Goal: Task Accomplishment & Management: Complete application form

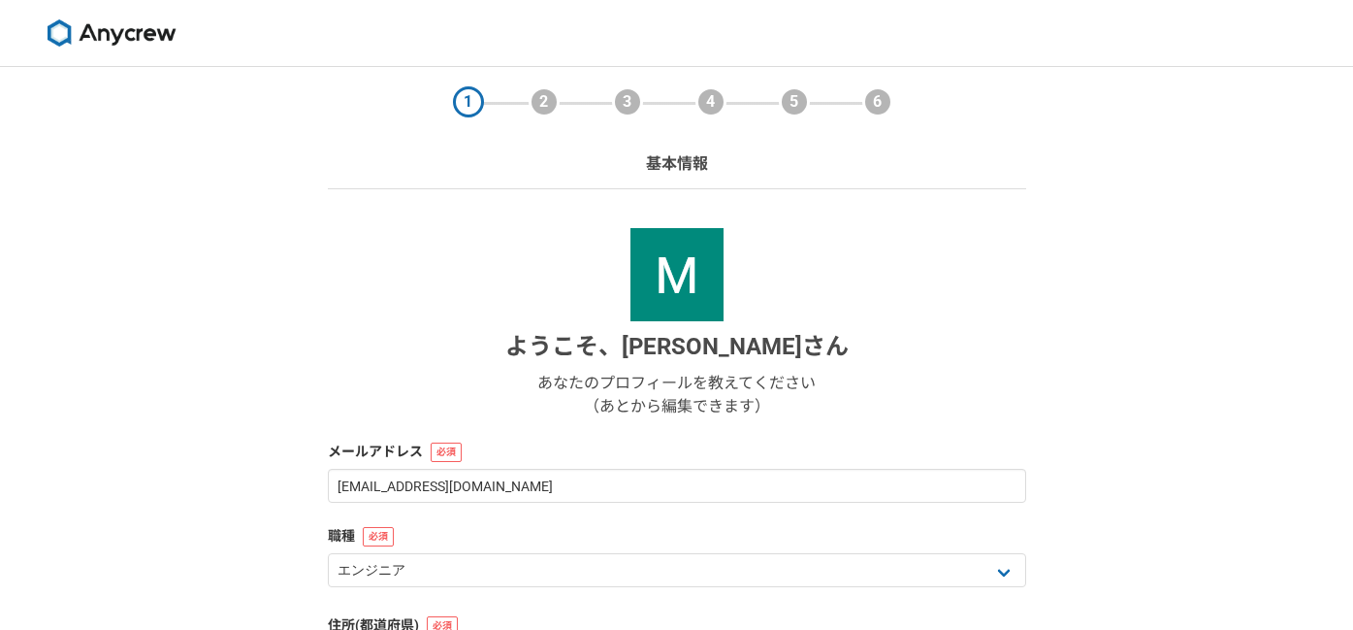
select select "13"
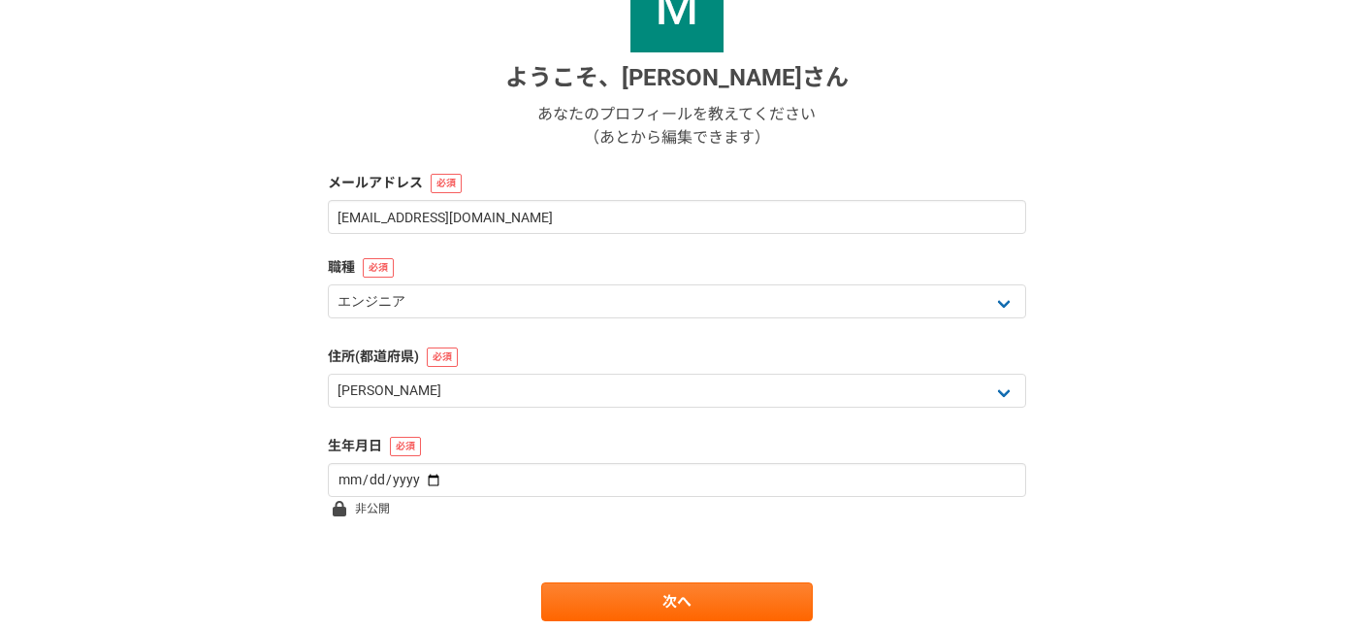
scroll to position [281, 0]
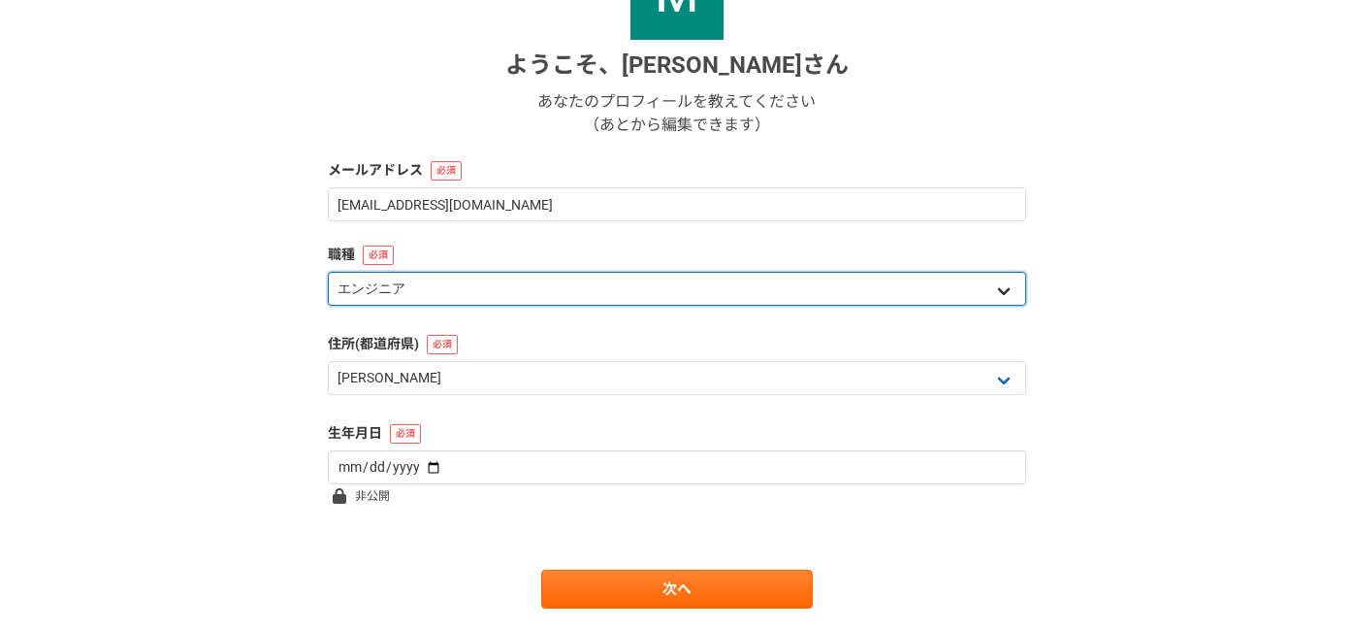
click at [785, 287] on select "エンジニア デザイナー ライター 営業 マーケティング 企画・事業開発 バックオフィス その他" at bounding box center [677, 289] width 698 height 34
select select "4"
click at [328, 272] on select "エンジニア デザイナー ライター 営業 マーケティング 企画・事業開発 バックオフィス その他" at bounding box center [677, 289] width 698 height 34
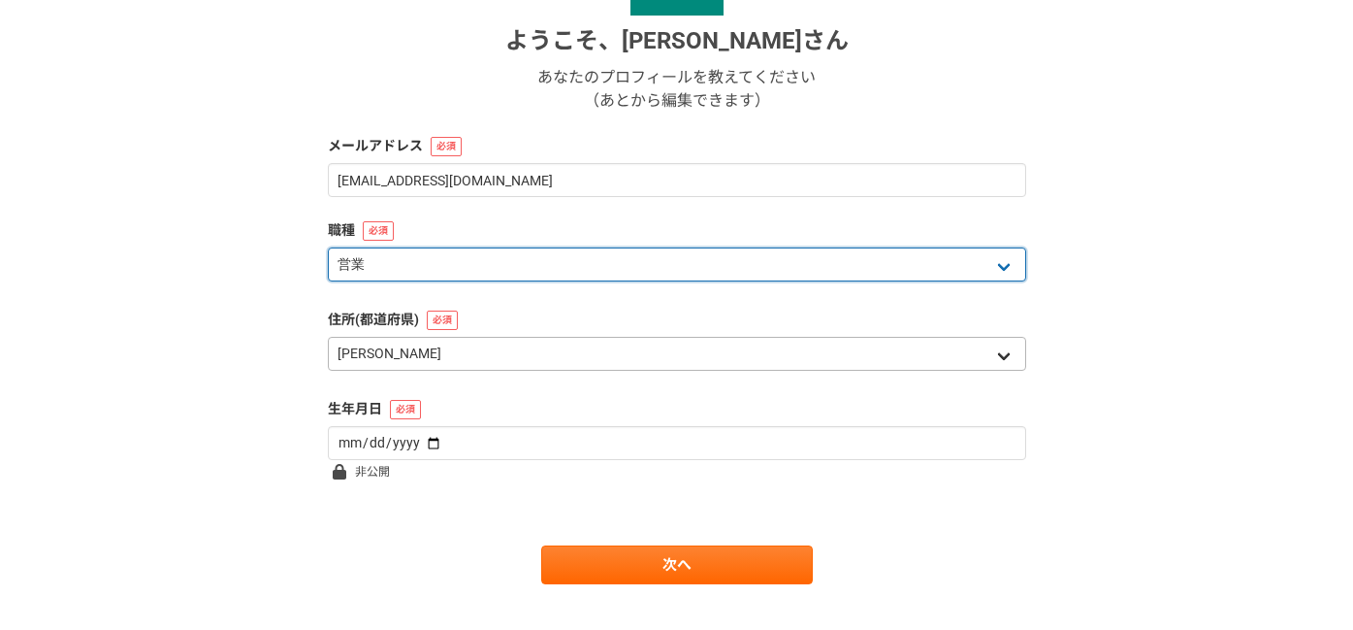
scroll to position [338, 0]
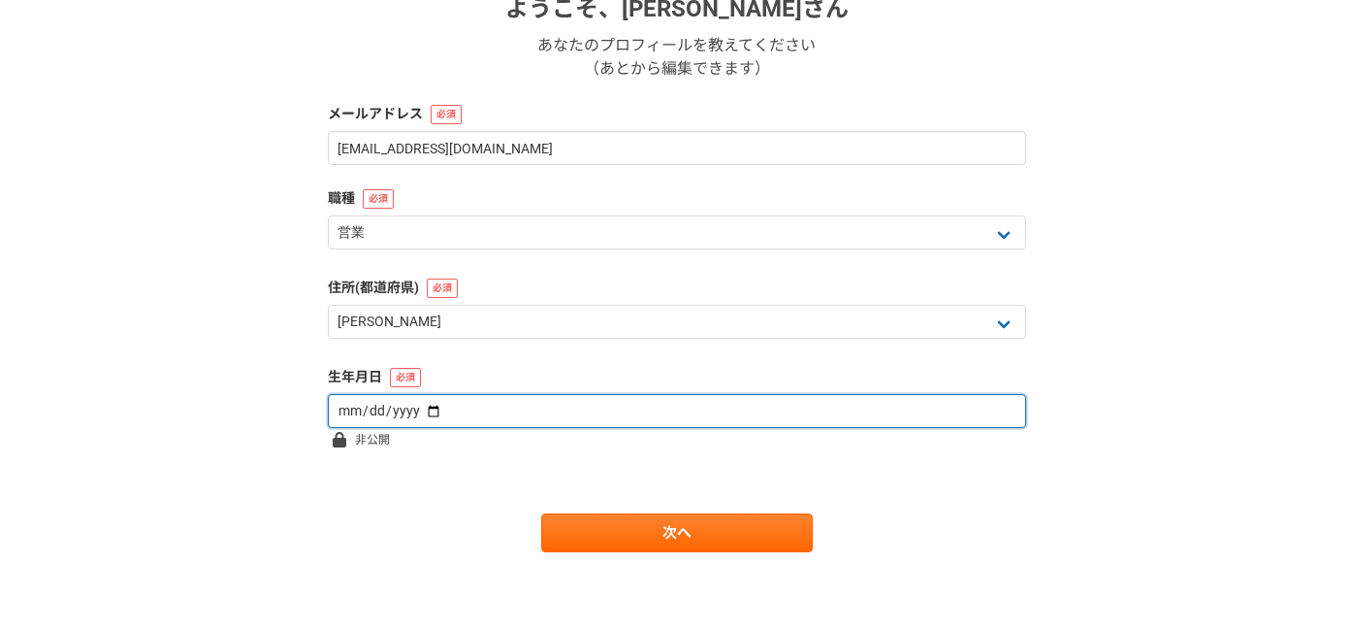
click at [503, 421] on input "date" at bounding box center [677, 411] width 698 height 34
click at [426, 411] on input "date" at bounding box center [677, 411] width 698 height 34
click at [347, 406] on input "date" at bounding box center [677, 411] width 698 height 34
type input "[DATE]"
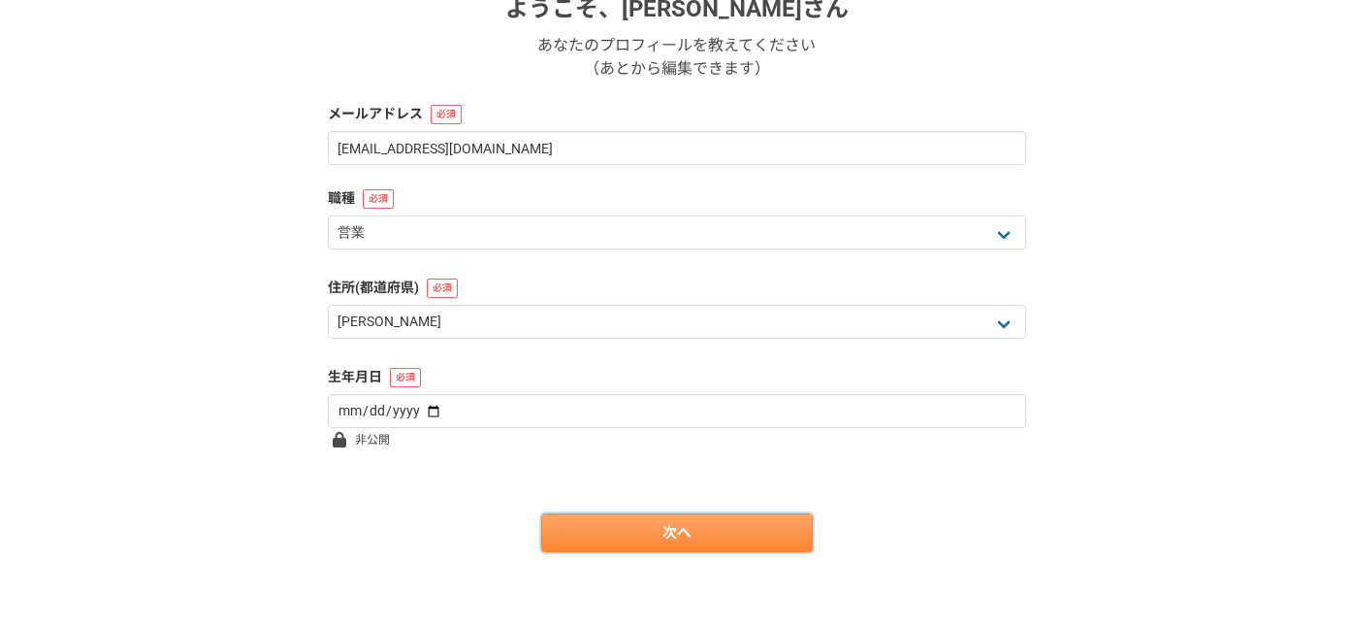
click at [573, 546] on link "次へ" at bounding box center [677, 532] width 272 height 39
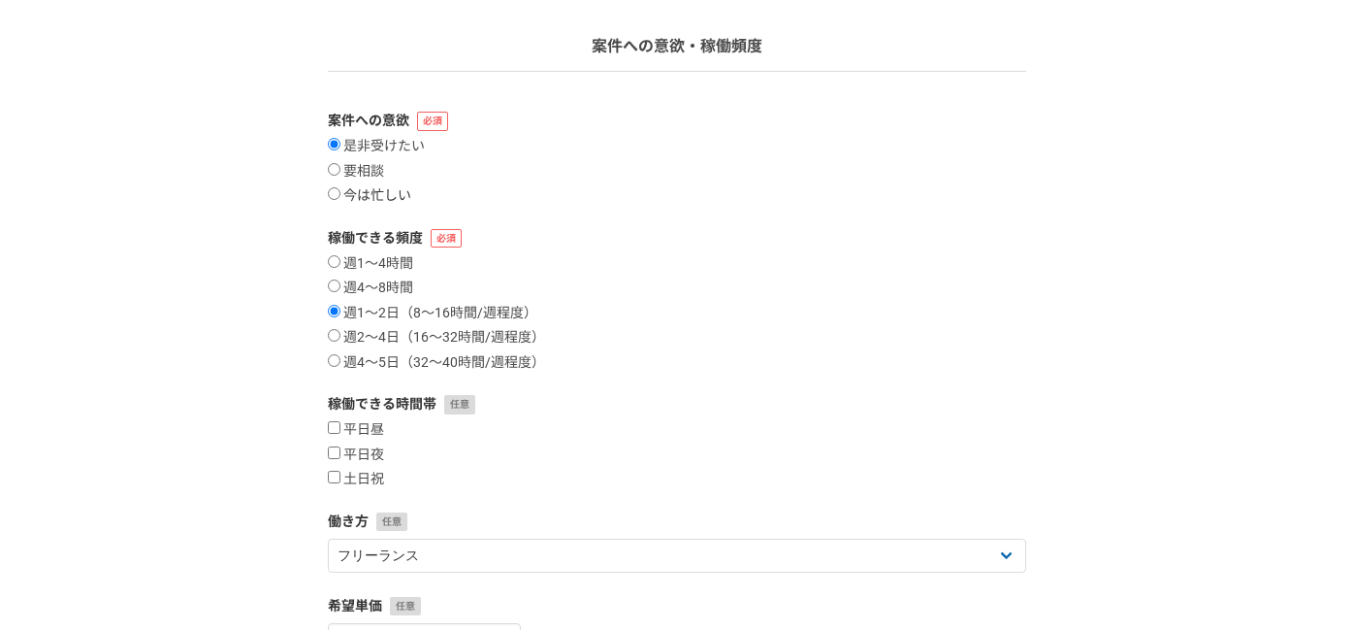
scroll to position [118, 0]
click at [329, 353] on input "週4〜5日（32〜40時間/週程度）" at bounding box center [334, 359] width 13 height 13
radio input "true"
click at [335, 429] on input "平日昼" at bounding box center [334, 426] width 13 height 13
checkbox input "true"
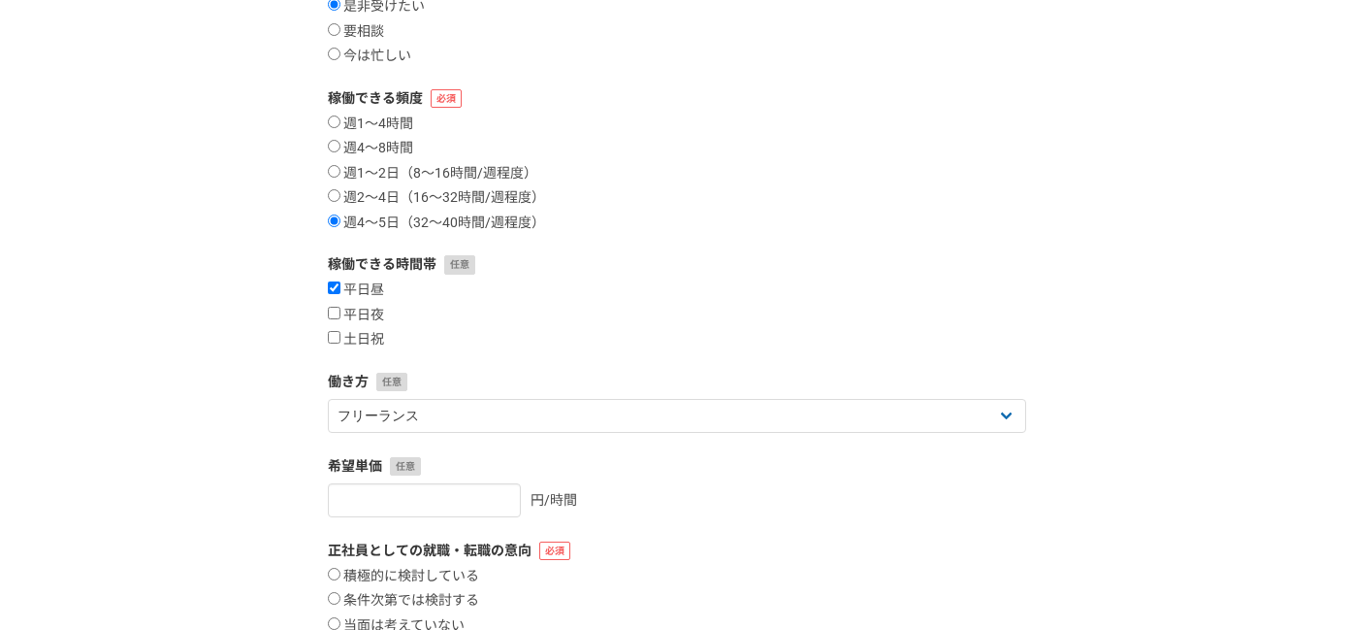
scroll to position [462, 0]
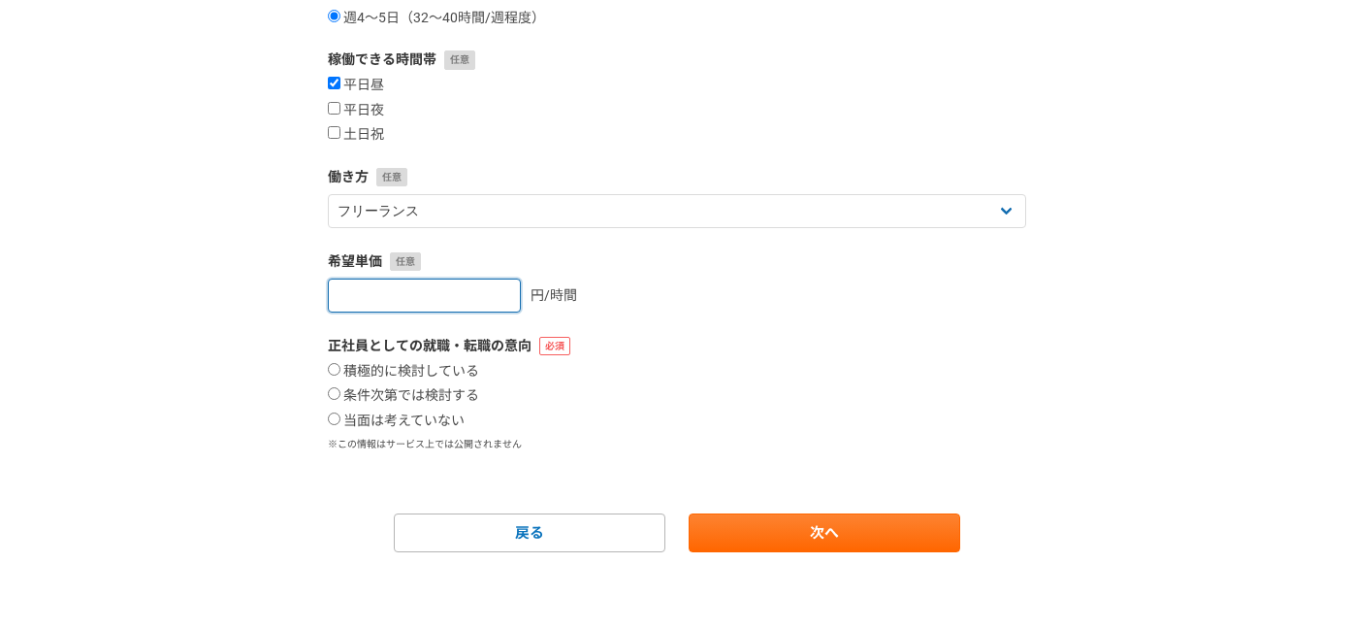
click at [350, 288] on input "number" at bounding box center [424, 295] width 193 height 34
type input "4000"
click at [333, 427] on label "当面は考えていない" at bounding box center [396, 420] width 137 height 17
click at [333, 425] on input "当面は考えていない" at bounding box center [334, 418] width 13 height 13
radio input "true"
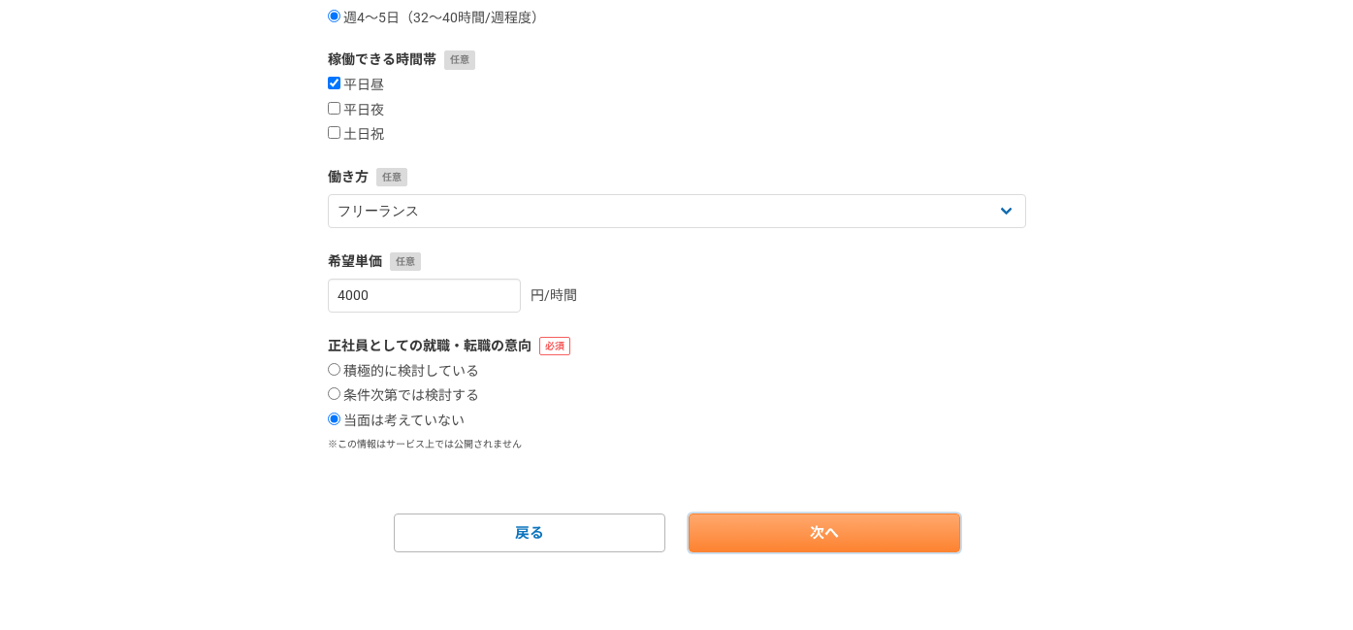
click at [861, 524] on link "次へ" at bounding box center [825, 532] width 272 height 39
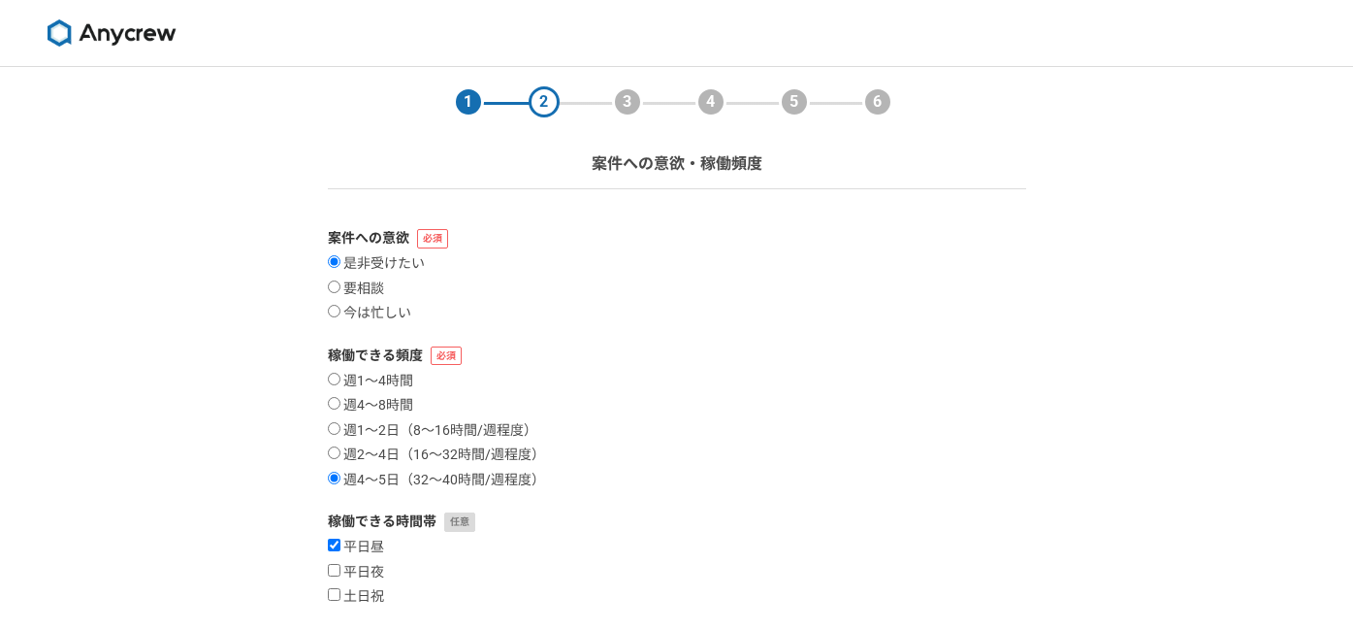
select select
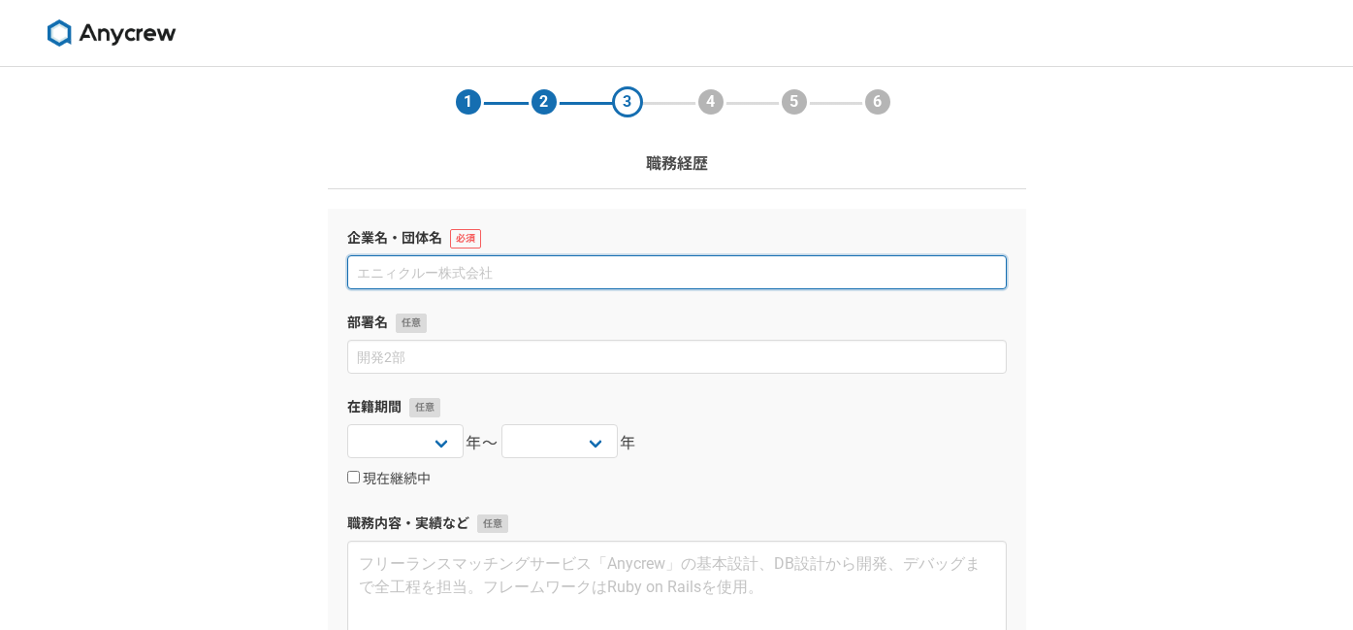
click at [509, 283] on input at bounding box center [677, 272] width 660 height 34
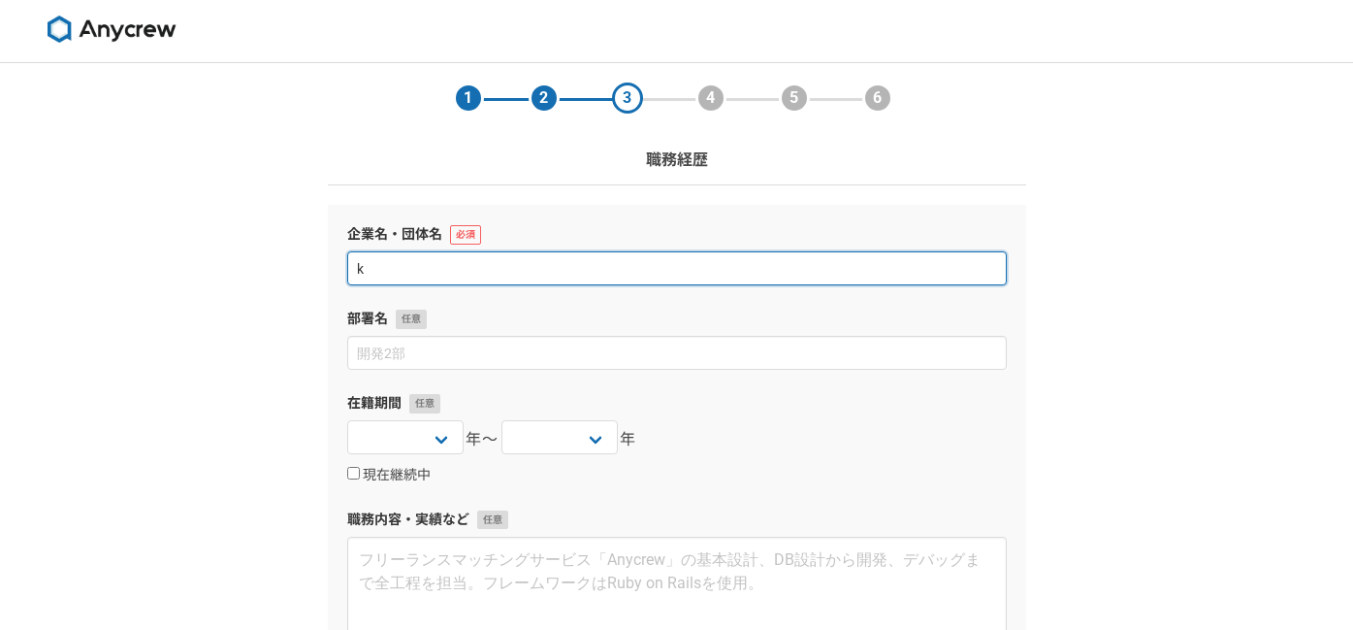
type input "こ"
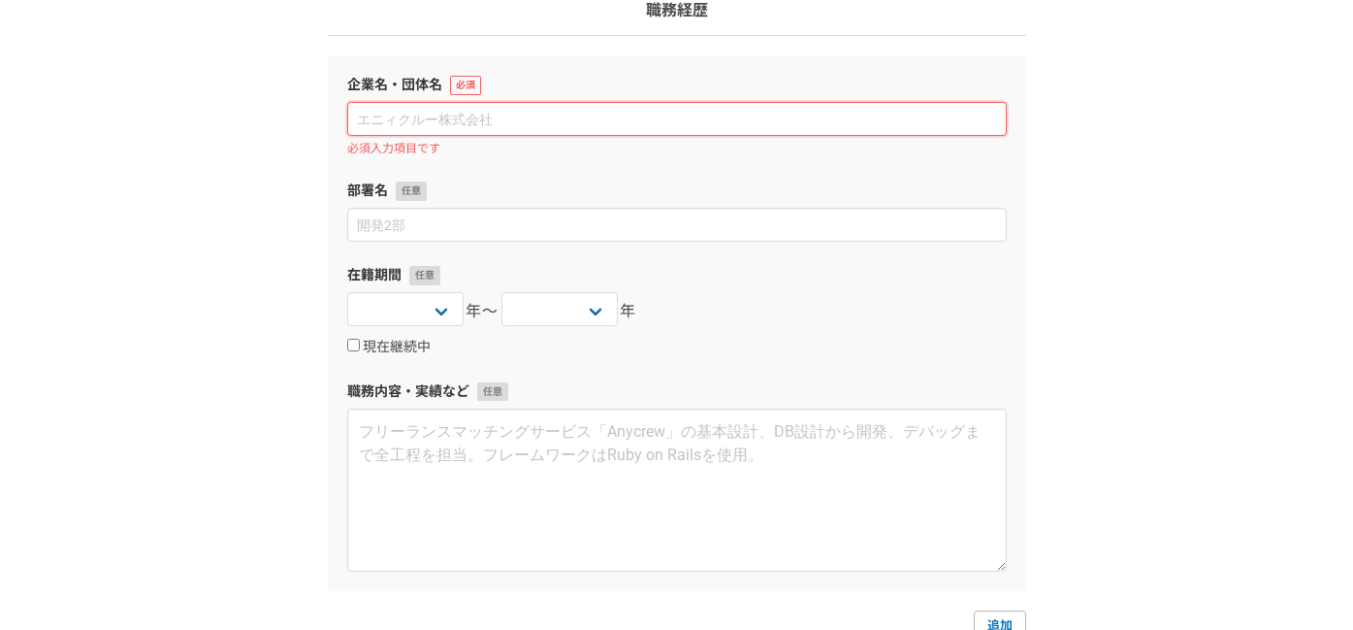
scroll to position [92, 0]
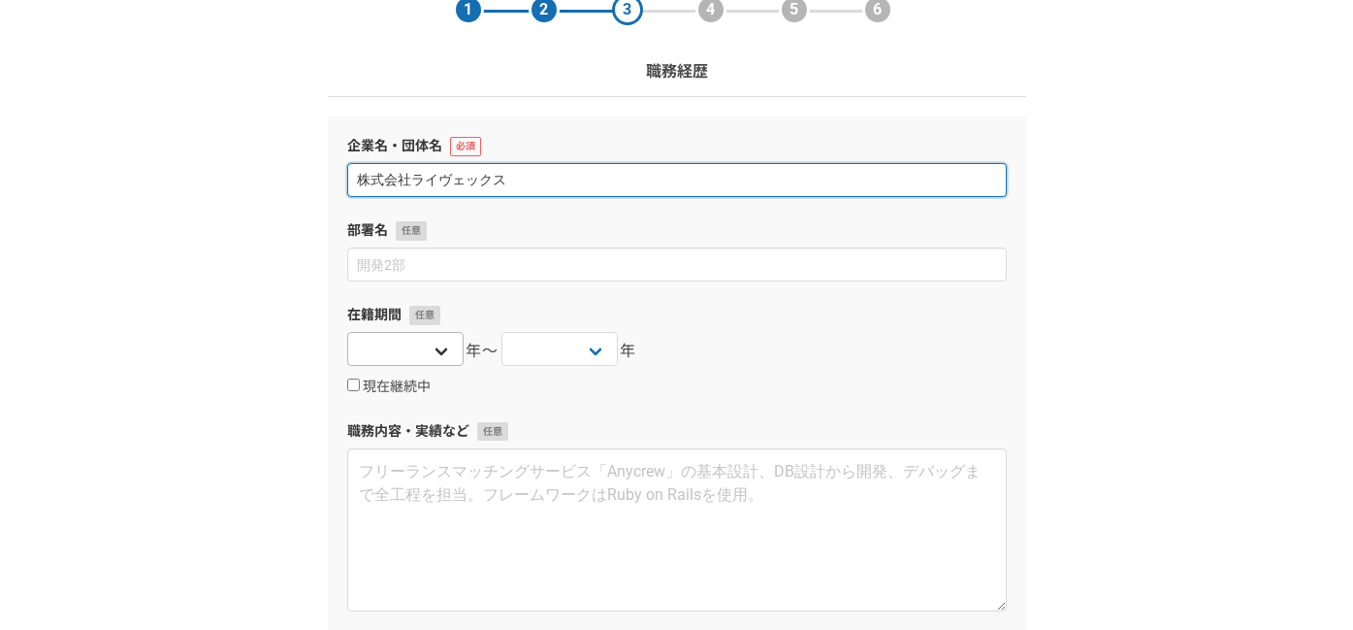
type input "株式会社ライヴェックス"
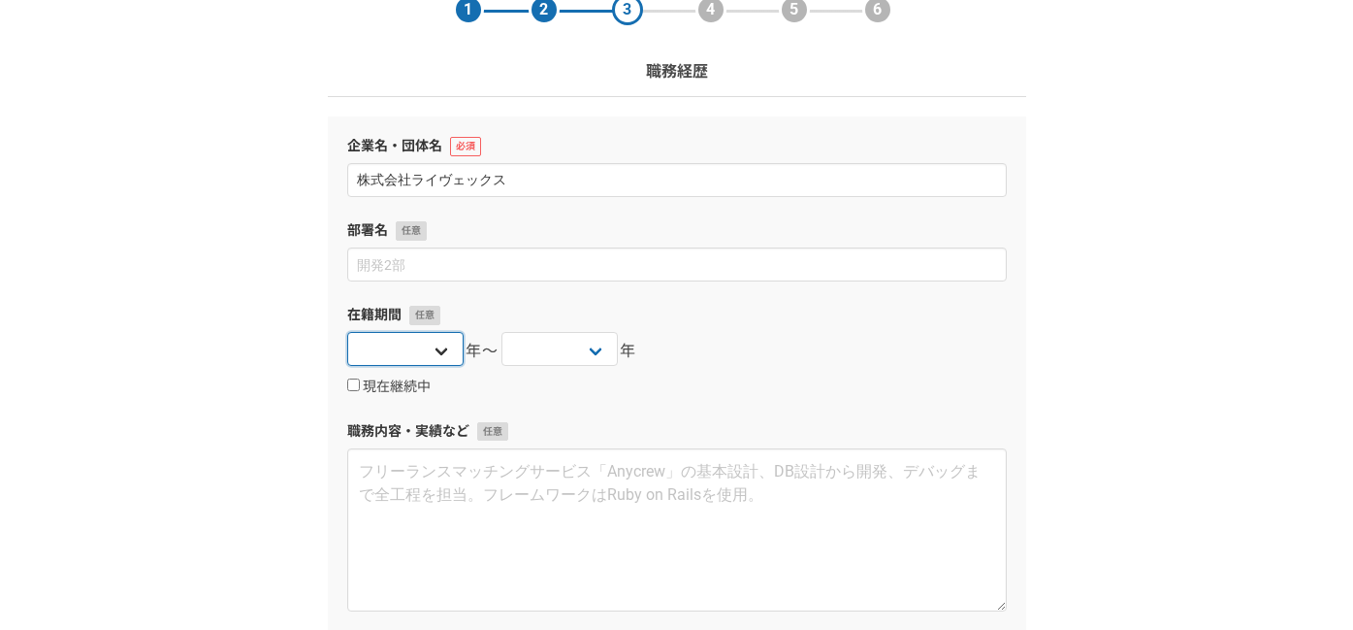
click at [418, 337] on select "2025 2024 2023 2022 2021 2020 2019 2018 2017 2016 2015 2014 2013 2012 2011 2010…" at bounding box center [405, 349] width 116 height 34
select select "2014"
click at [347, 332] on select "2025 2024 2023 2022 2021 2020 2019 2018 2017 2016 2015 2014 2013 2012 2011 2010…" at bounding box center [405, 349] width 116 height 34
click at [531, 348] on select "2025 2024 2023 2022 2021 2020 2019 2018 2017 2016 2015 2014 2013 2012 2011 2010…" at bounding box center [560, 349] width 116 height 34
select select "2020"
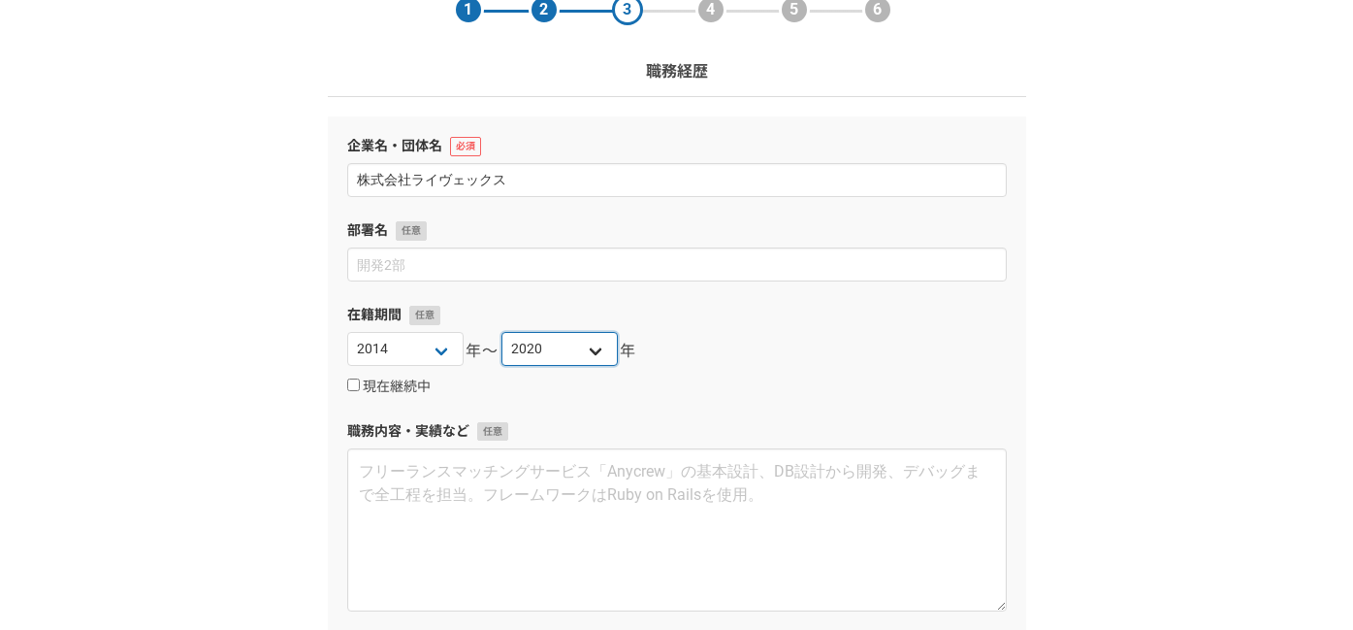
click at [502, 332] on select "2025 2024 2023 2022 2021 2020 2019 2018 2017 2016 2015 2014 2013 2012 2011 2010…" at bounding box center [560, 349] width 116 height 34
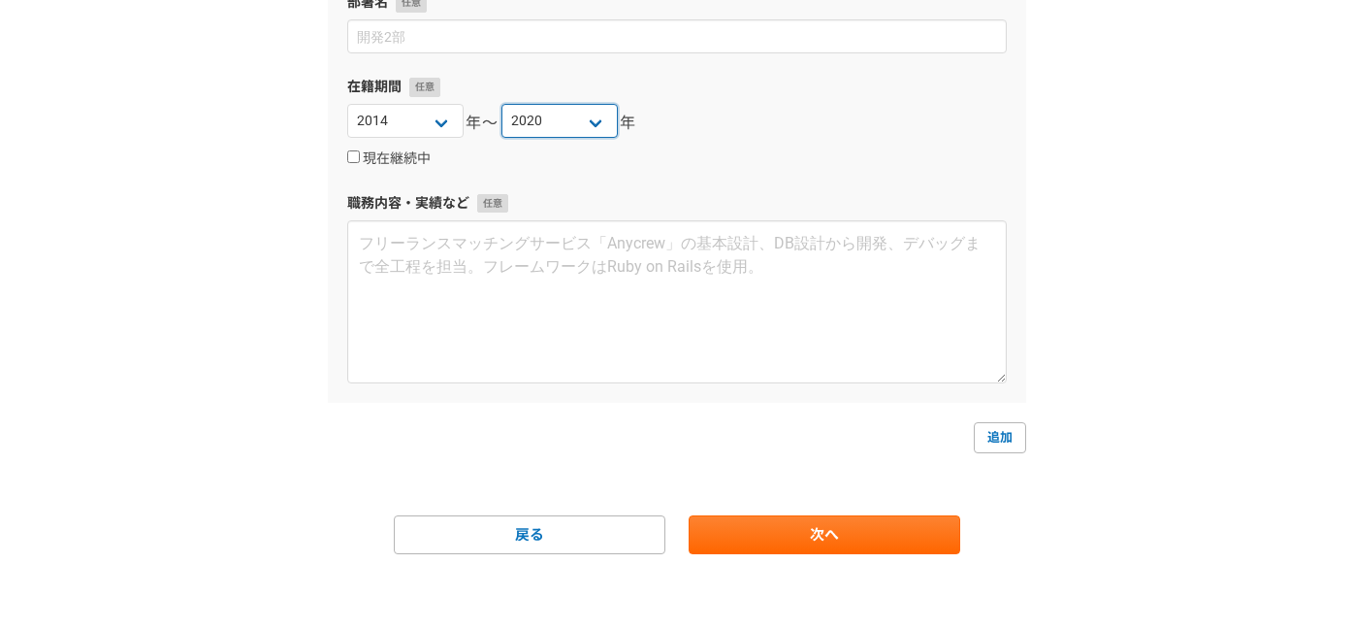
scroll to position [322, 0]
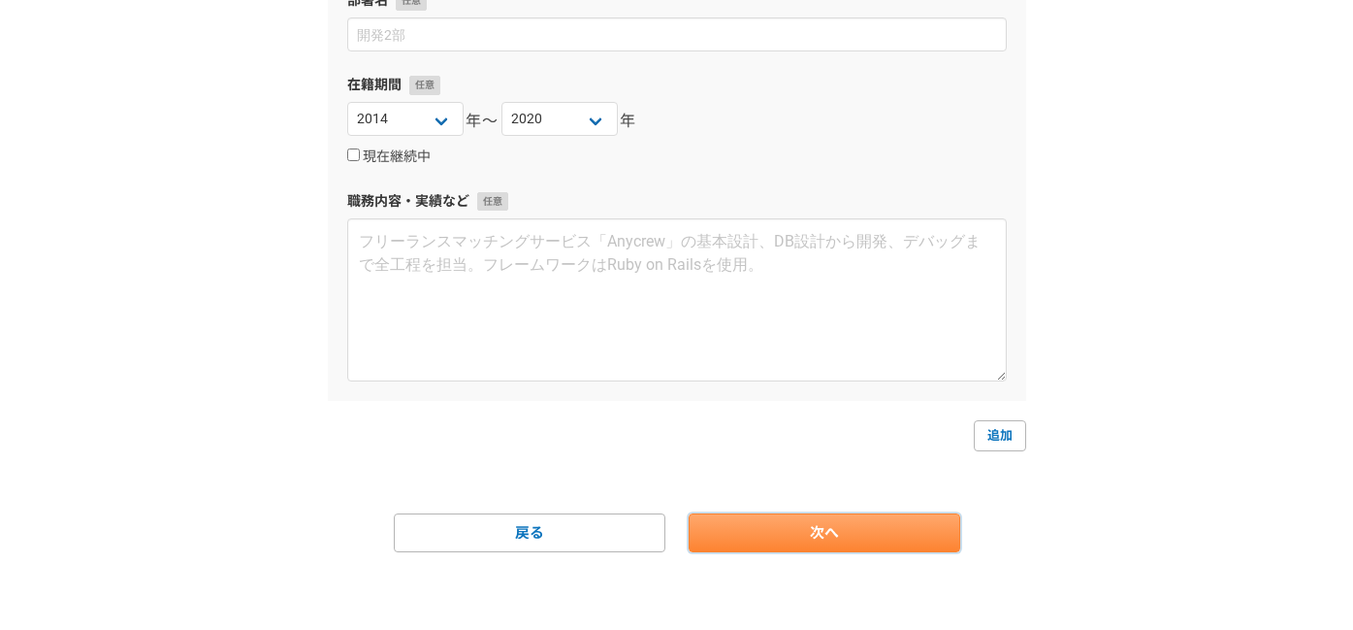
click at [863, 540] on link "次へ" at bounding box center [825, 532] width 272 height 39
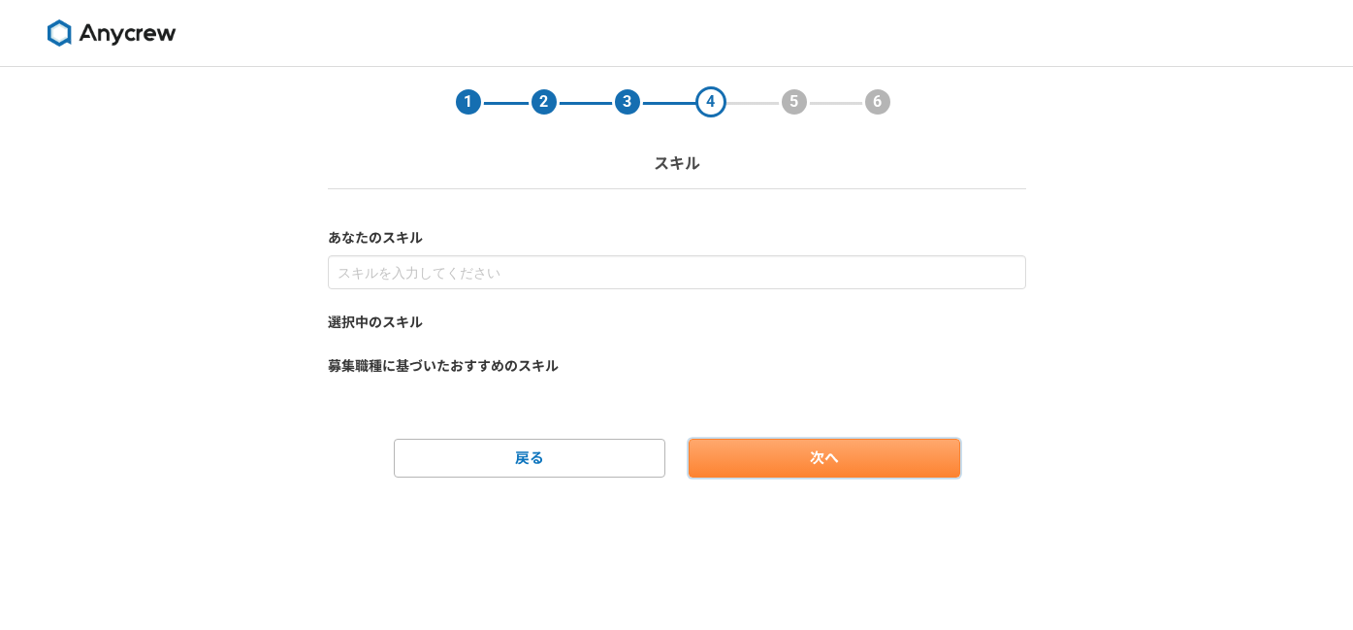
scroll to position [0, 0]
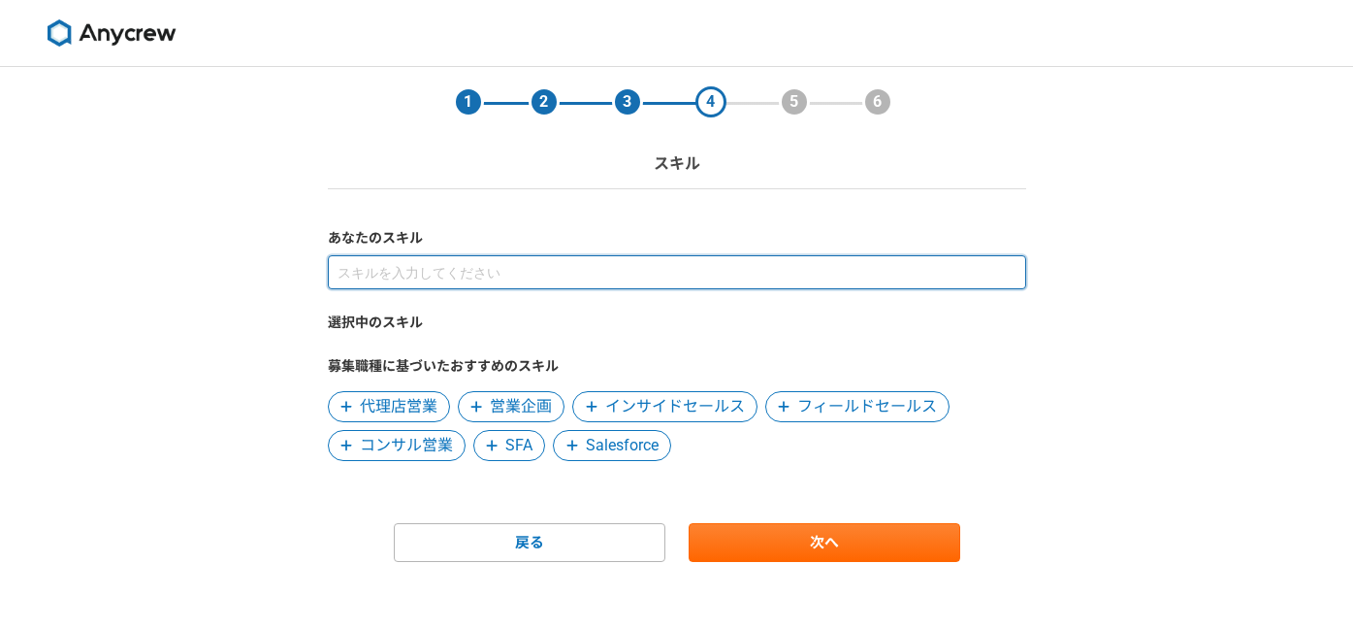
click at [403, 273] on input at bounding box center [677, 272] width 698 height 34
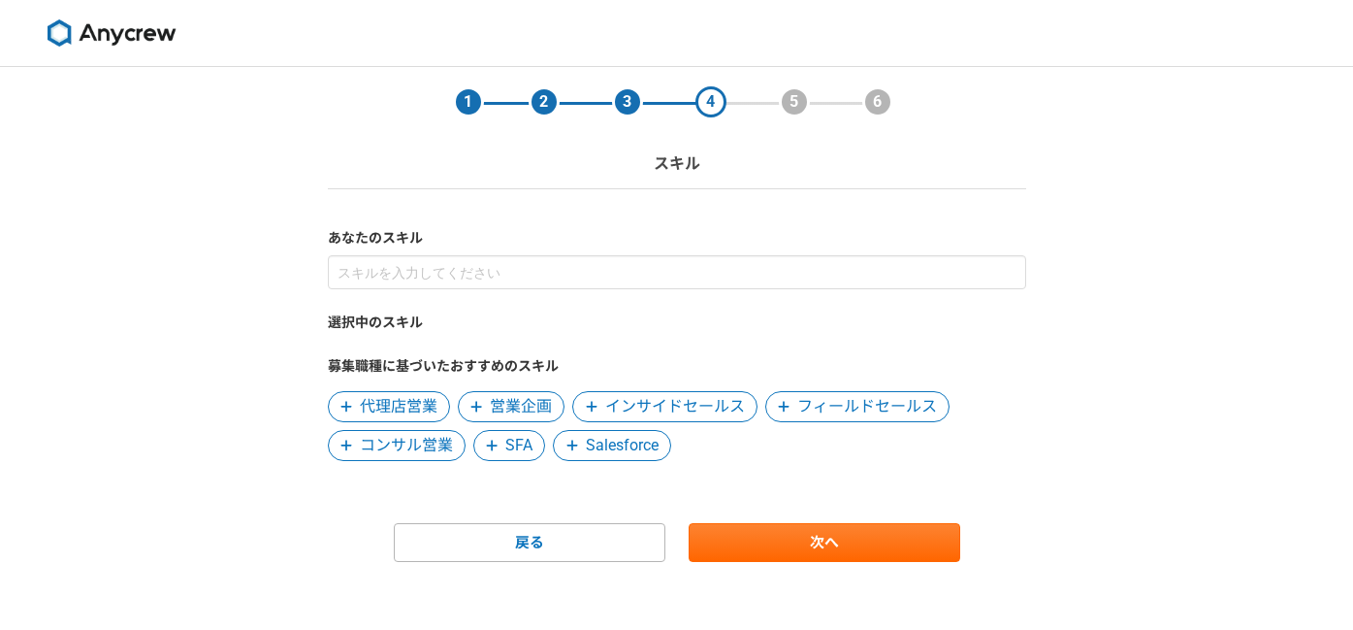
click at [288, 278] on div "1 2 3 4 5 6 スキル あなたのスキル 選択中のスキル 募集職種に基づいたおすすめのスキル 代理店営業 営業企画 インサイドセールス フィールドセール…" at bounding box center [676, 353] width 1353 height 572
click at [513, 405] on span "営業企画" at bounding box center [521, 406] width 62 height 23
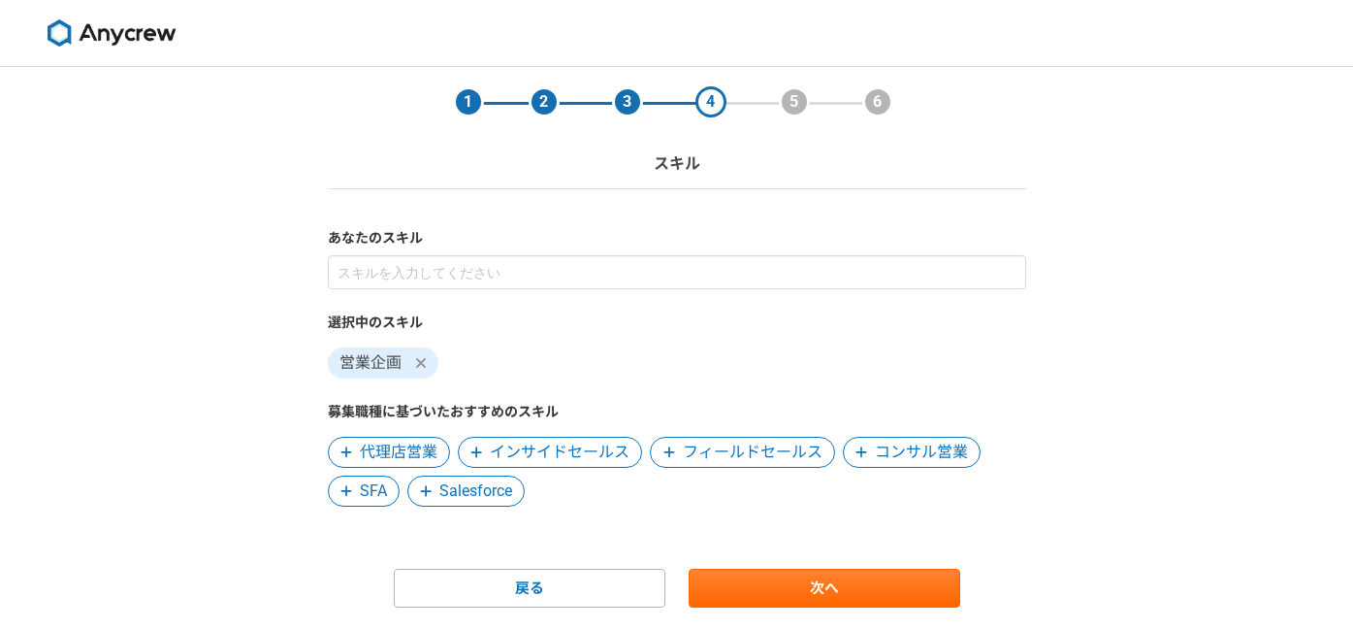
click at [778, 460] on span "フィールドセールス" at bounding box center [753, 451] width 140 height 23
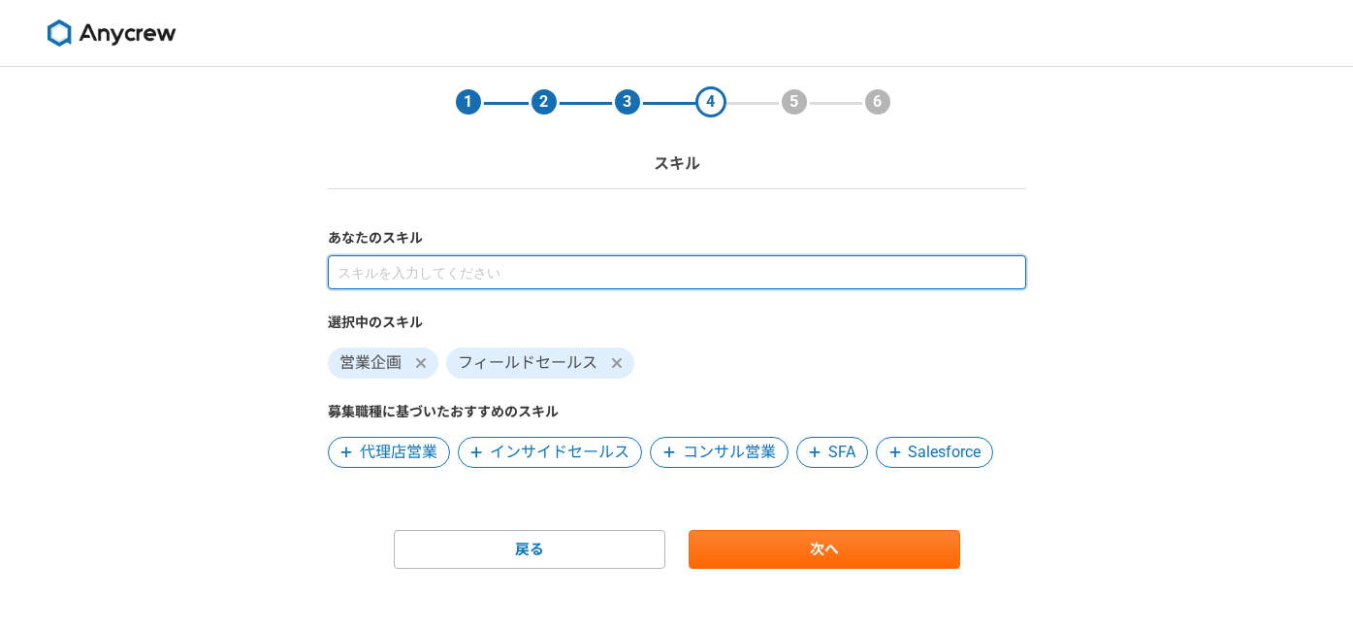
click at [482, 277] on input at bounding box center [677, 272] width 698 height 34
type input "営"
type input "法人営業"
click at [468, 263] on input at bounding box center [677, 272] width 698 height 34
type input "営業"
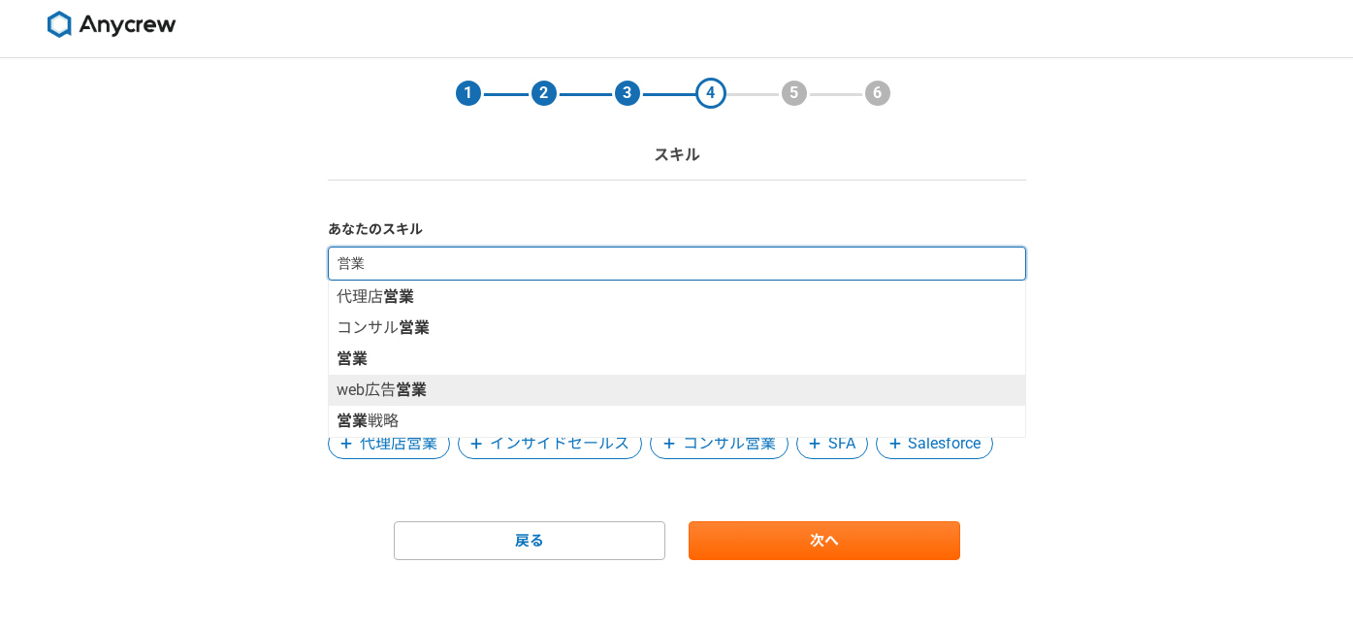
scroll to position [16, 0]
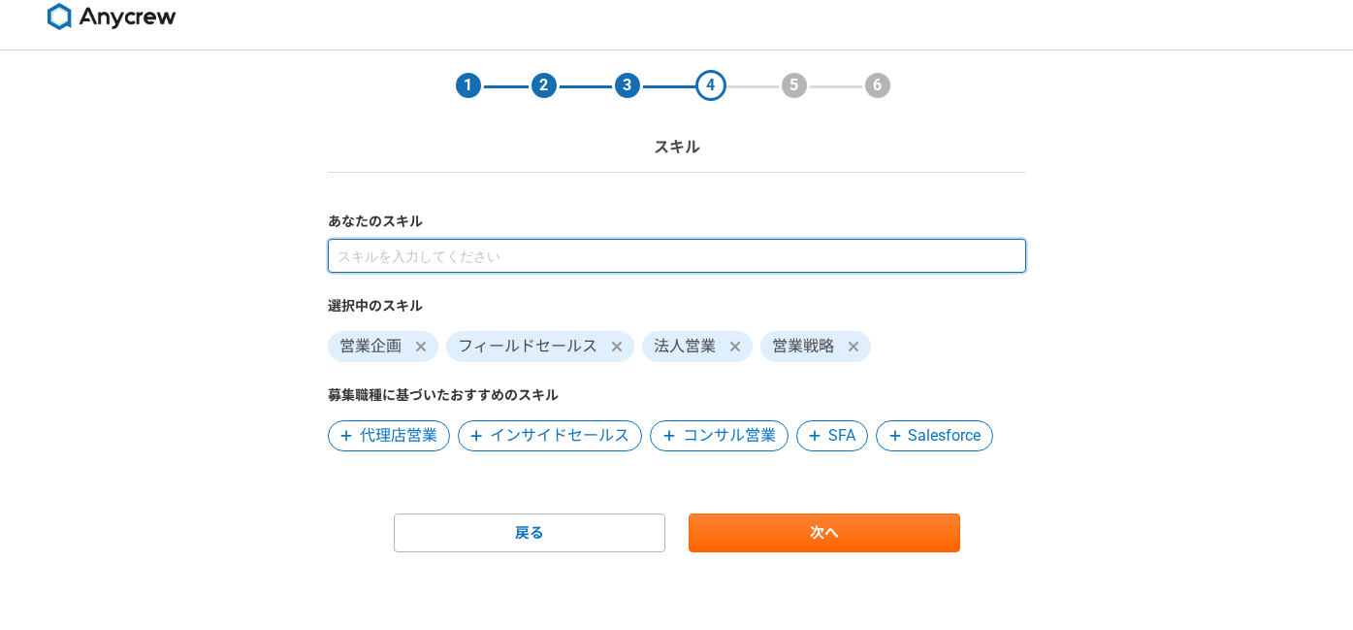
click at [465, 254] on input at bounding box center [677, 256] width 698 height 34
type input "マネ"
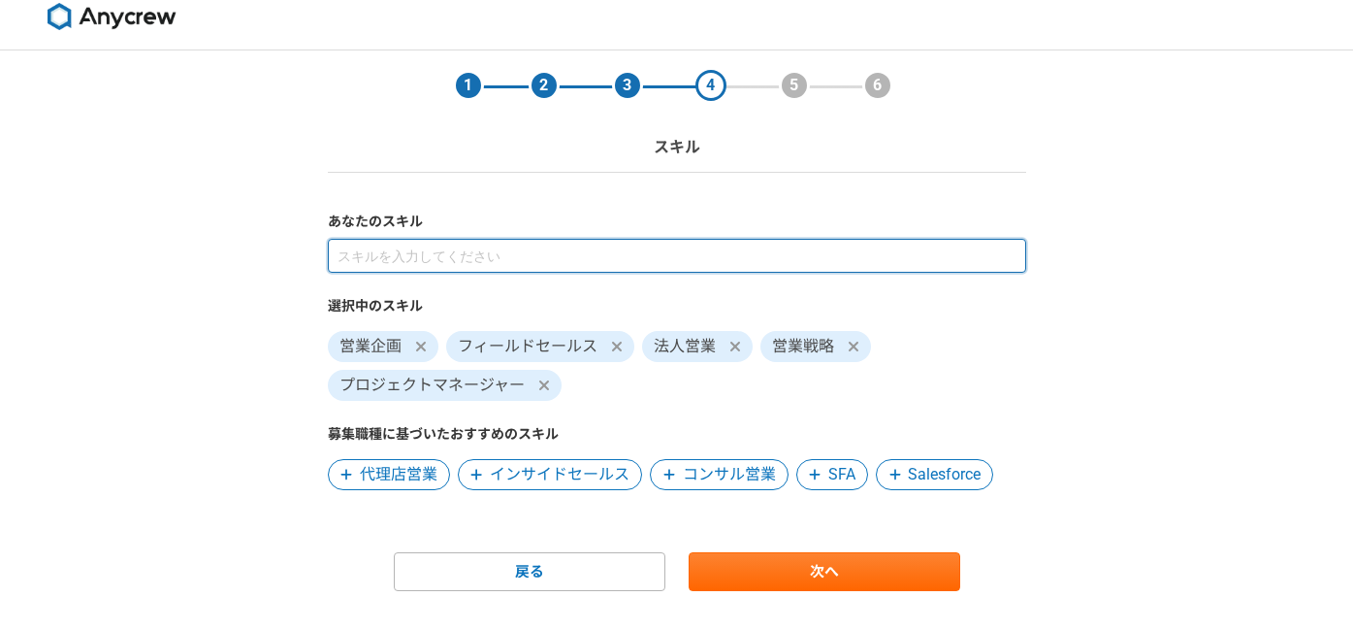
click at [463, 248] on input at bounding box center [677, 256] width 698 height 34
type input "マネジメント"
click at [493, 265] on input at bounding box center [677, 256] width 698 height 34
type input "マネジメント"
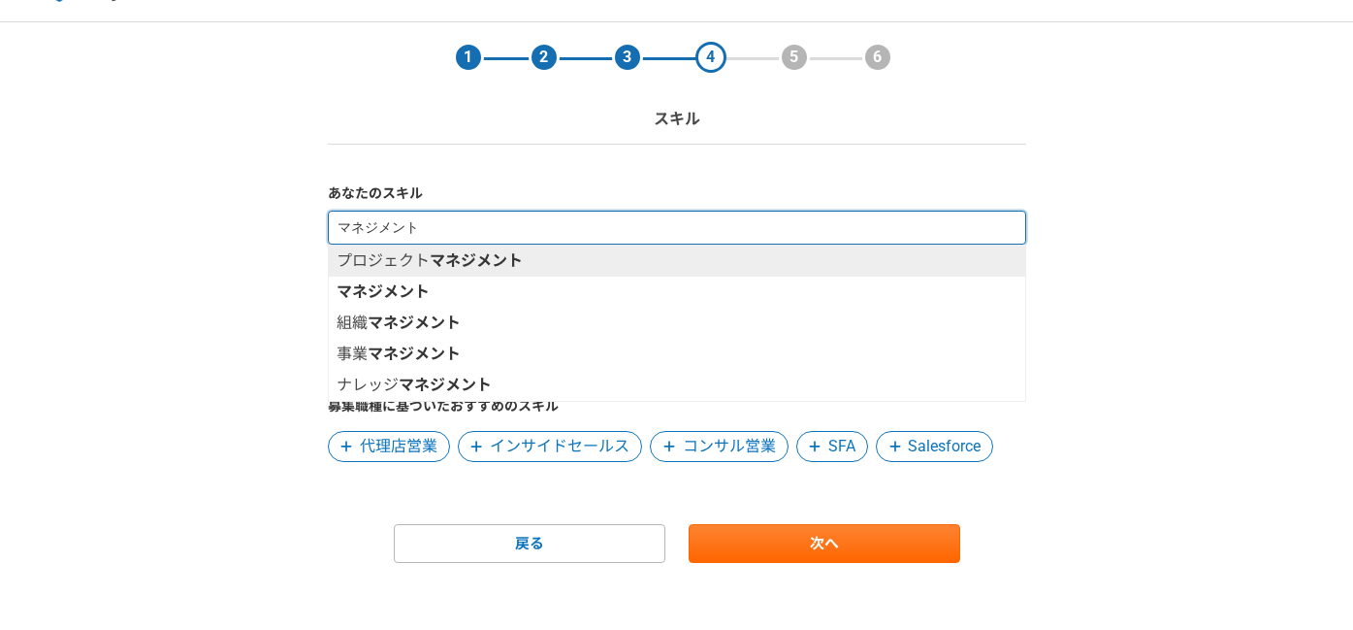
scroll to position [45, 0]
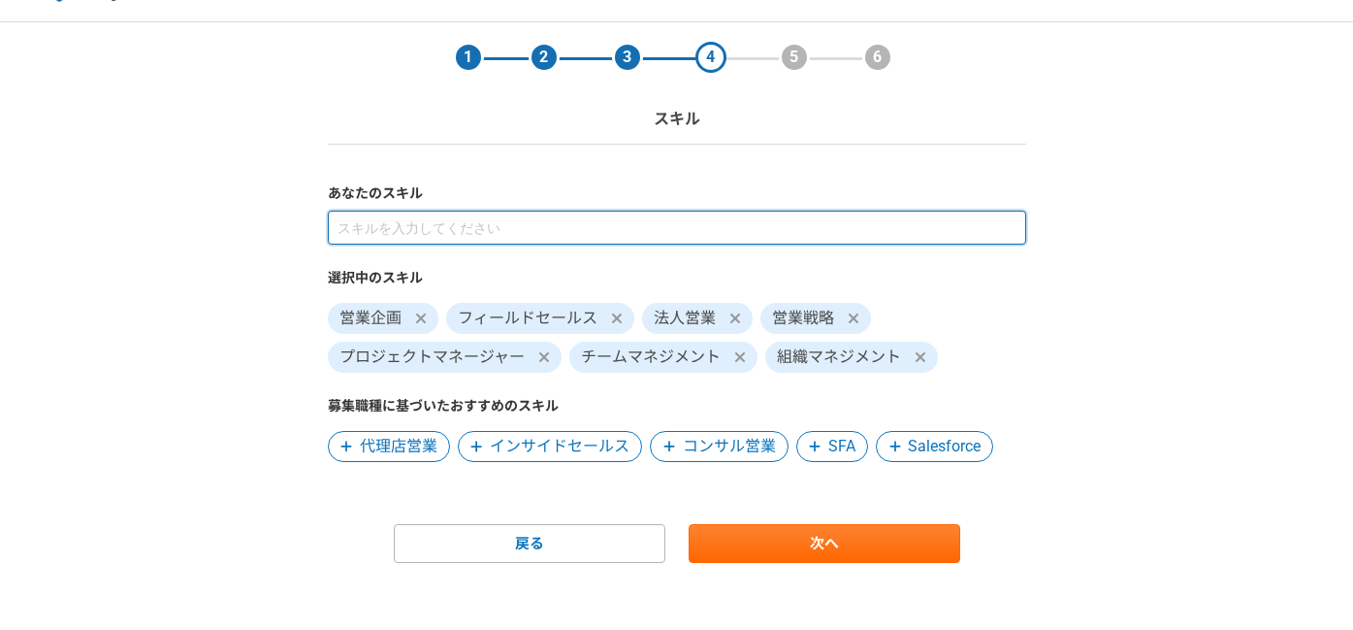
click at [544, 229] on input at bounding box center [677, 227] width 698 height 34
type input "会"
type input "き"
type input "課題"
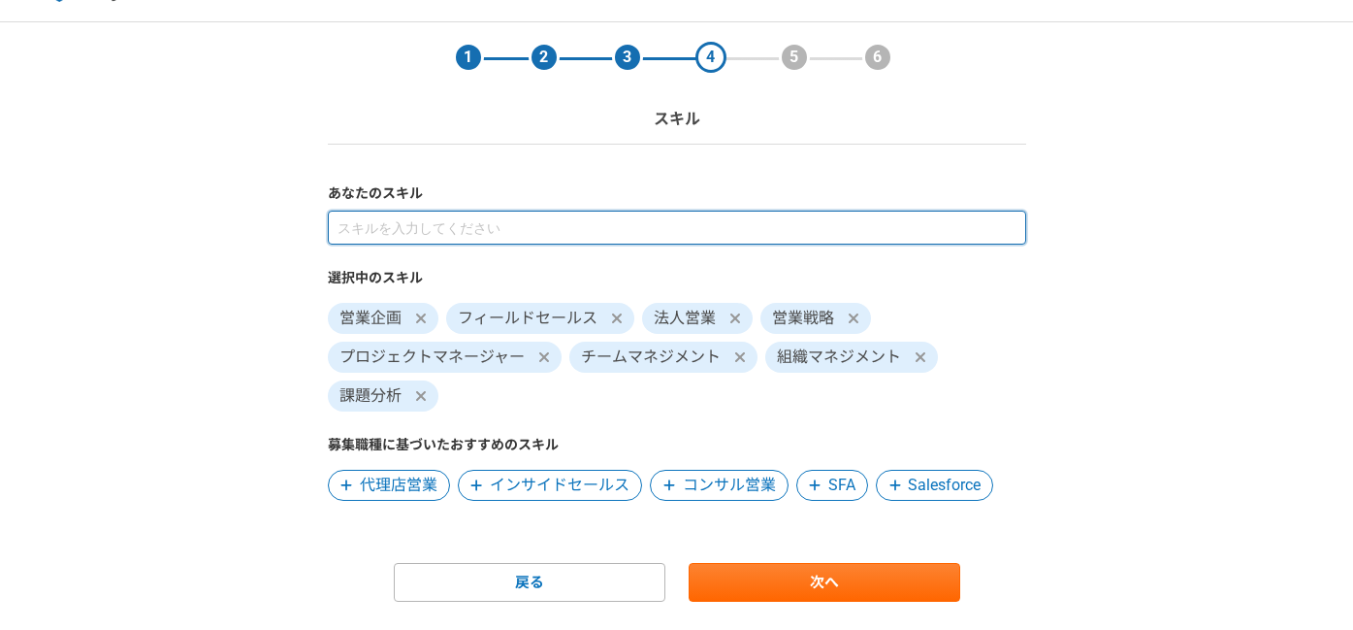
click at [437, 224] on input at bounding box center [677, 227] width 698 height 34
type input "仮"
type input "改善"
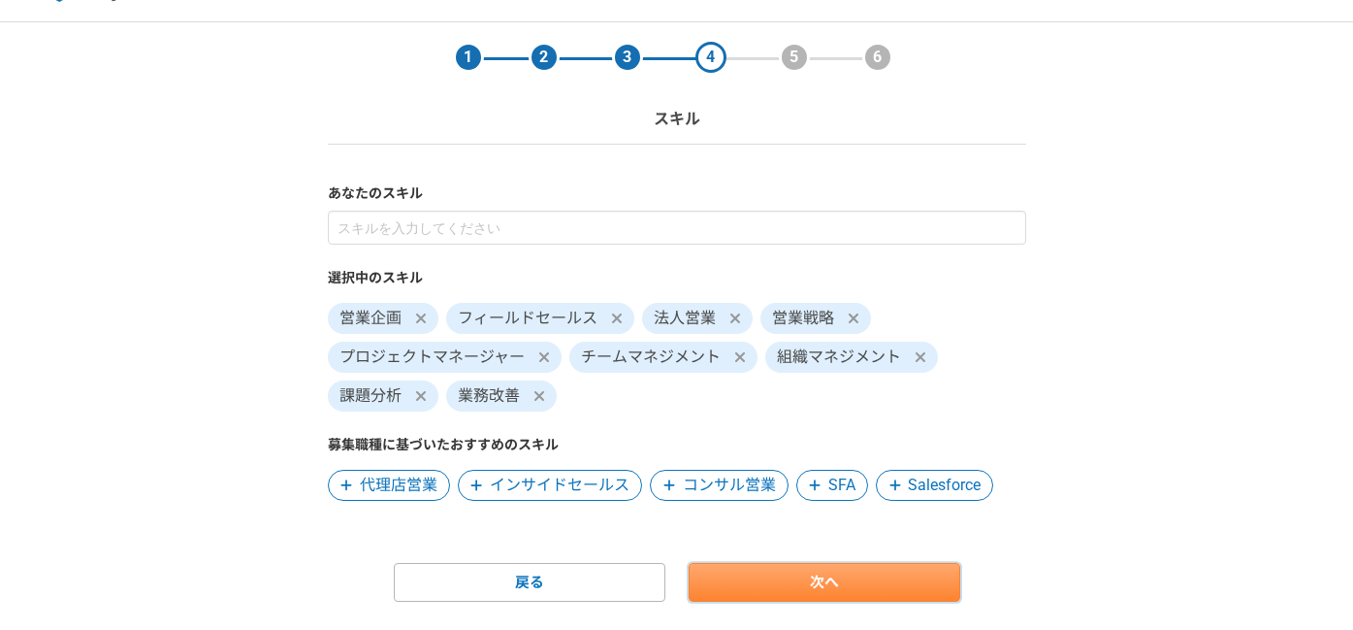
click at [834, 571] on link "次へ" at bounding box center [825, 582] width 272 height 39
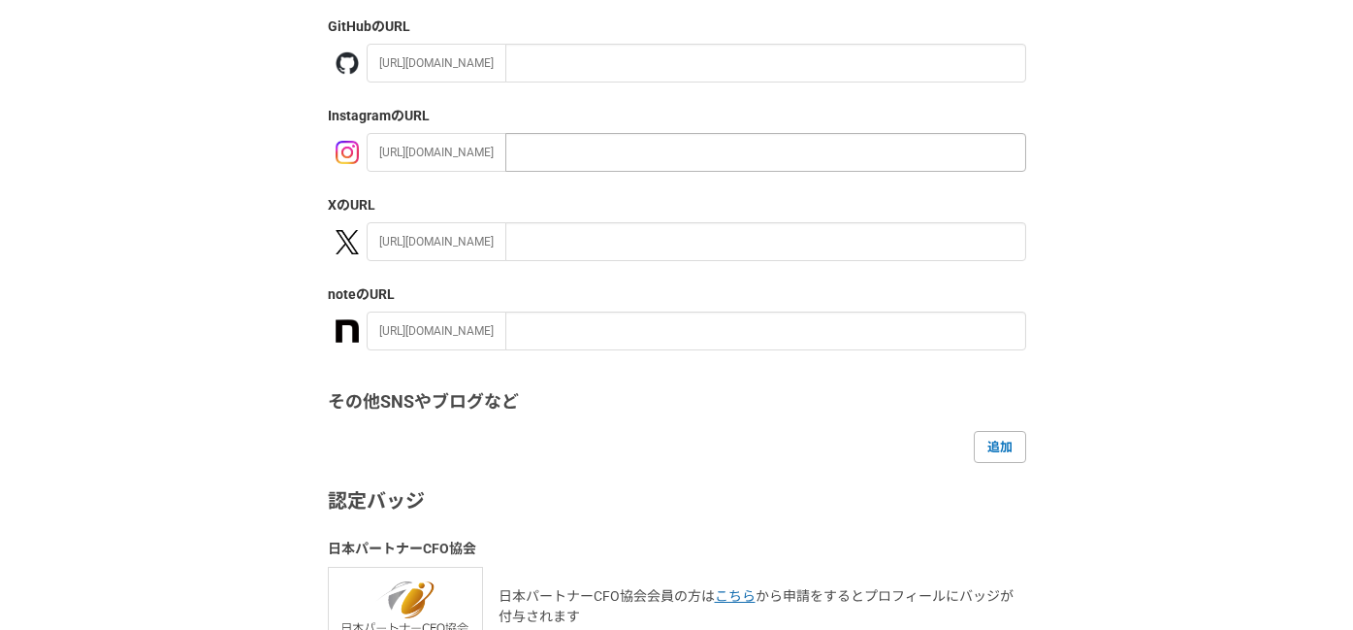
scroll to position [437, 0]
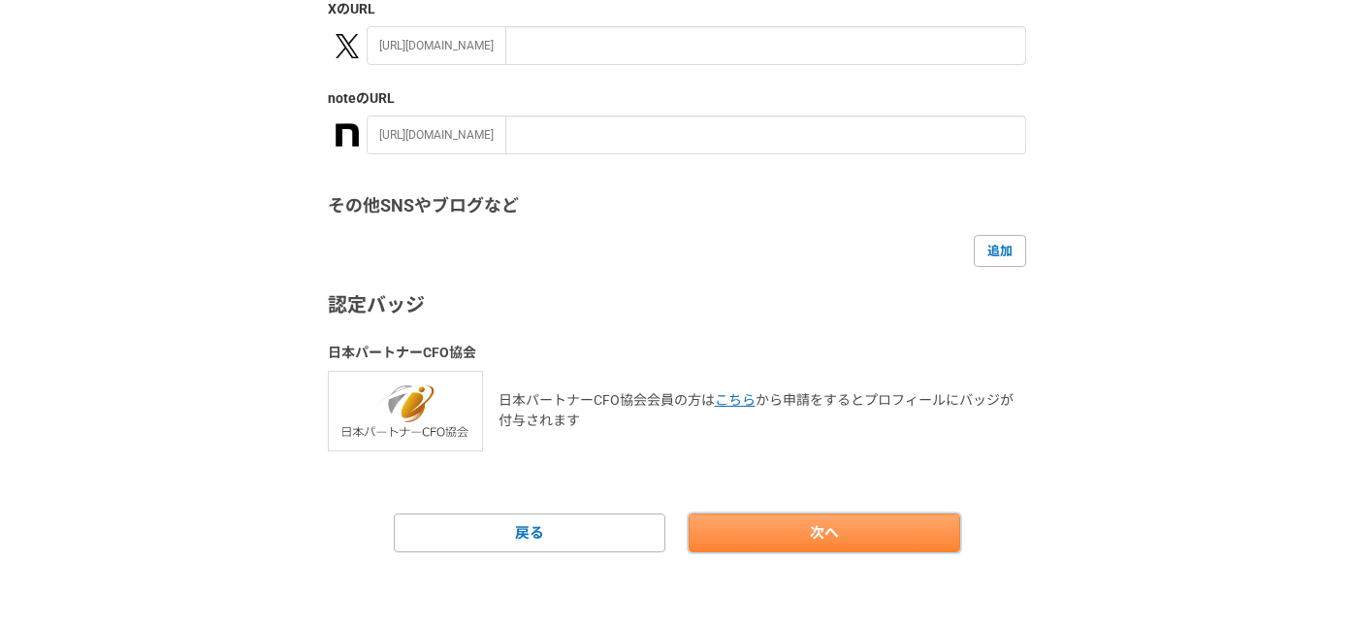
click at [867, 521] on link "次へ" at bounding box center [825, 532] width 272 height 39
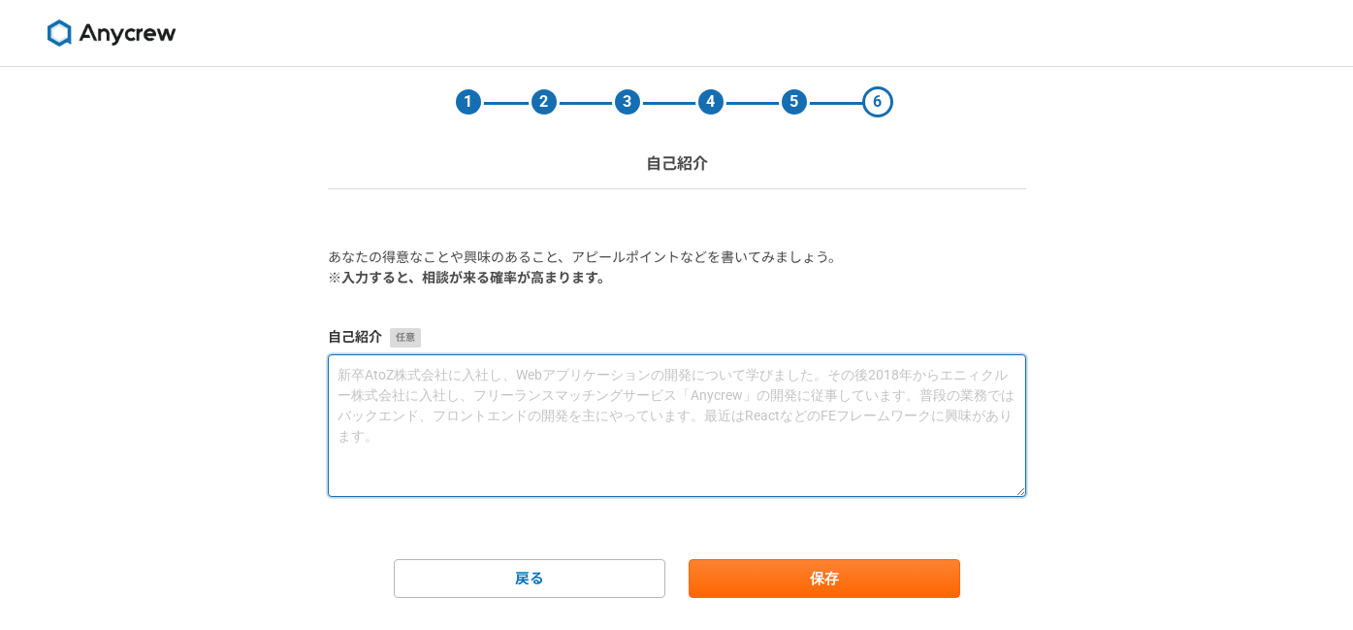
click at [434, 397] on textarea at bounding box center [677, 425] width 698 height 143
paste textarea "ご覧いただきありがとうございます。 フリーランスとして、法人向けの営業支援や営業プロジェクトのマネジメントを行っています。 顧客の真因課題を見つけ、改善案を見…"
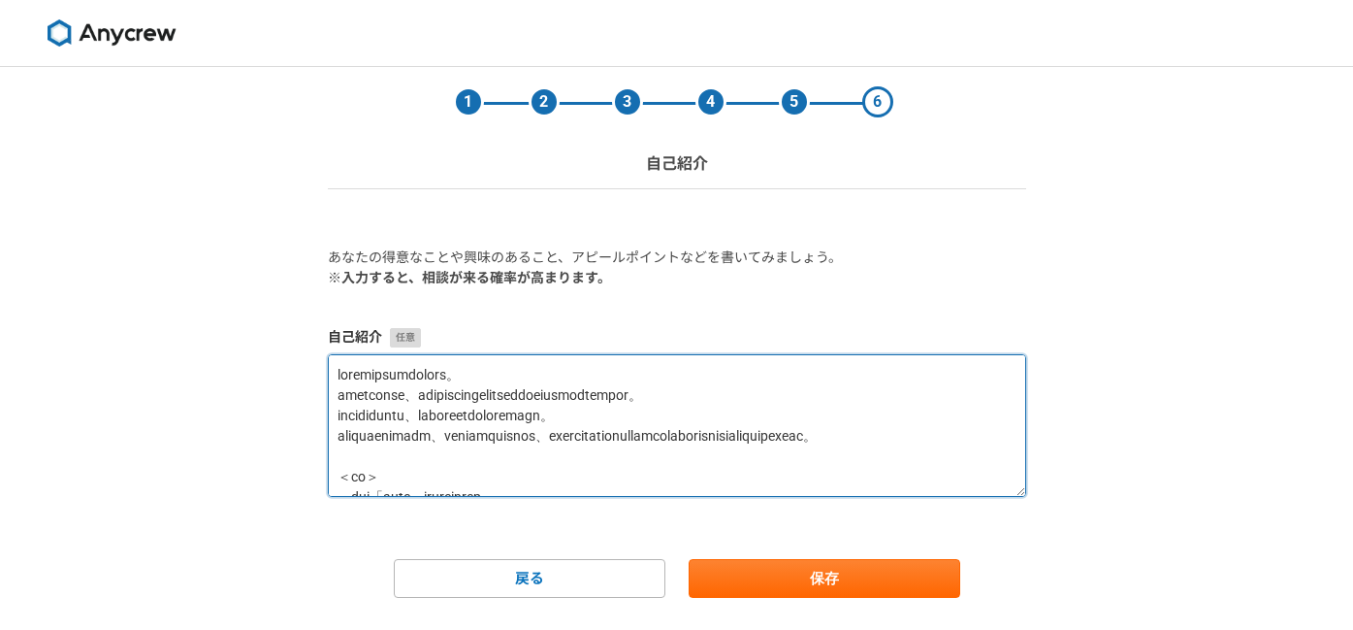
scroll to position [640, 0]
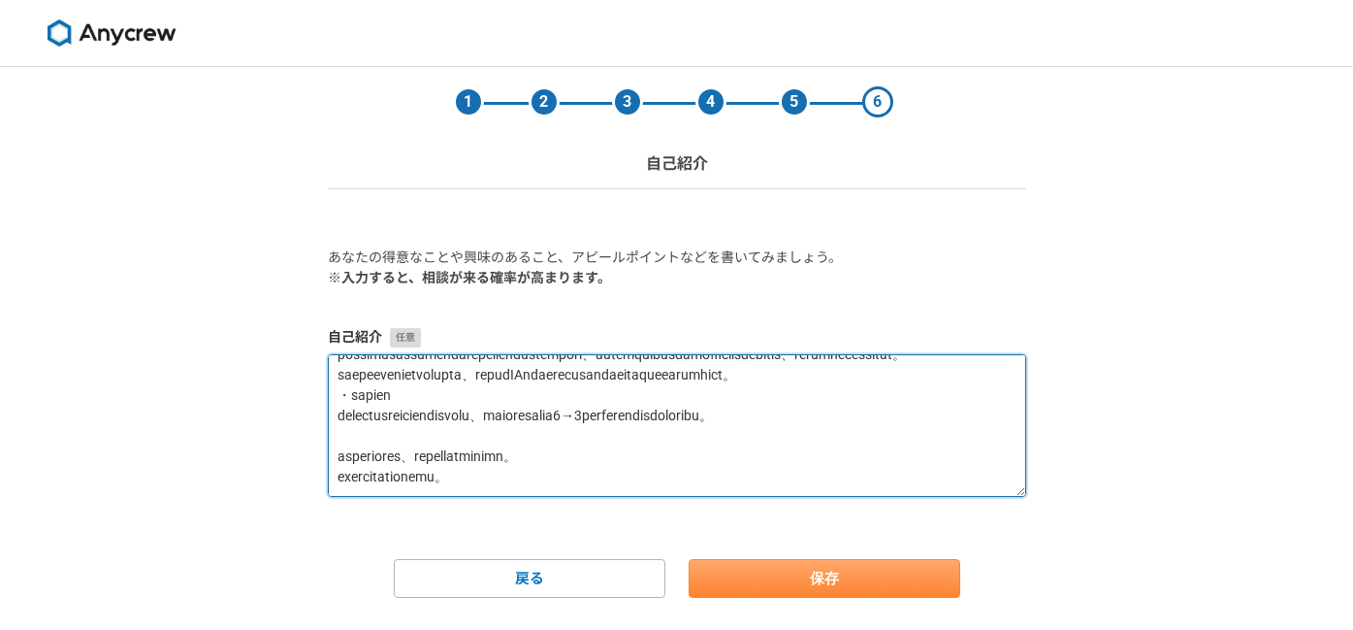
type textarea "ご覧いただきありがとうございます。 フリーランスとして、法人向けの営業支援や営業プロジェクトのマネジメントを行っています。 顧客の真因課題を見つけ、改善案を見…"
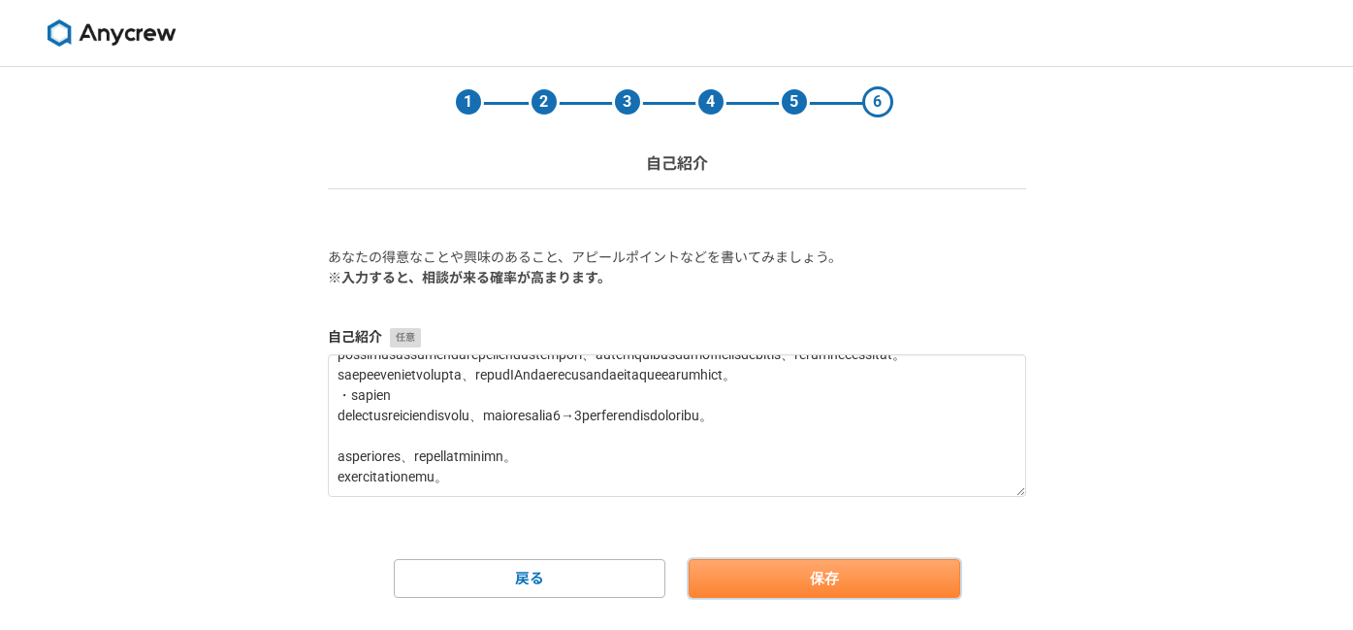
click at [735, 581] on button "保存" at bounding box center [825, 578] width 272 height 39
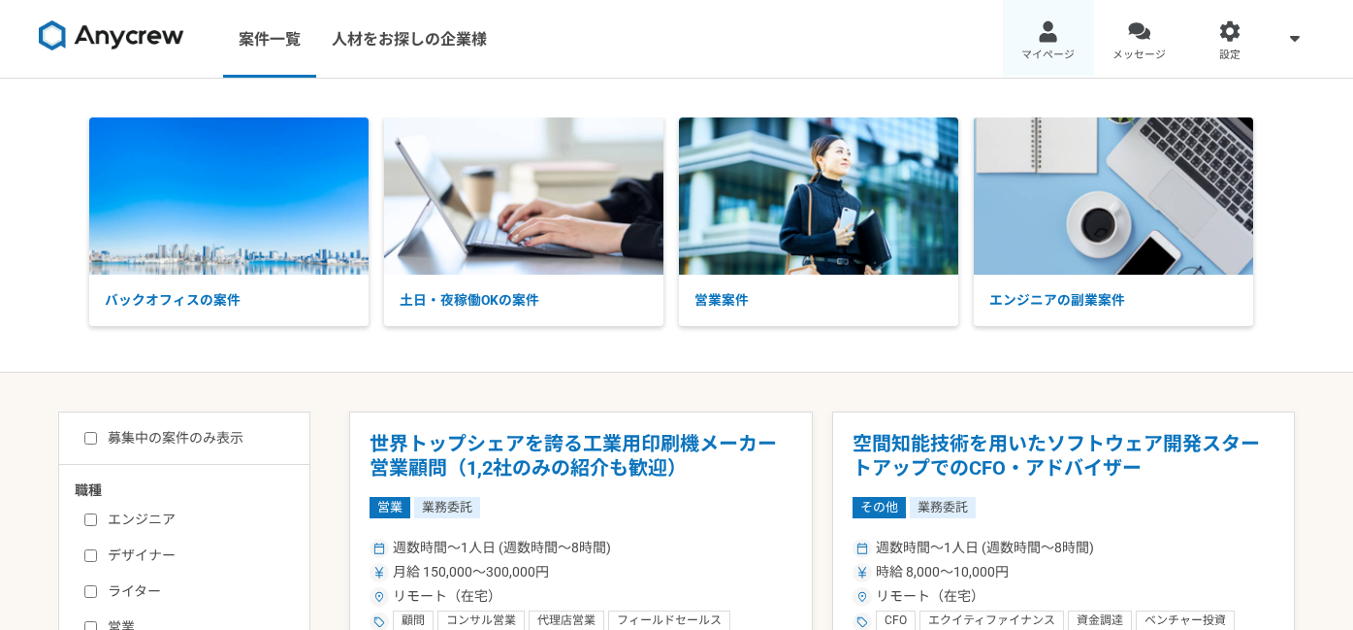
click at [1036, 25] on link "マイページ" at bounding box center [1048, 39] width 91 height 78
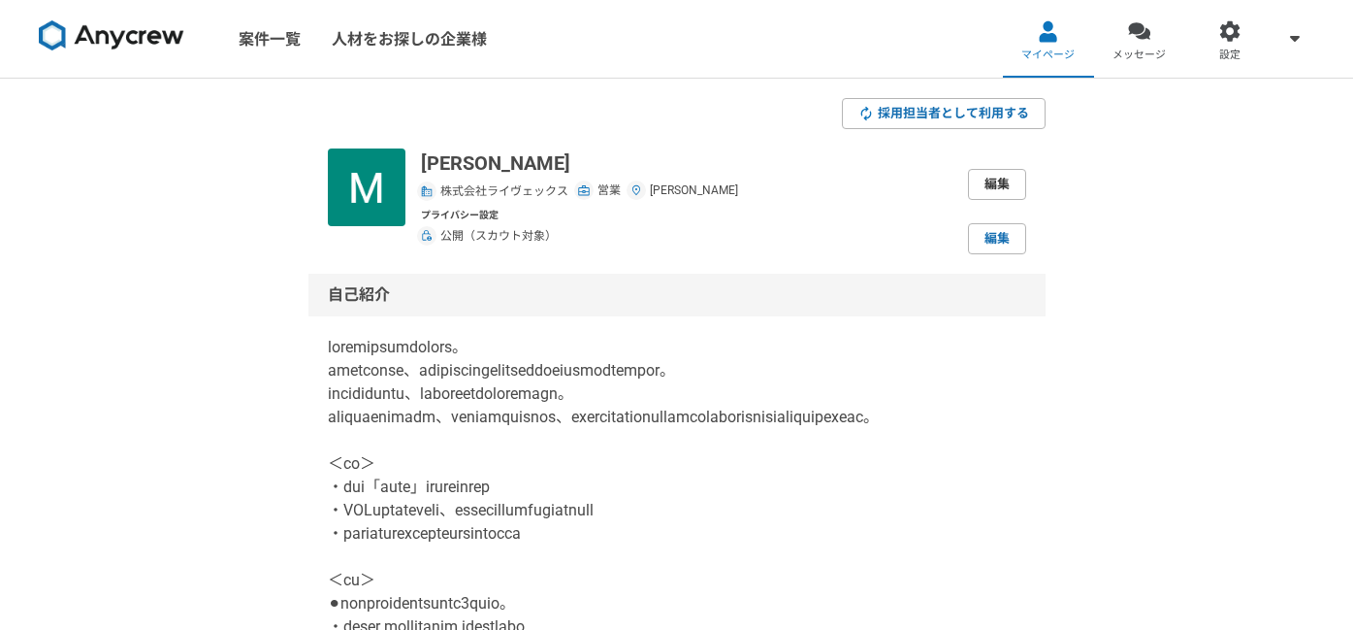
click at [984, 174] on link "編集" at bounding box center [997, 184] width 58 height 31
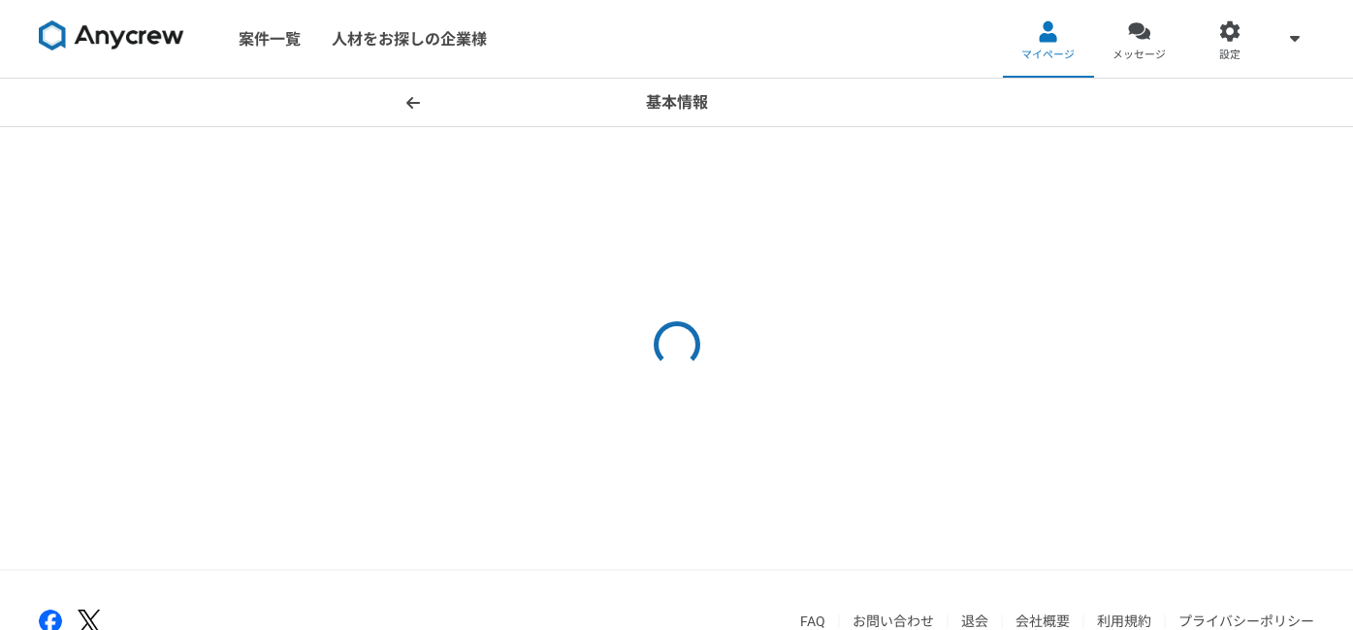
select select "4"
select select "13"
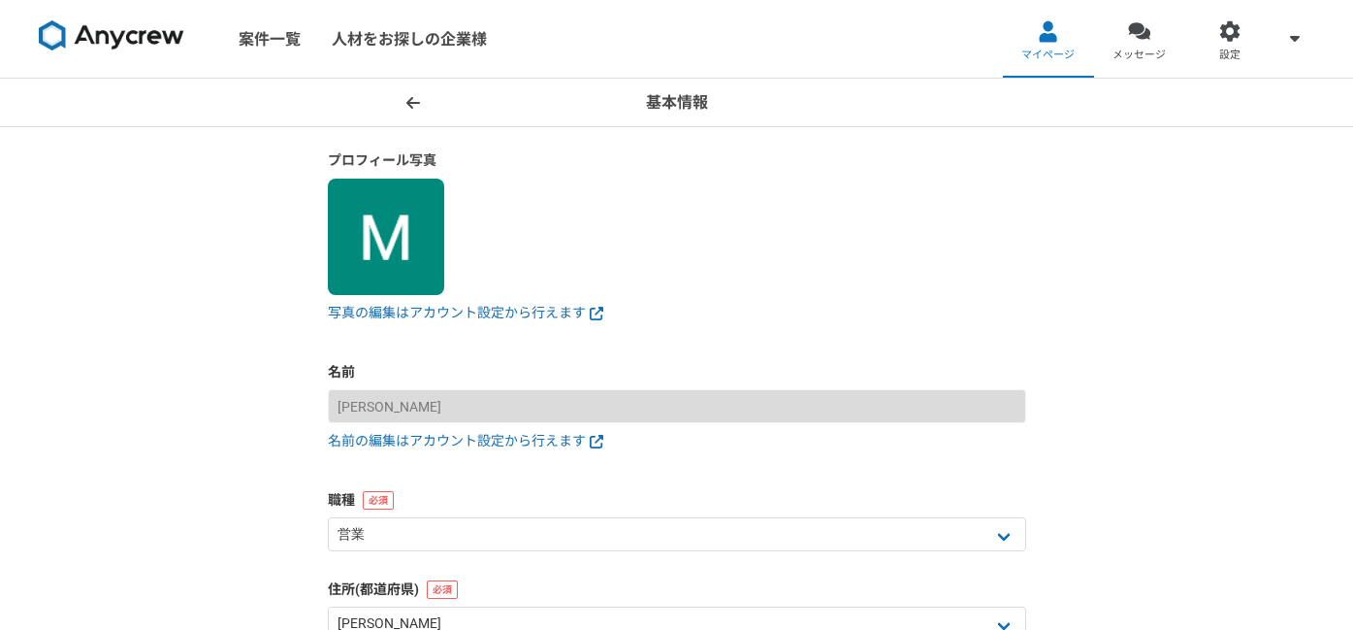
click at [416, 249] on img at bounding box center [386, 236] width 116 height 116
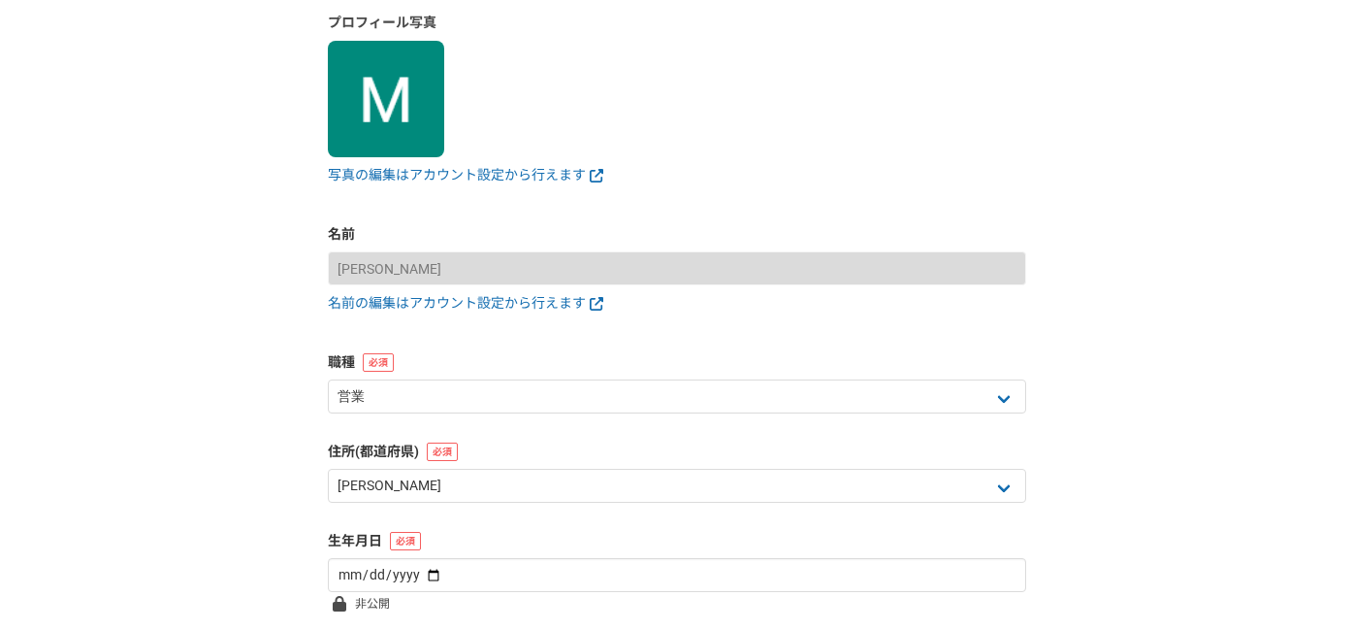
scroll to position [165, 0]
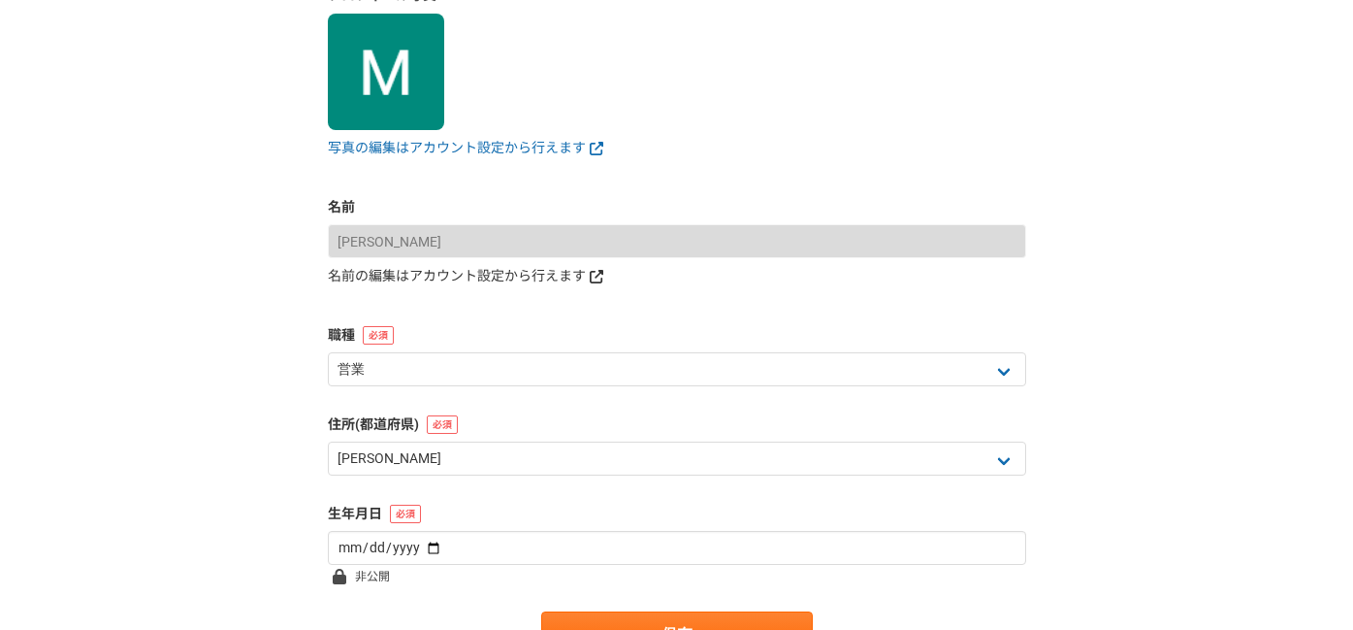
click at [472, 284] on link "名前の編集はアカウント設定から行えます" at bounding box center [677, 276] width 698 height 20
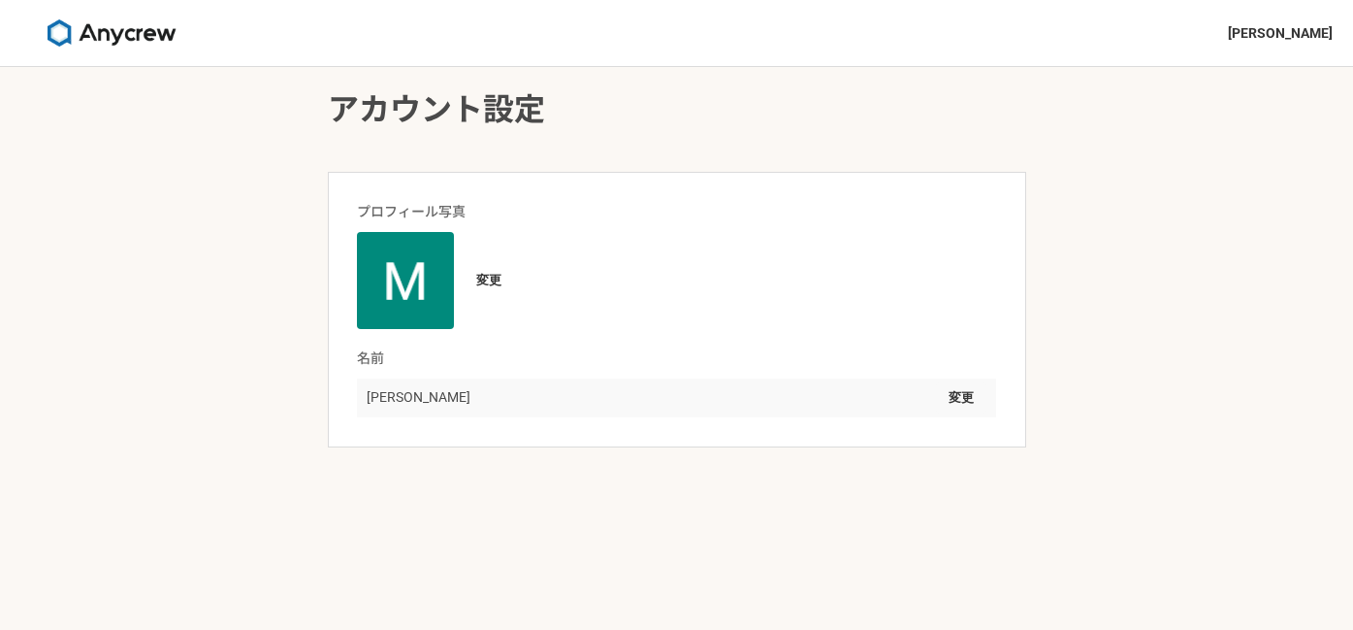
click at [422, 278] on img at bounding box center [405, 280] width 97 height 97
click at [480, 280] on button "変更" at bounding box center [489, 280] width 50 height 31
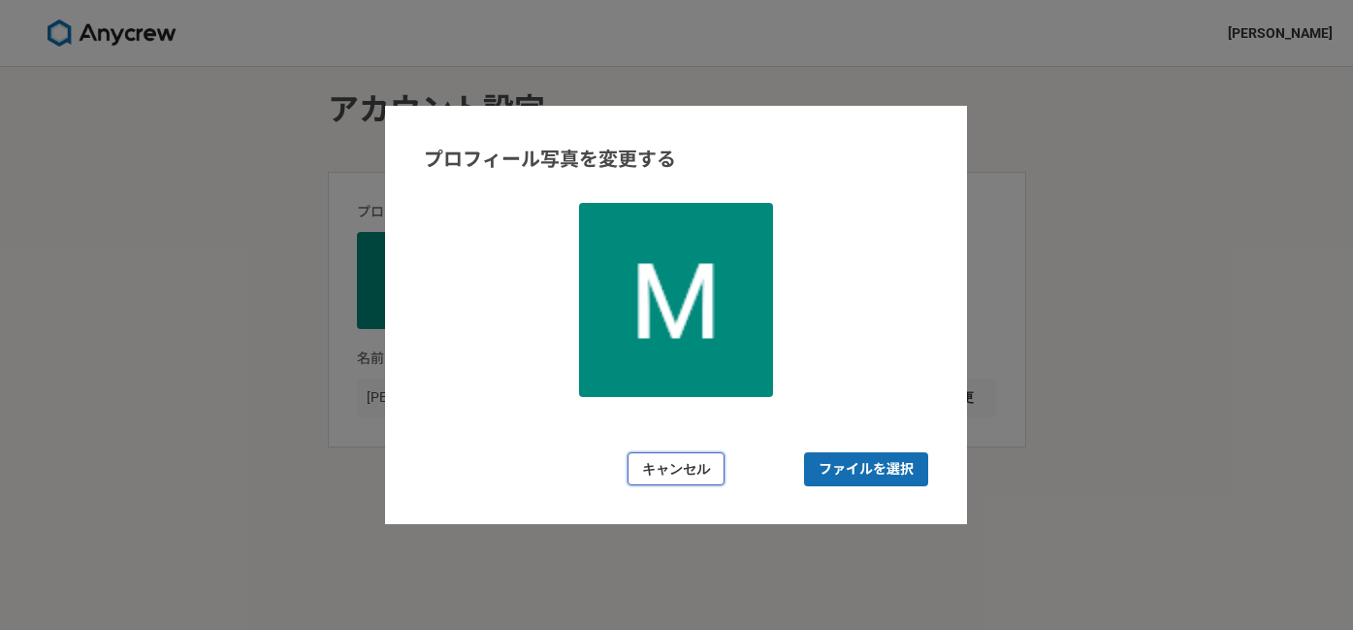
click at [672, 473] on button "キャンセル" at bounding box center [676, 469] width 97 height 34
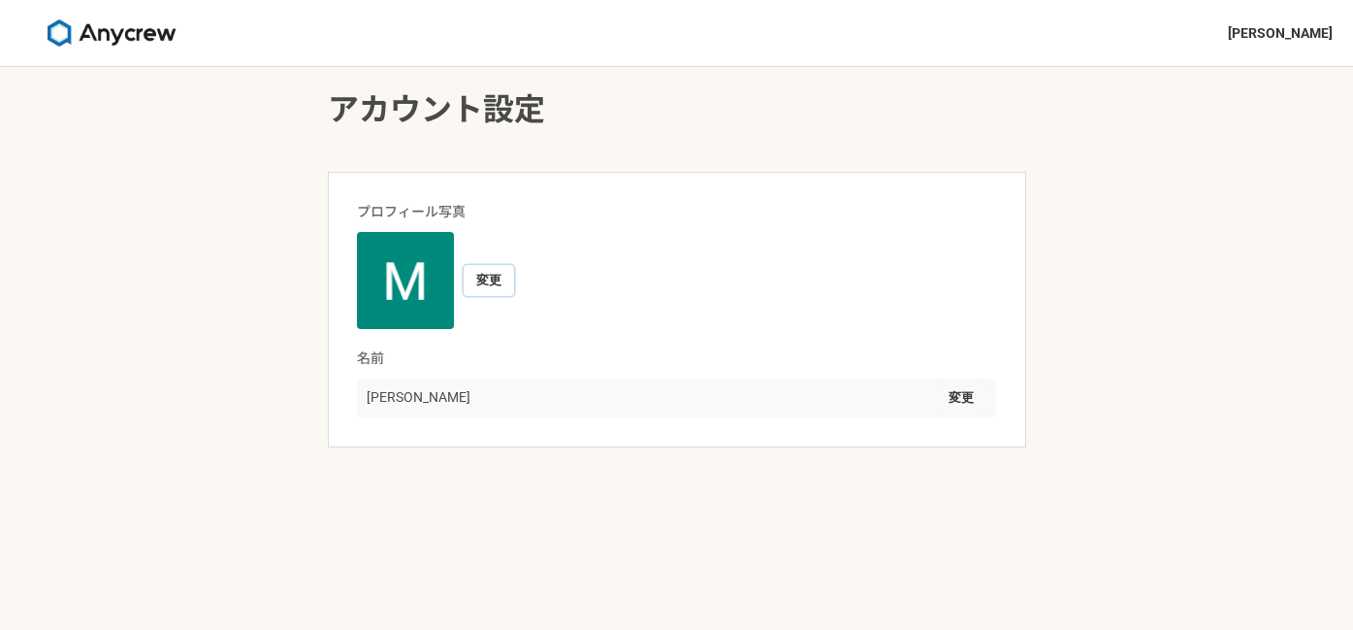
click at [495, 275] on button "変更" at bounding box center [489, 280] width 50 height 31
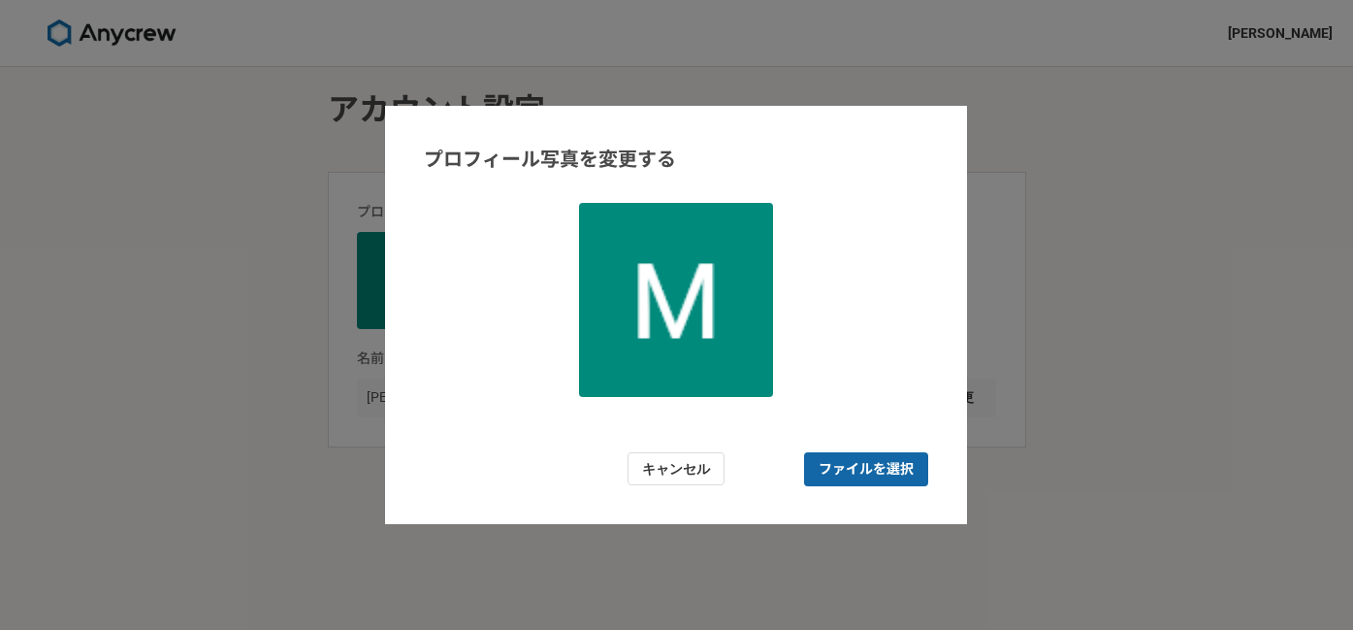
click at [855, 452] on span "ファイルを選択" at bounding box center [866, 469] width 124 height 34
click at [855, 452] on input "ファイルを選択" at bounding box center [866, 469] width 124 height 34
click at [633, 362] on img at bounding box center [676, 300] width 194 height 194
click at [894, 467] on span "ファイルを選択" at bounding box center [866, 469] width 95 height 20
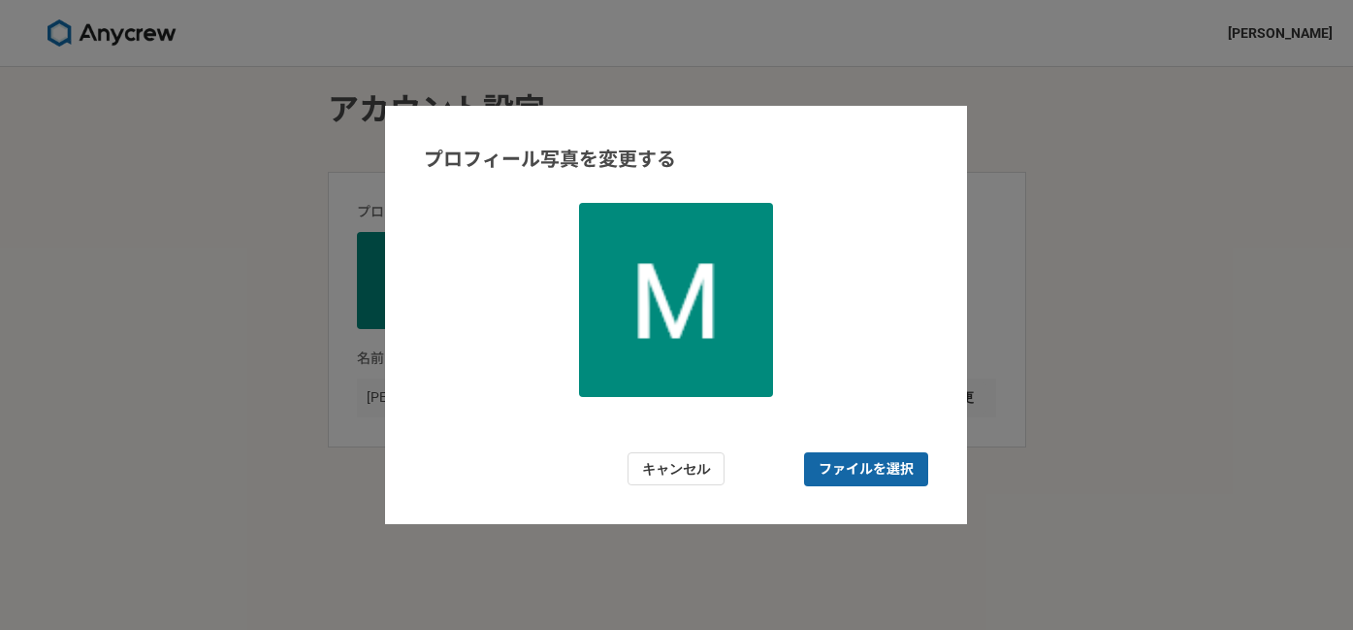
click at [894, 467] on input "ファイルを選択" at bounding box center [866, 469] width 124 height 34
click at [715, 472] on button "キャンセル" at bounding box center [676, 469] width 97 height 34
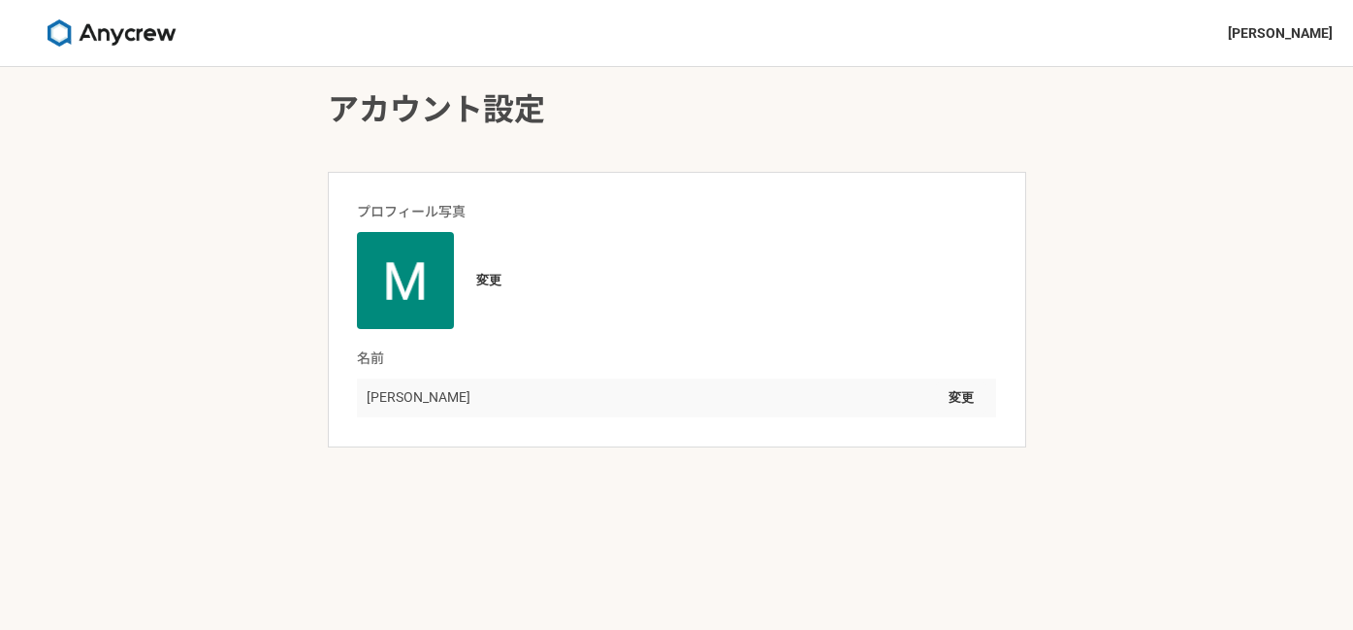
click at [856, 405] on div "[PERSON_NAME] 変更" at bounding box center [676, 397] width 638 height 39
drag, startPoint x: 389, startPoint y: 395, endPoint x: 547, endPoint y: 392, distance: 158.1
click at [547, 392] on div "[PERSON_NAME] 変更" at bounding box center [676, 397] width 638 height 39
click at [449, 401] on p "[PERSON_NAME]" at bounding box center [419, 397] width 104 height 20
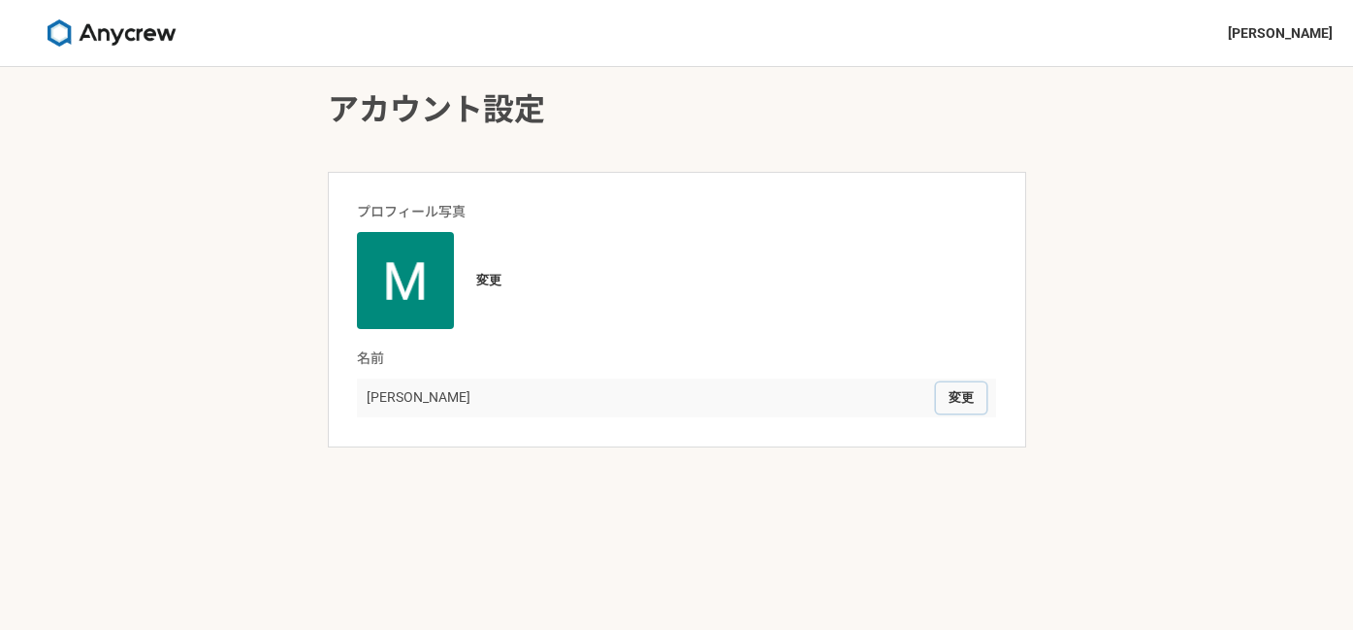
click at [950, 392] on button "変更" at bounding box center [961, 397] width 50 height 31
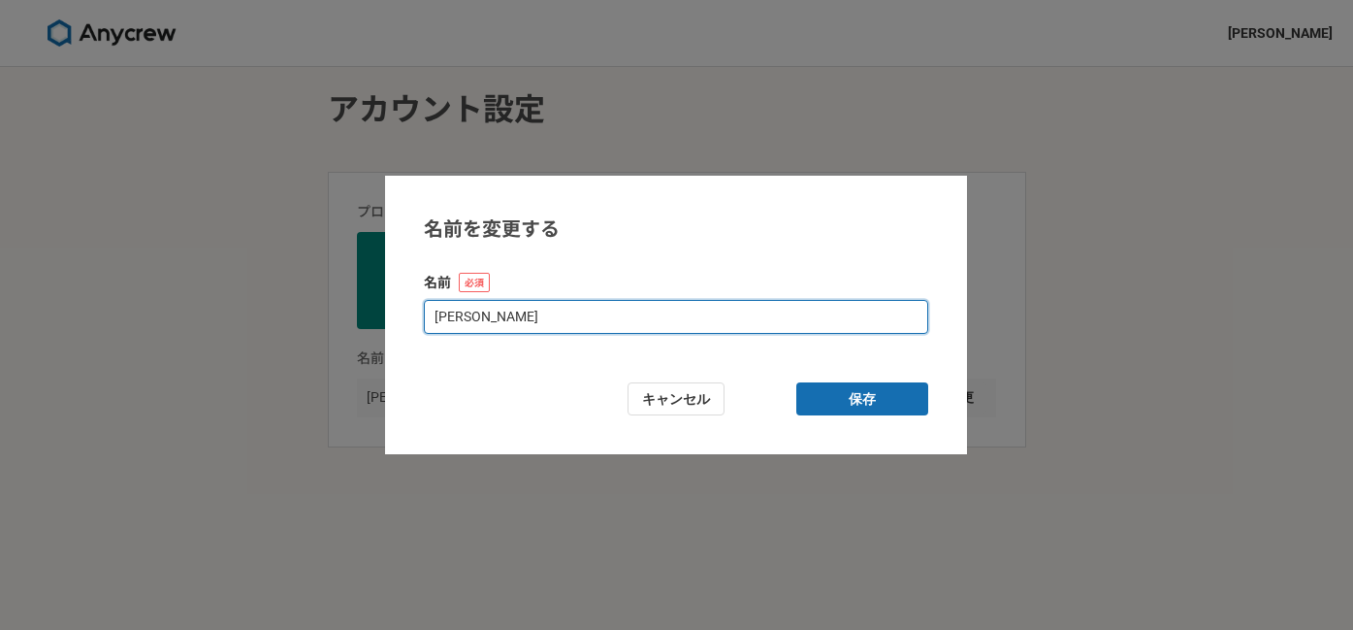
drag, startPoint x: 463, startPoint y: 315, endPoint x: 531, endPoint y: 315, distance: 67.9
click at [463, 315] on input "[PERSON_NAME]" at bounding box center [676, 317] width 504 height 34
type input "Mai.M"
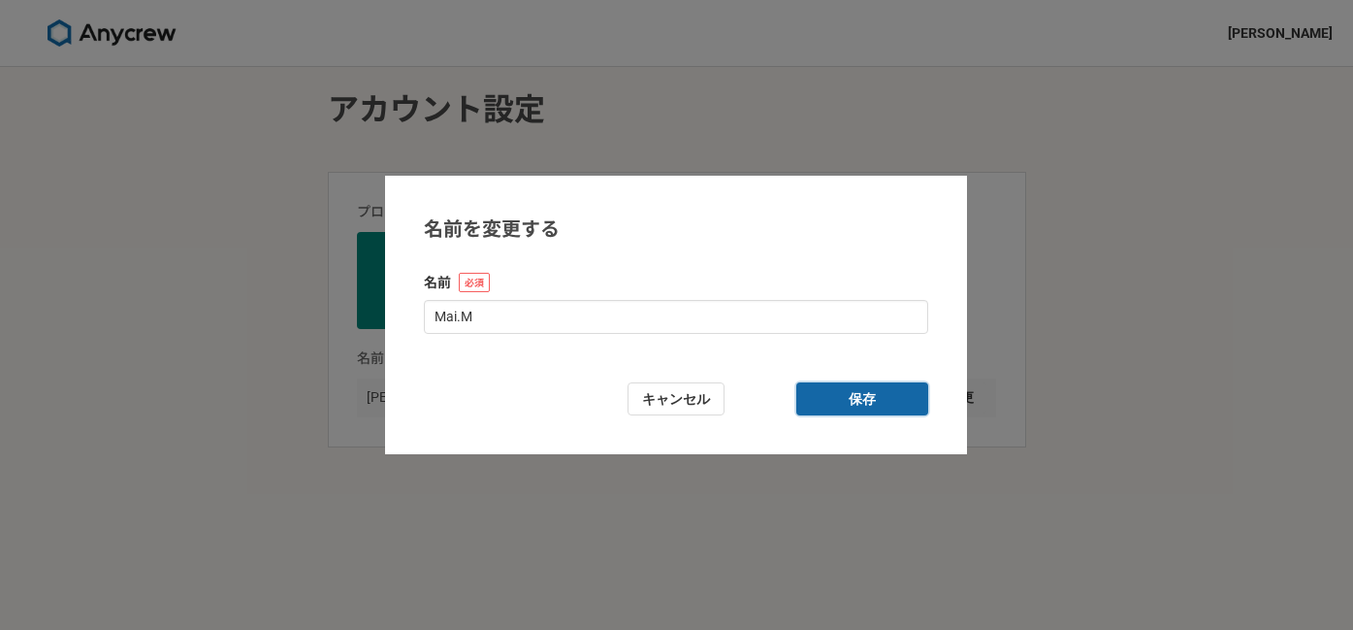
click at [850, 392] on button "保存" at bounding box center [862, 399] width 132 height 34
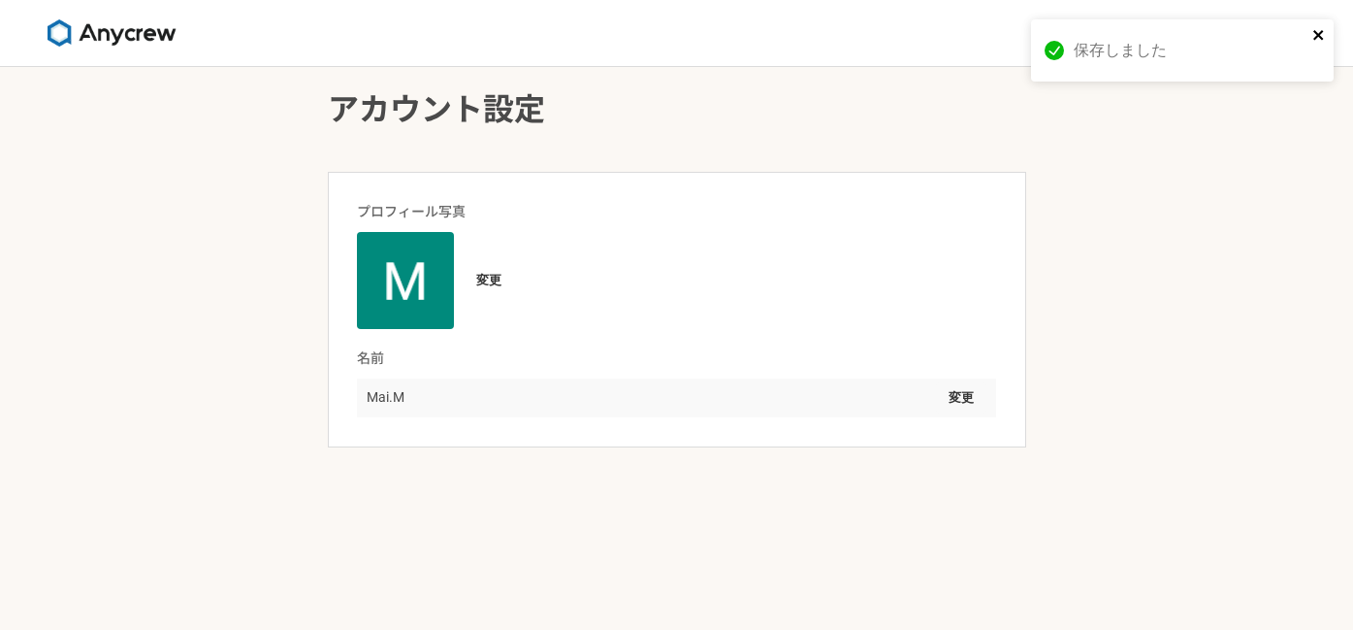
click at [1325, 31] on icon "close" at bounding box center [1319, 35] width 14 height 16
click at [18, 44] on div at bounding box center [111, 33] width 223 height 66
click at [77, 44] on img at bounding box center [112, 32] width 146 height 27
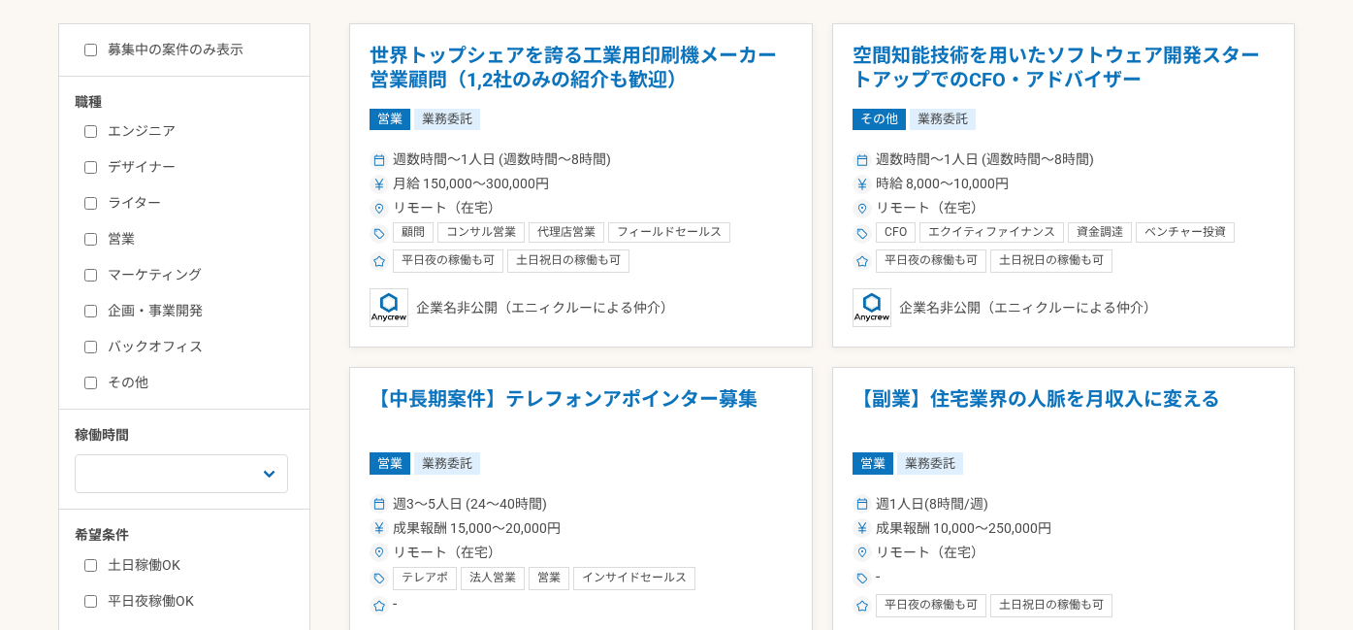
scroll to position [397, 0]
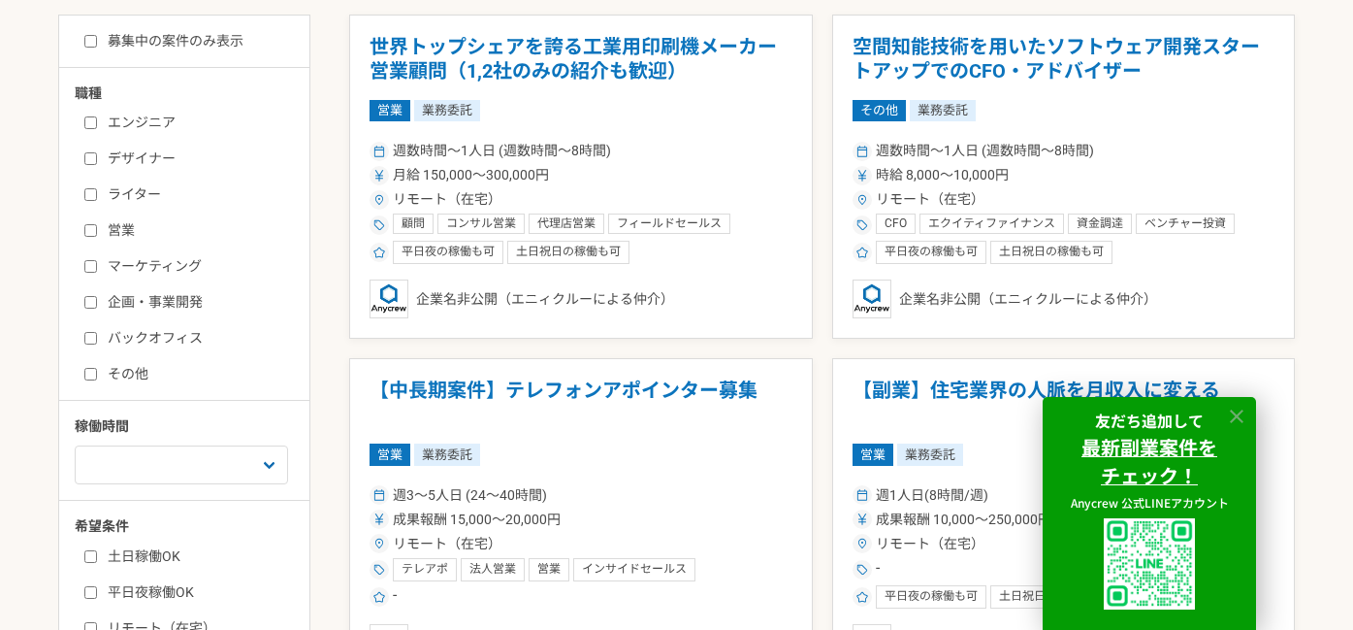
click at [1244, 409] on icon at bounding box center [1237, 416] width 22 height 22
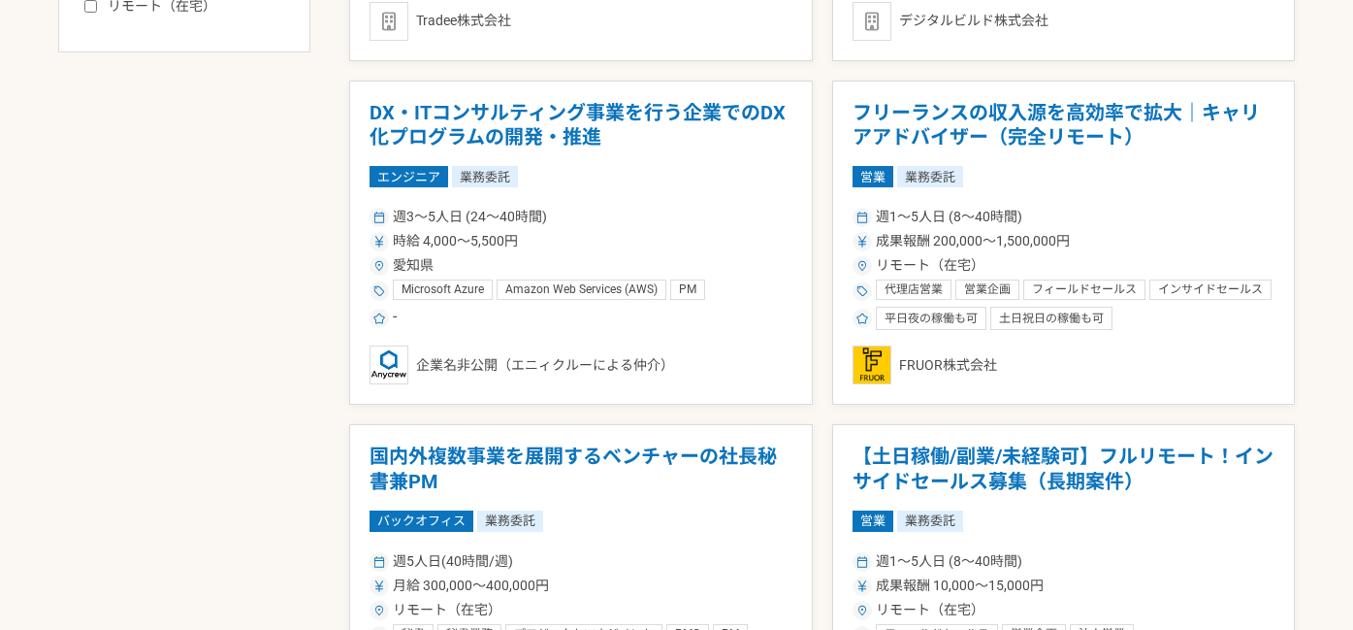
scroll to position [0, 0]
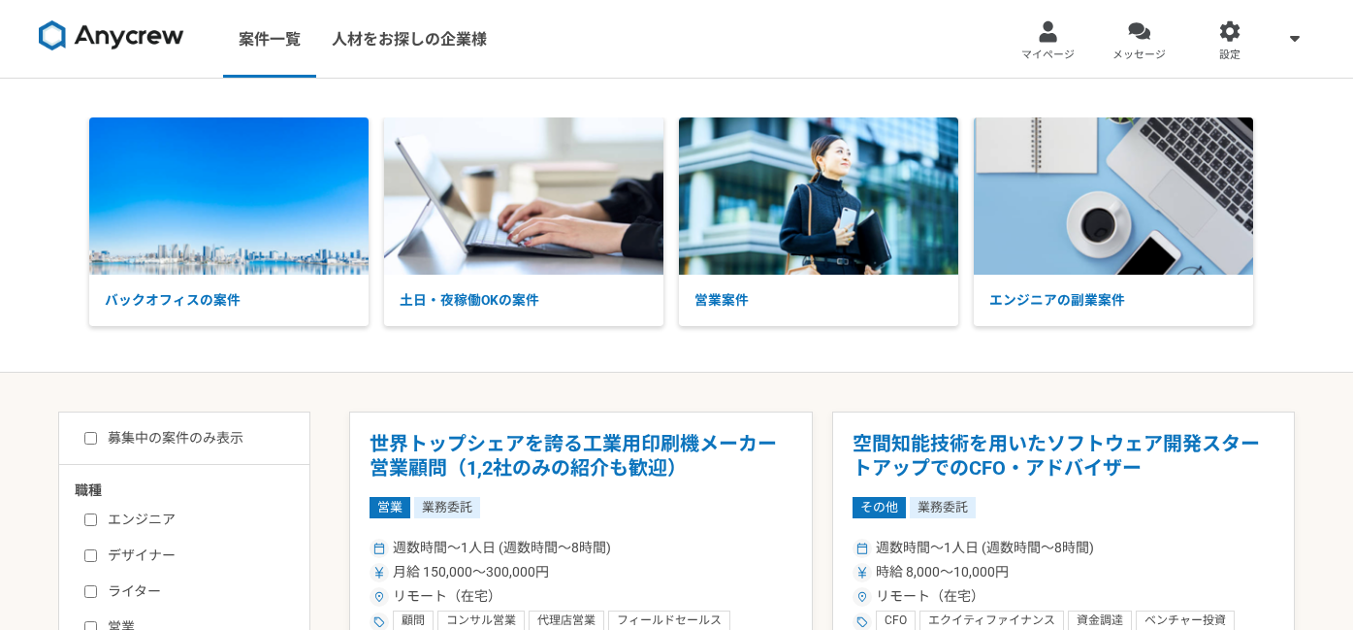
click at [1278, 48] on div at bounding box center [1295, 39] width 39 height 78
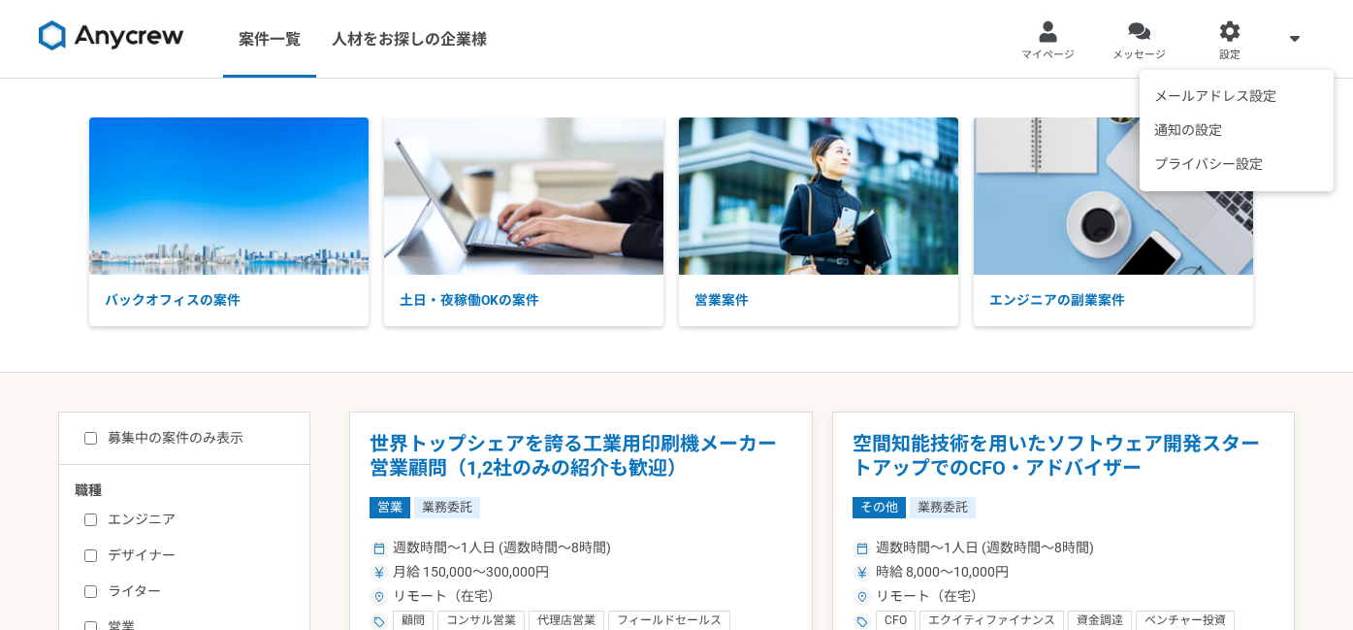
click at [1281, 45] on div "メールアドレス設定 通知の設定 プライバシー設定" at bounding box center [1295, 39] width 39 height 78
click at [1292, 42] on icon at bounding box center [1295, 38] width 10 height 16
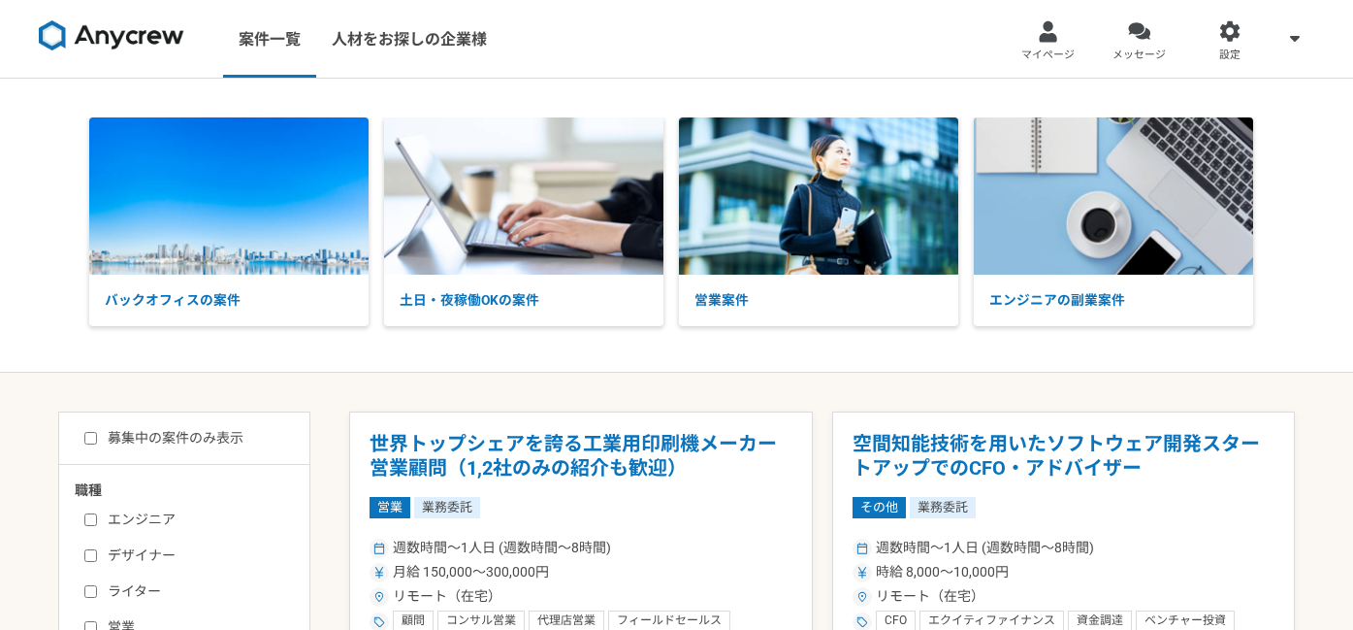
click at [285, 365] on div "バックオフィスの案件 土日・夜稼働OKの案件 営業案件 エンジニアの副業案件" at bounding box center [676, 226] width 1353 height 294
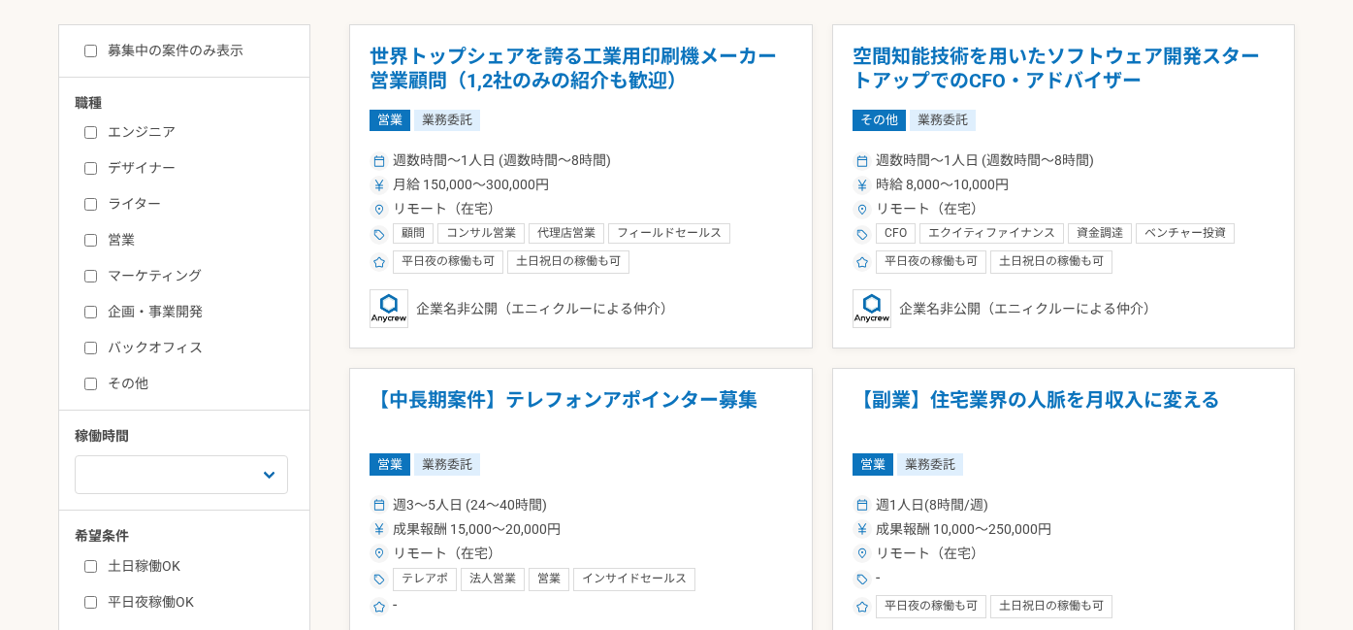
scroll to position [405, 0]
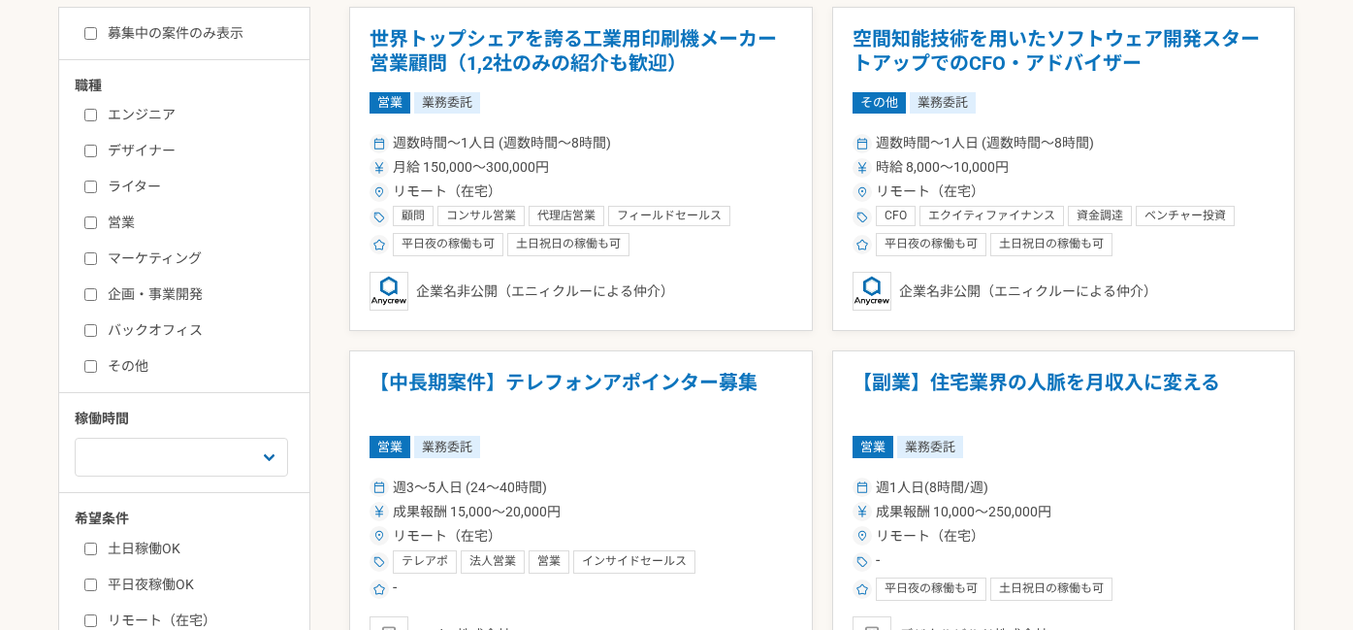
click at [132, 298] on label "企画・事業開発" at bounding box center [195, 294] width 223 height 20
click at [97, 298] on input "企画・事業開発" at bounding box center [90, 294] width 13 height 13
checkbox input "true"
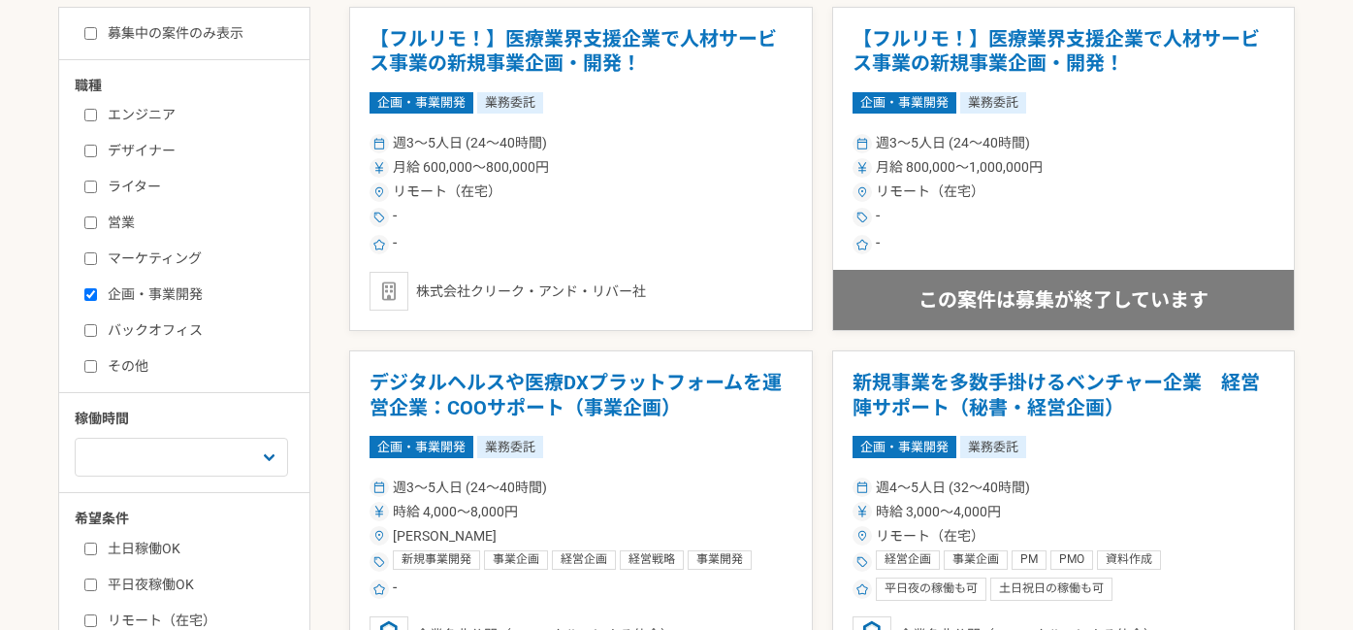
click at [86, 228] on label "営業" at bounding box center [195, 222] width 223 height 20
click at [86, 228] on input "営業" at bounding box center [90, 222] width 13 height 13
checkbox input "true"
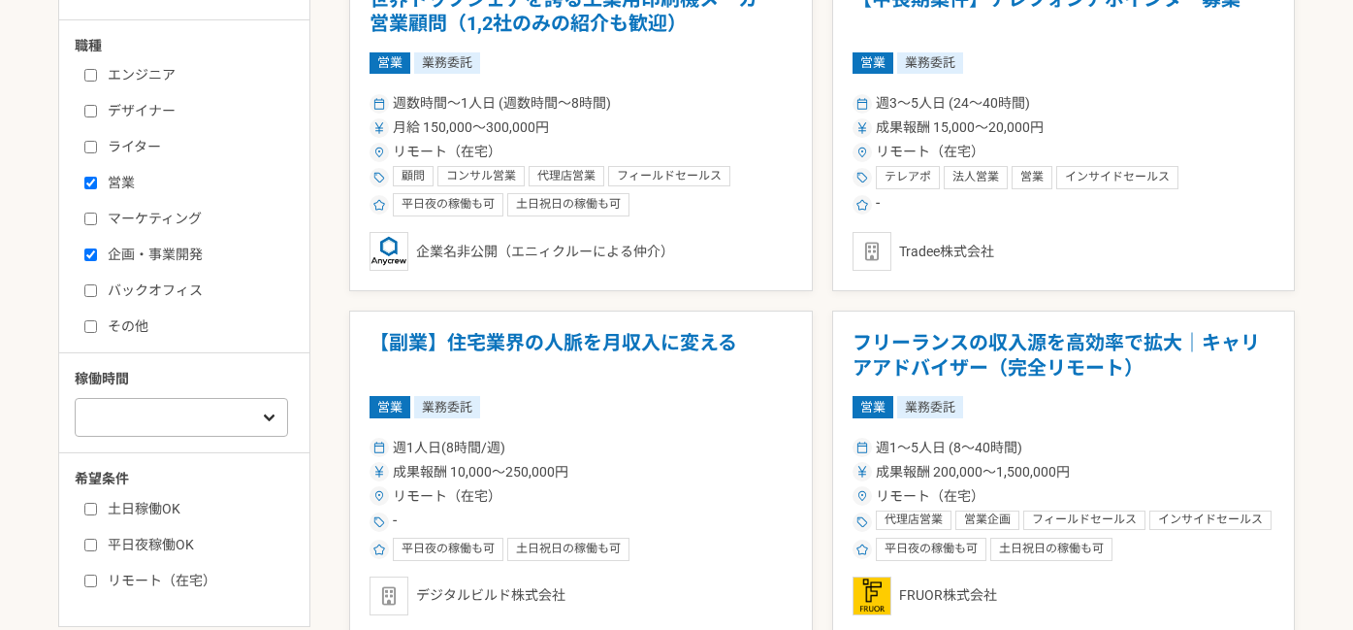
scroll to position [530, 0]
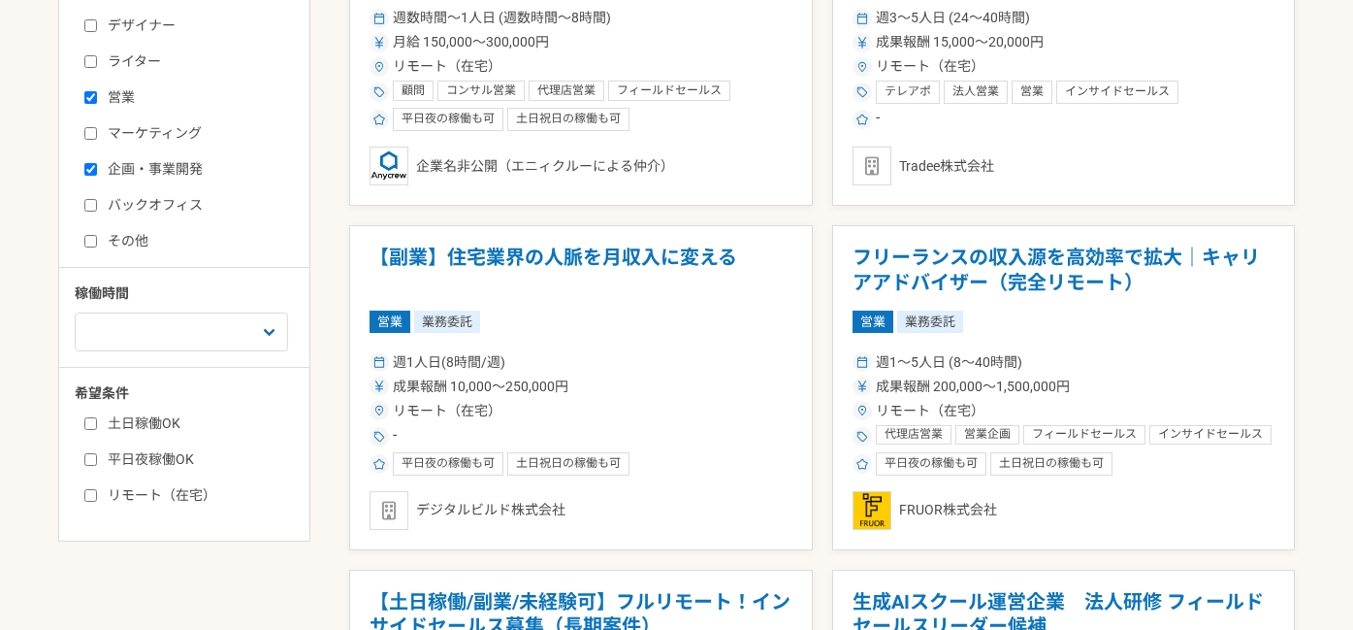
click at [93, 242] on input "その他" at bounding box center [90, 241] width 13 height 13
checkbox input "true"
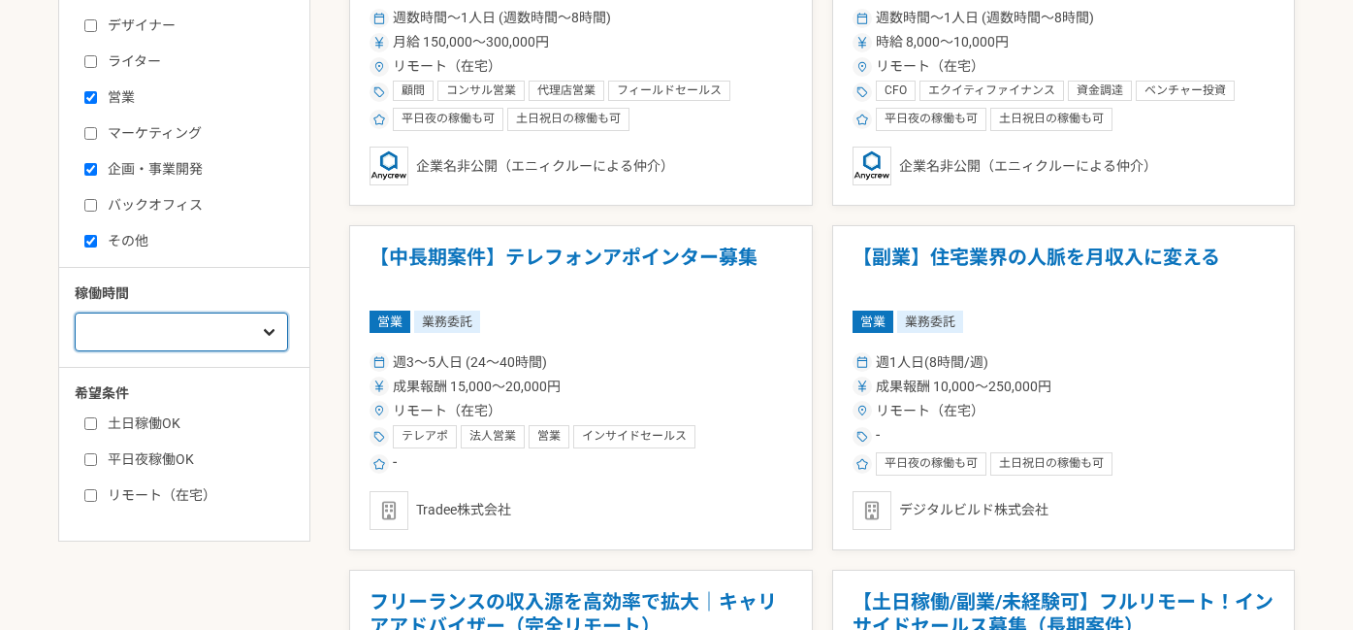
click at [123, 339] on select "週1人日（8時間）以下 週2人日（16時間）以下 週3人日（24時間）以下 週4人日（32時間）以下 週5人日（40時間）以下" at bounding box center [181, 331] width 213 height 39
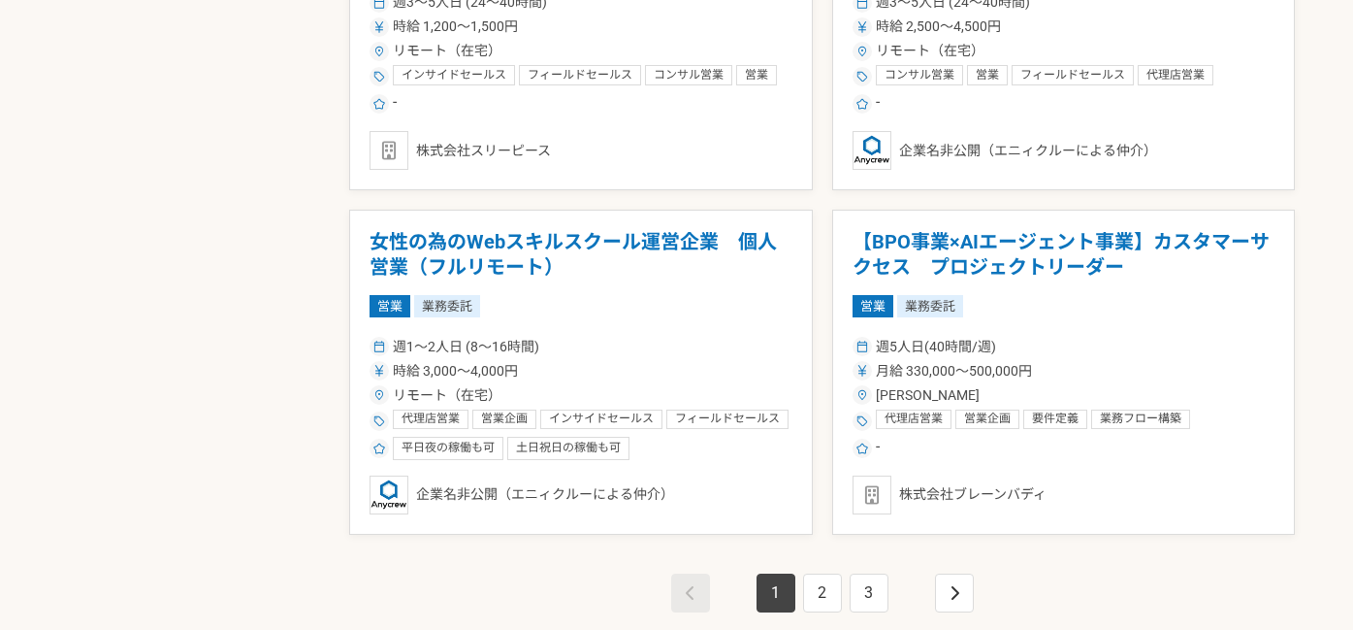
scroll to position [3300, 0]
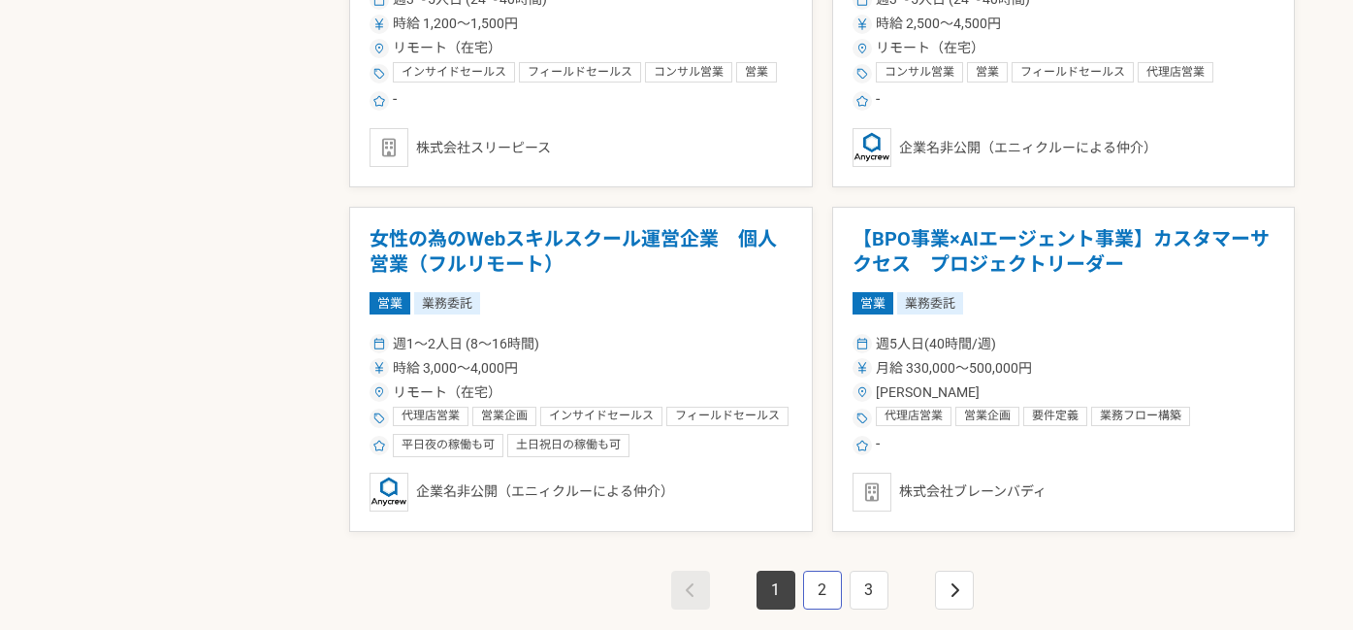
click at [820, 592] on link "2" at bounding box center [822, 589] width 39 height 39
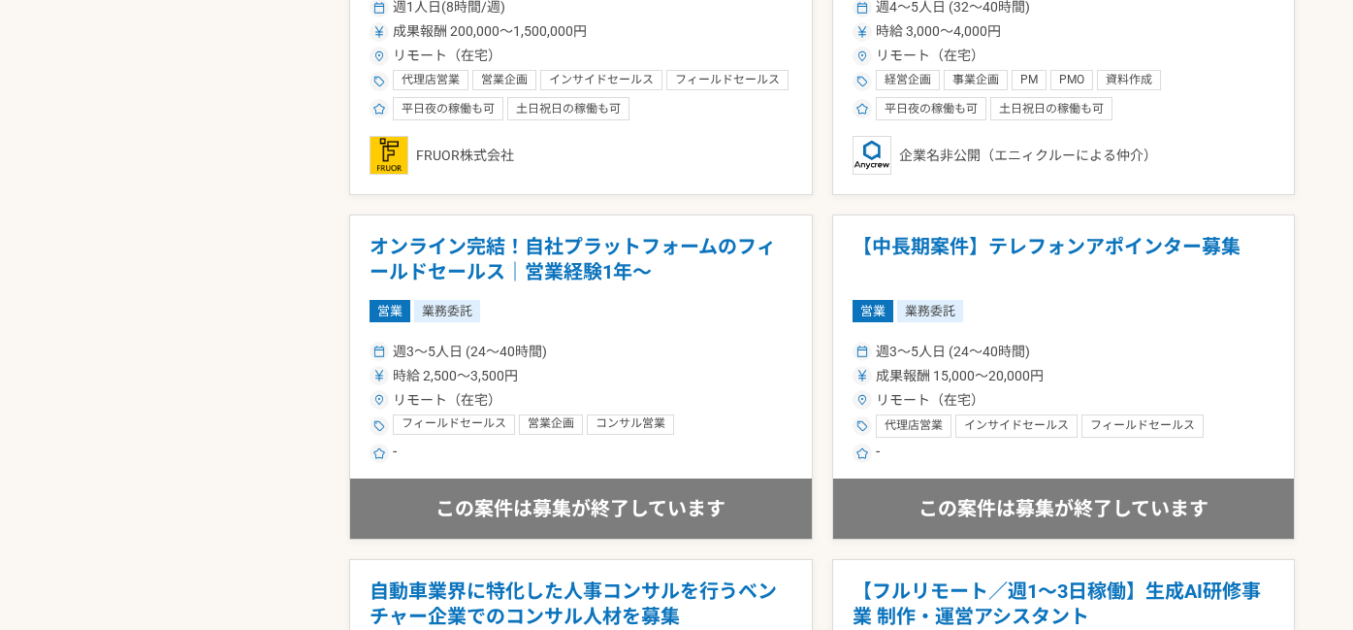
scroll to position [2104, 0]
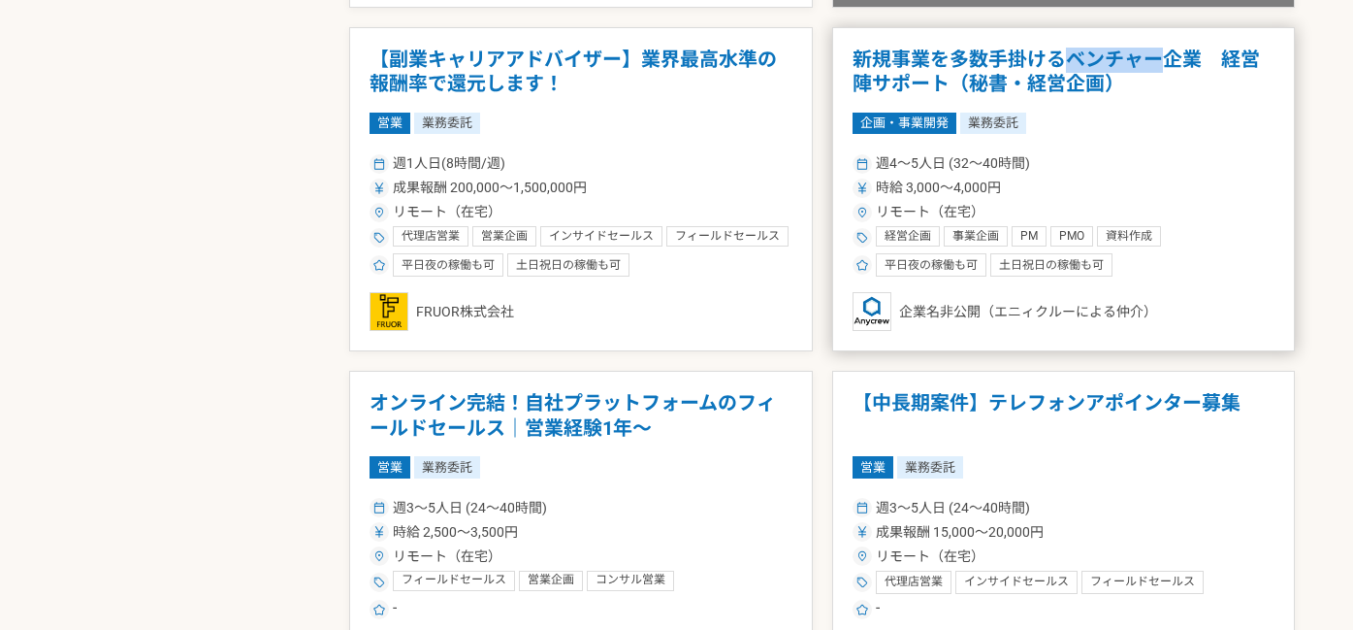
click at [1102, 67] on h1 "新規事業を多数手掛けるベンチャー企業　経営陣サポート（秘書・経営企画）" at bounding box center [1064, 72] width 423 height 49
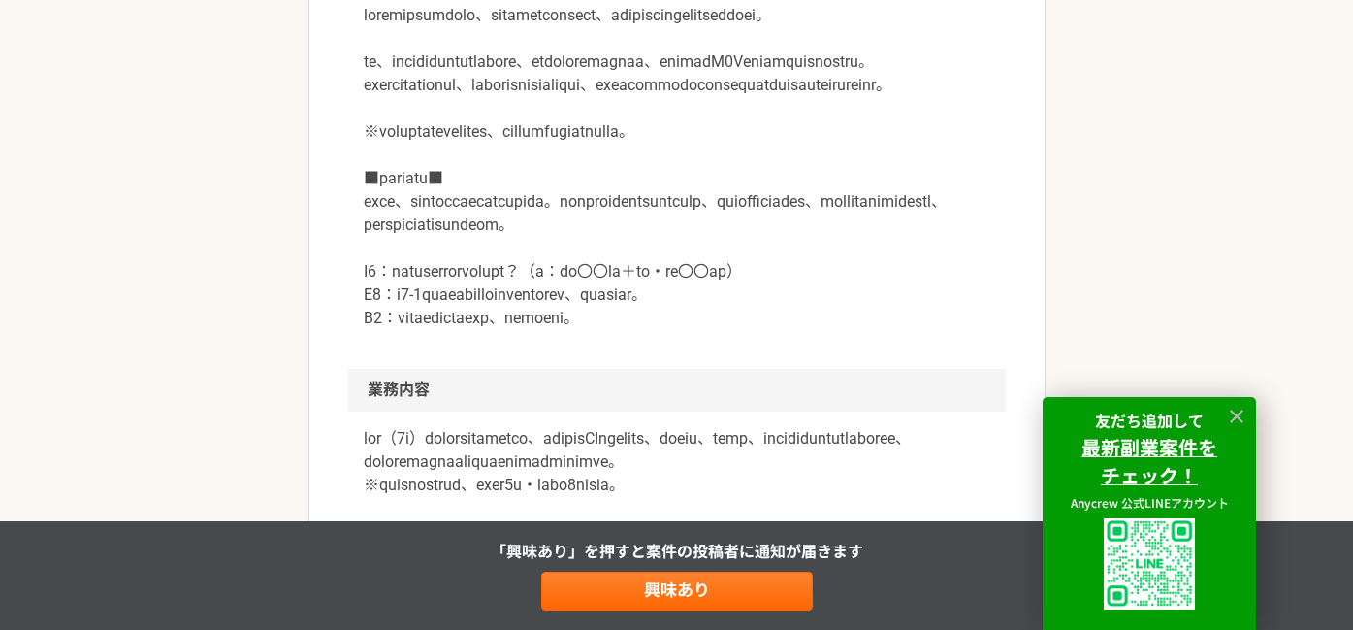
scroll to position [817, 0]
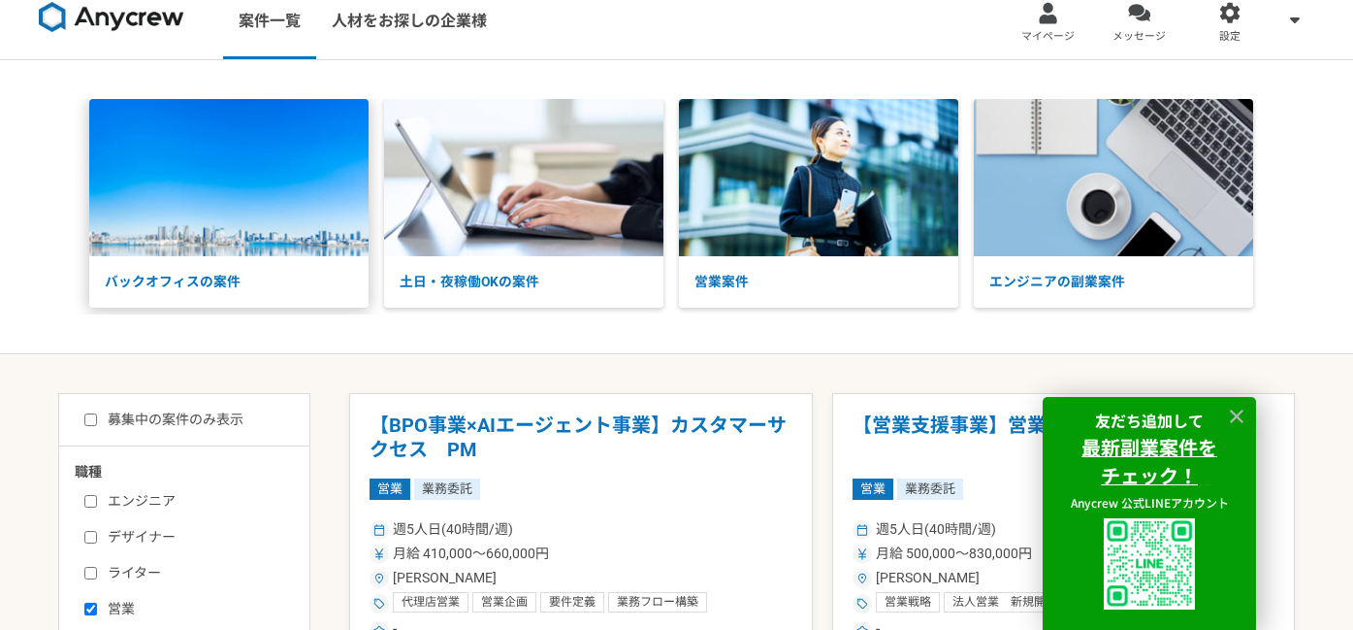
scroll to position [192, 0]
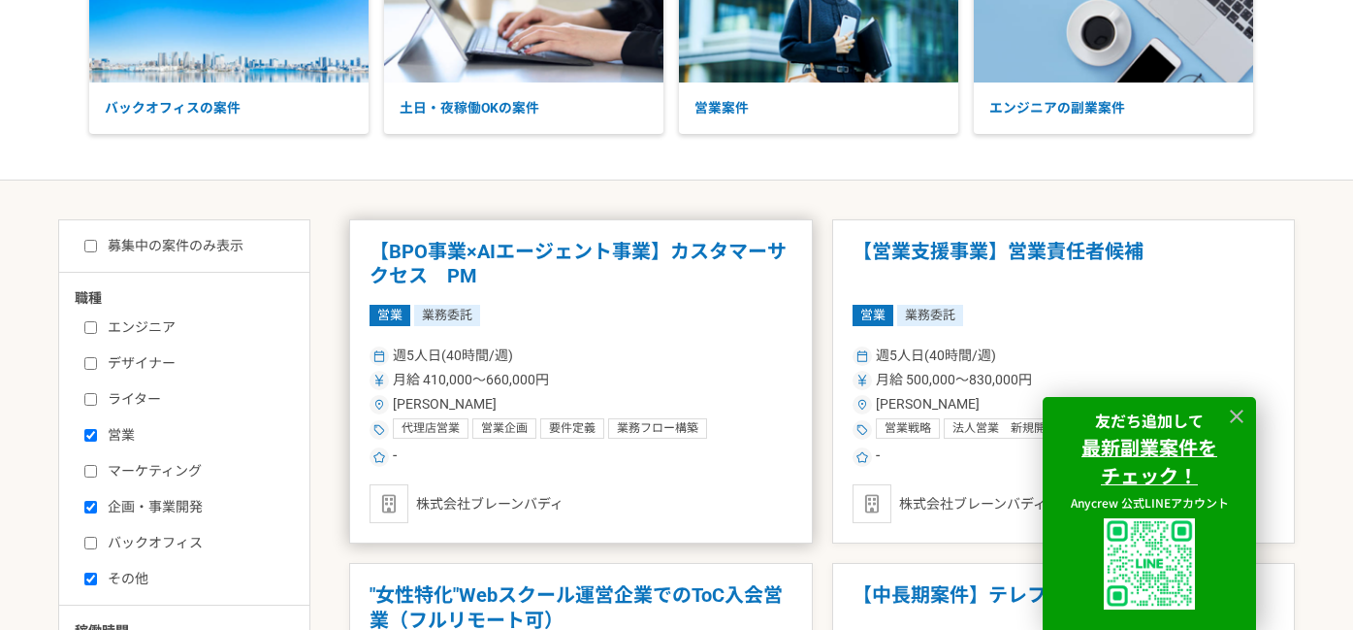
click at [415, 247] on h1 "【BPO事業×AIエージェント事業】カスタマーサクセス　PM" at bounding box center [581, 264] width 423 height 49
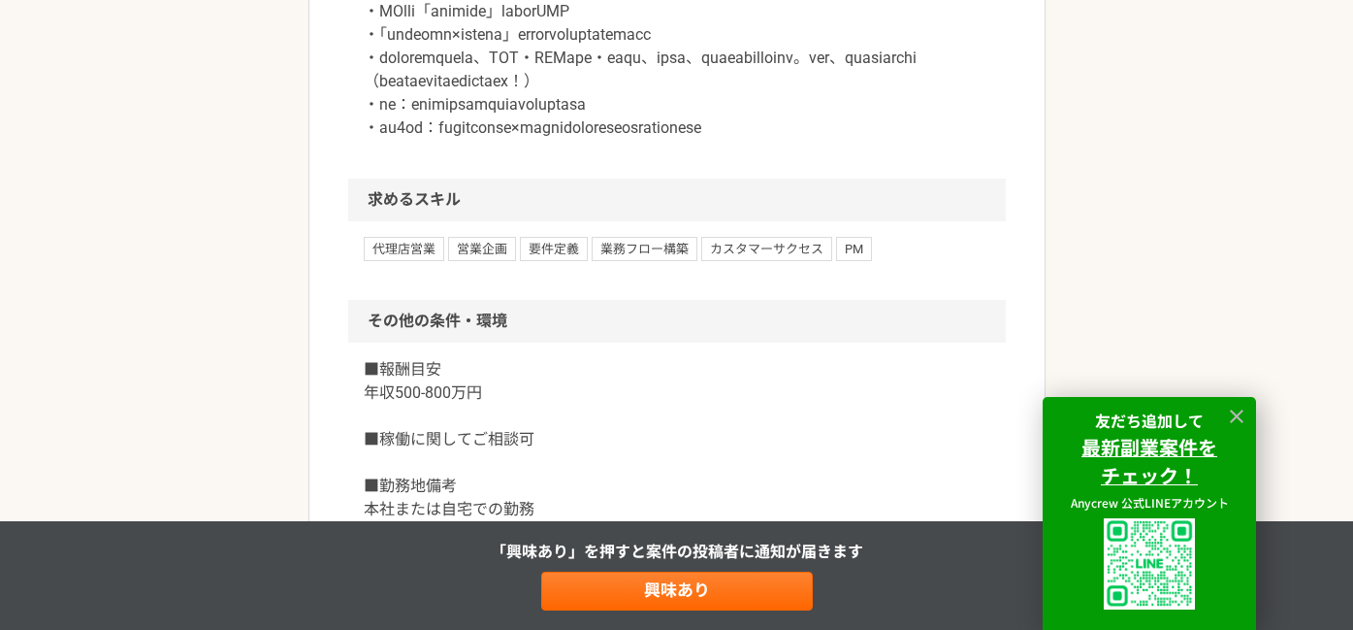
scroll to position [1814, 0]
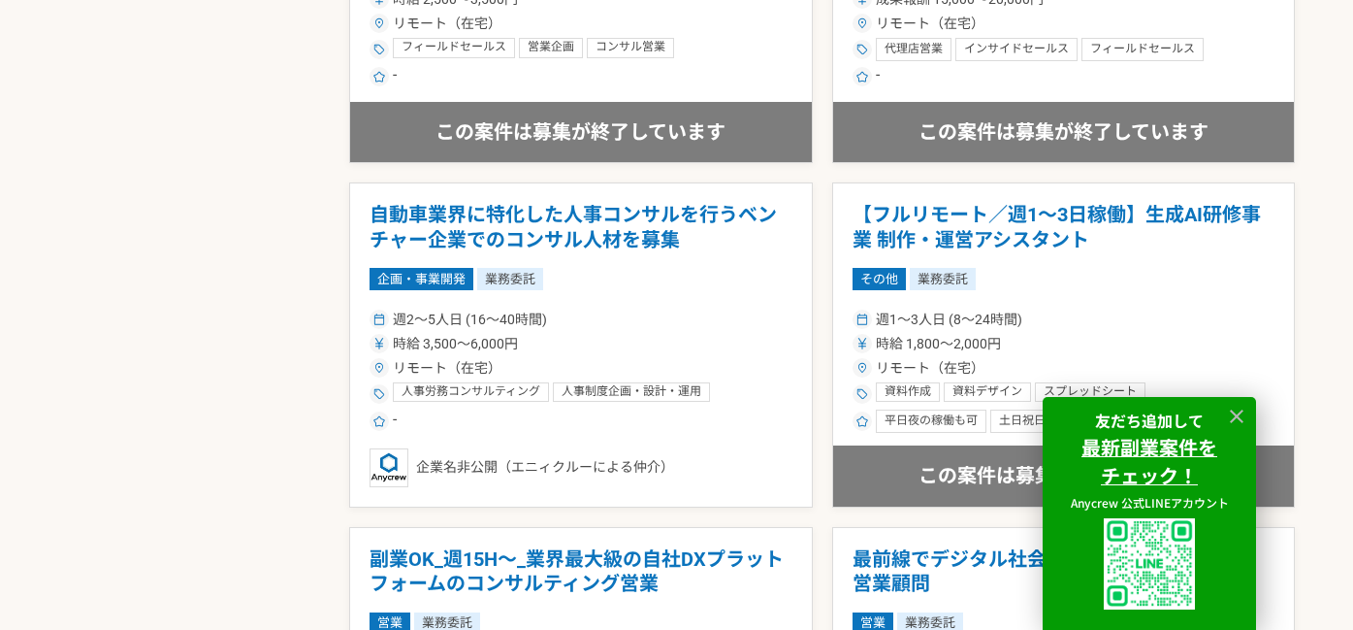
scroll to position [3525, 0]
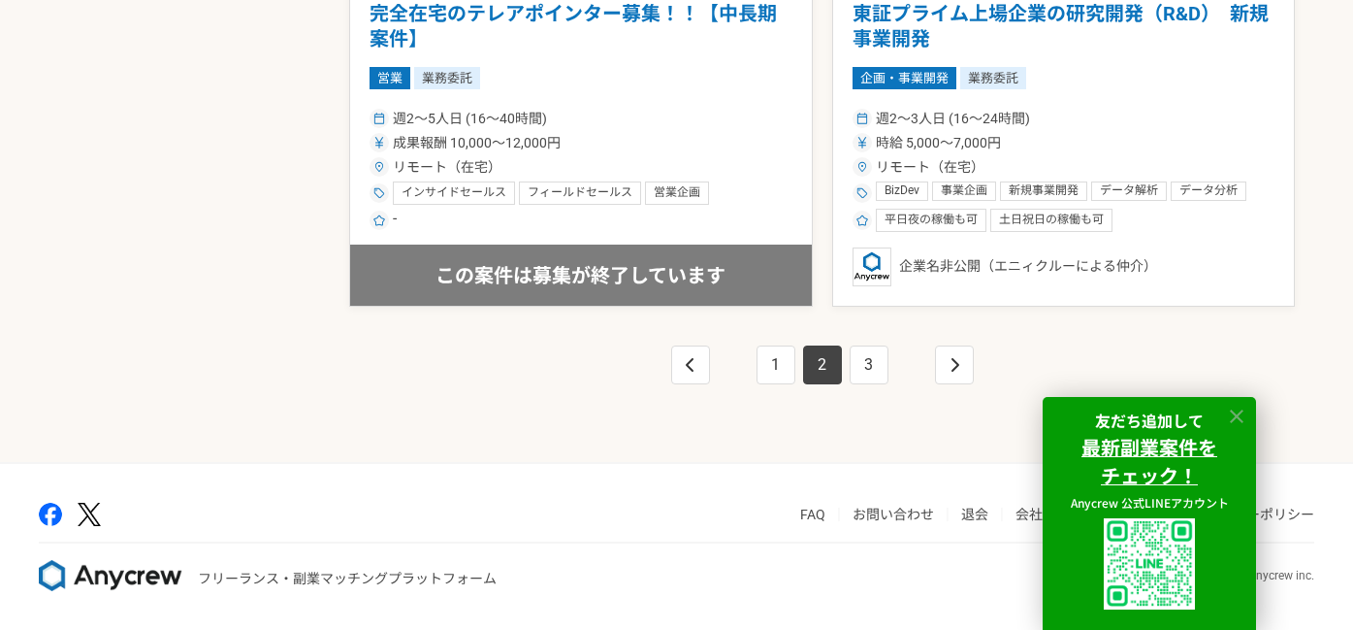
click at [1237, 415] on icon at bounding box center [1237, 416] width 14 height 14
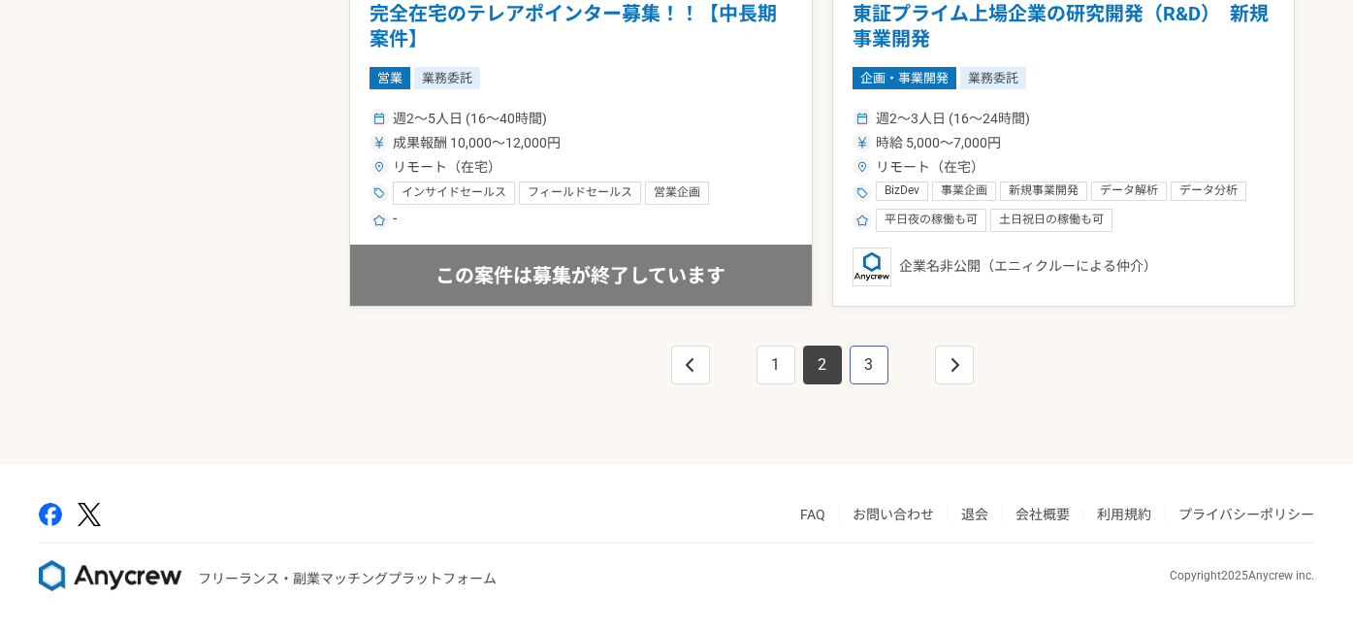
click at [872, 379] on link "3" at bounding box center [869, 364] width 39 height 39
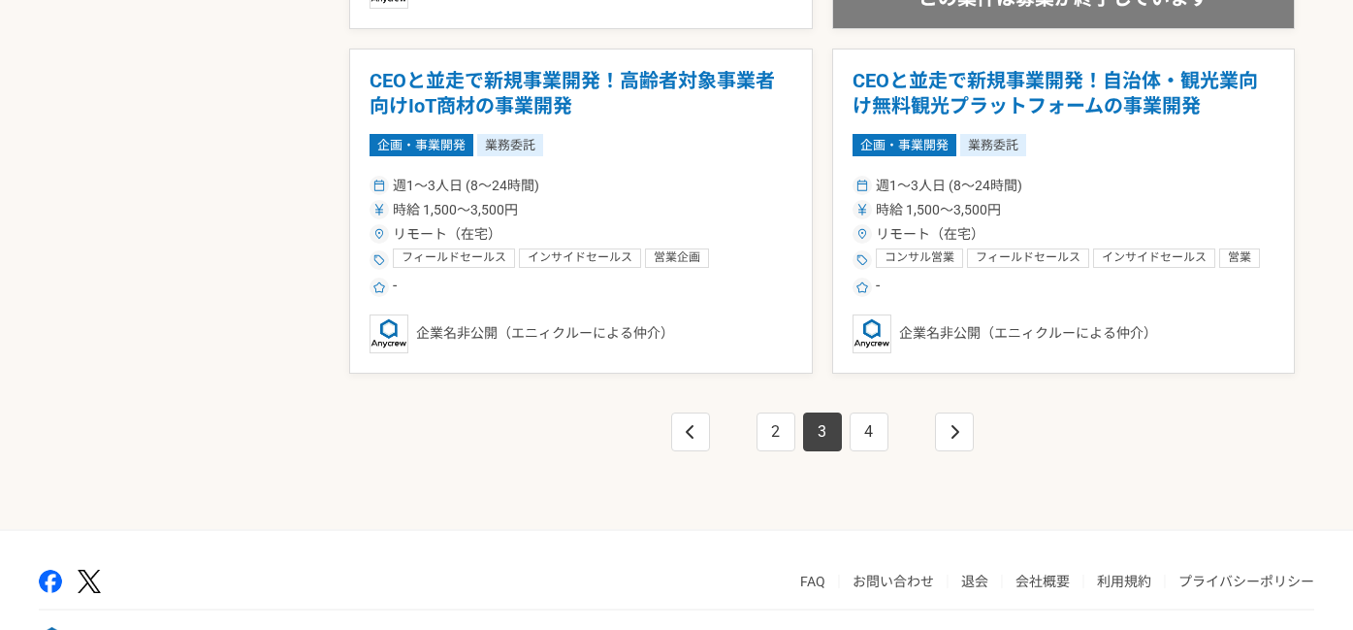
scroll to position [3491, 0]
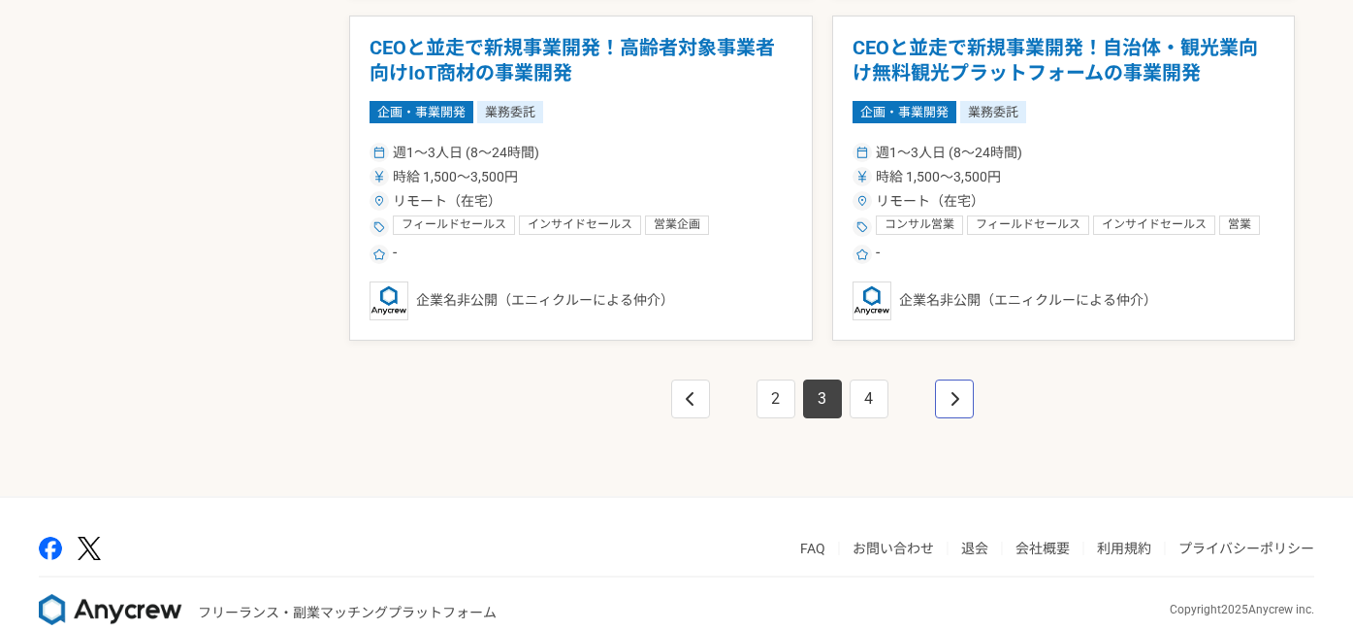
click at [960, 410] on link "pagination" at bounding box center [954, 398] width 39 height 39
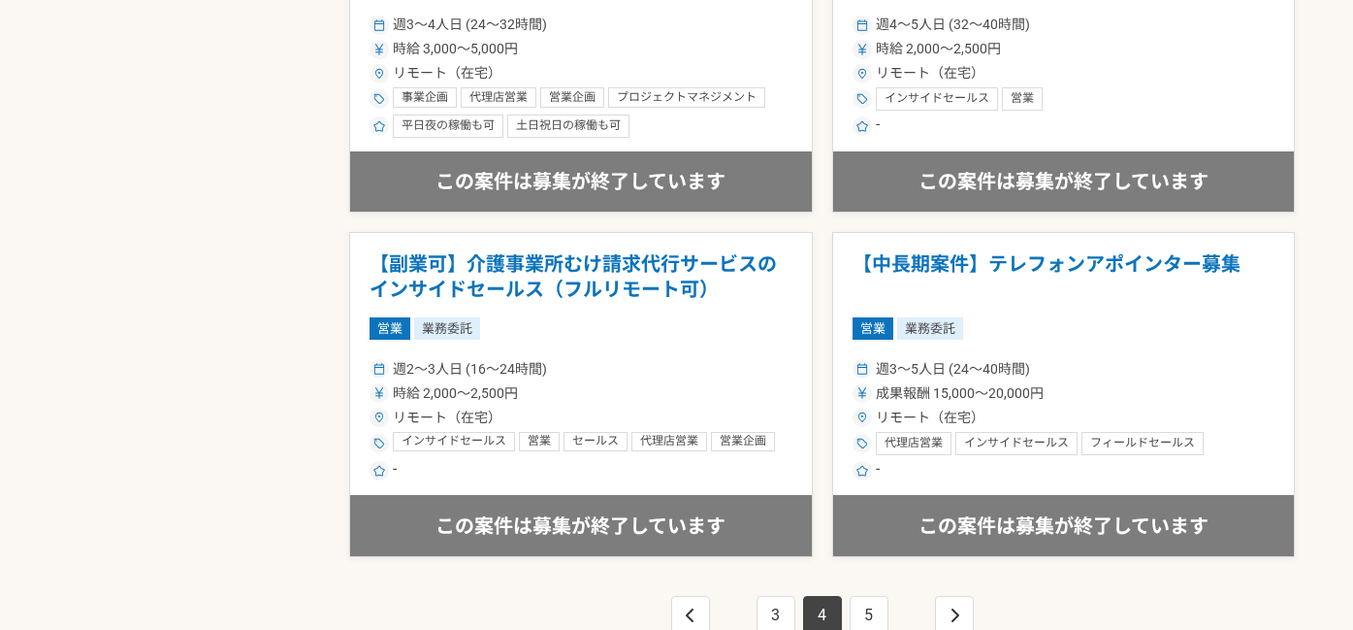
scroll to position [3442, 0]
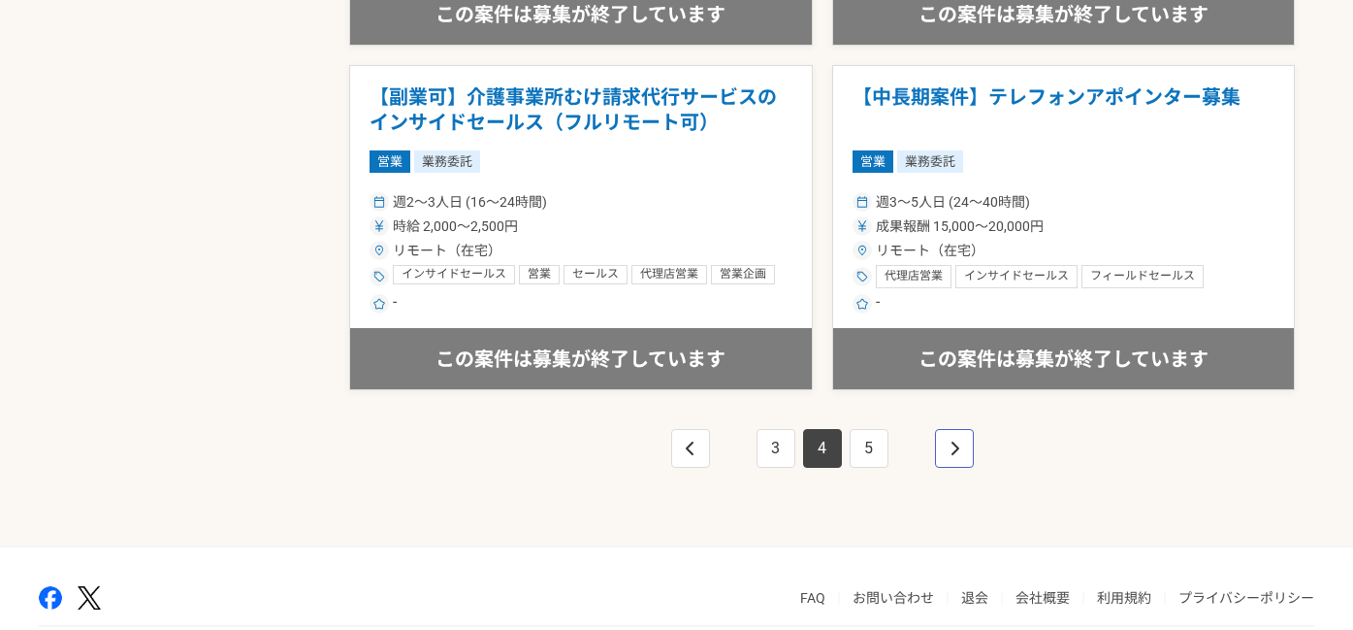
click at [959, 460] on link "pagination" at bounding box center [954, 448] width 39 height 39
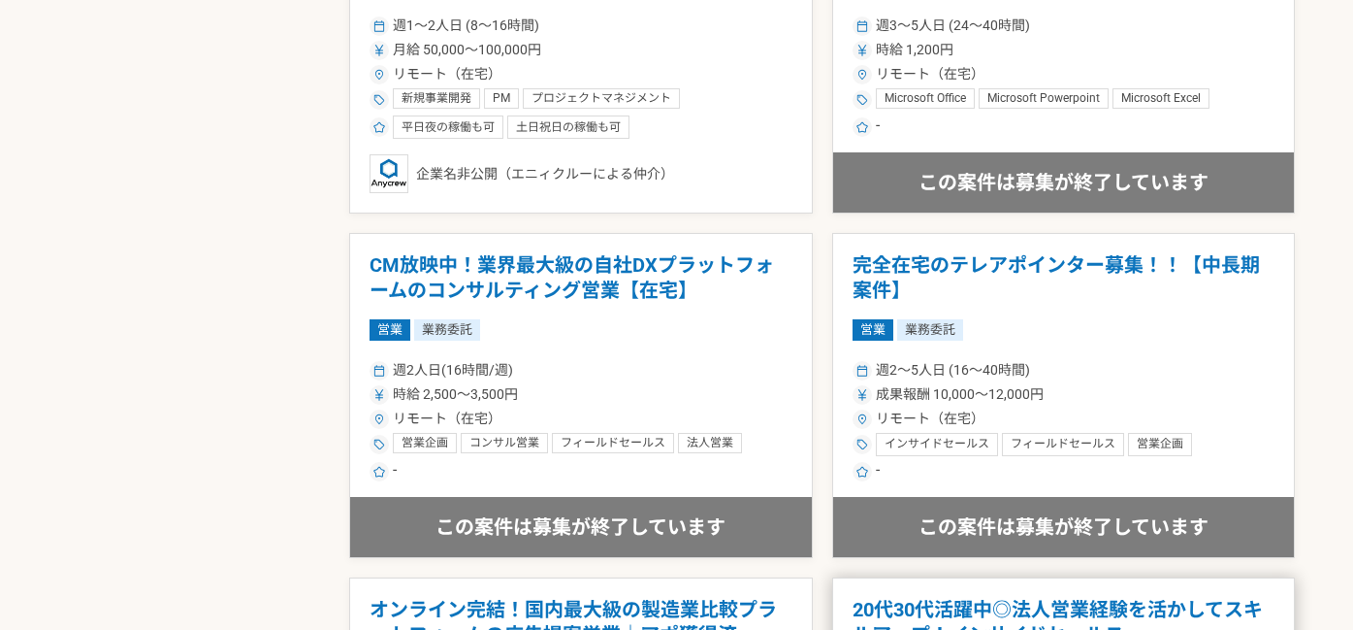
scroll to position [887, 0]
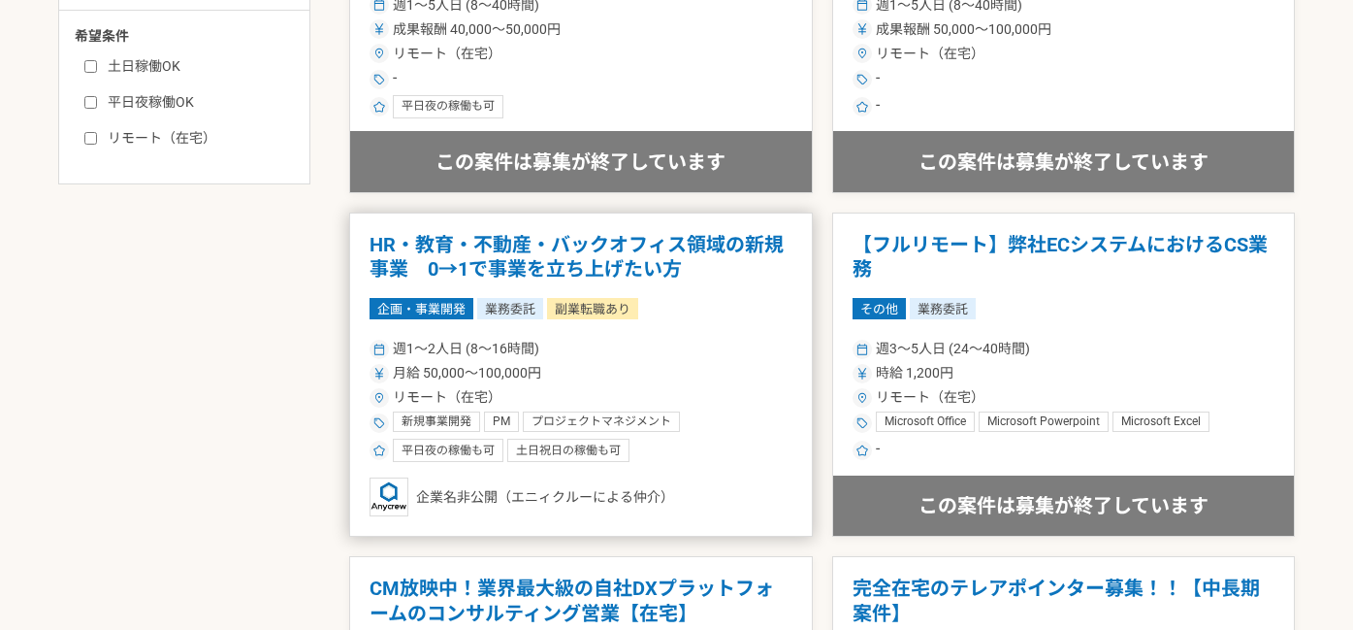
click at [419, 260] on h1 "HR・教育・不動産・バックオフィス領域の新規事業　0→1で事業を立ち上げたい方" at bounding box center [581, 257] width 423 height 49
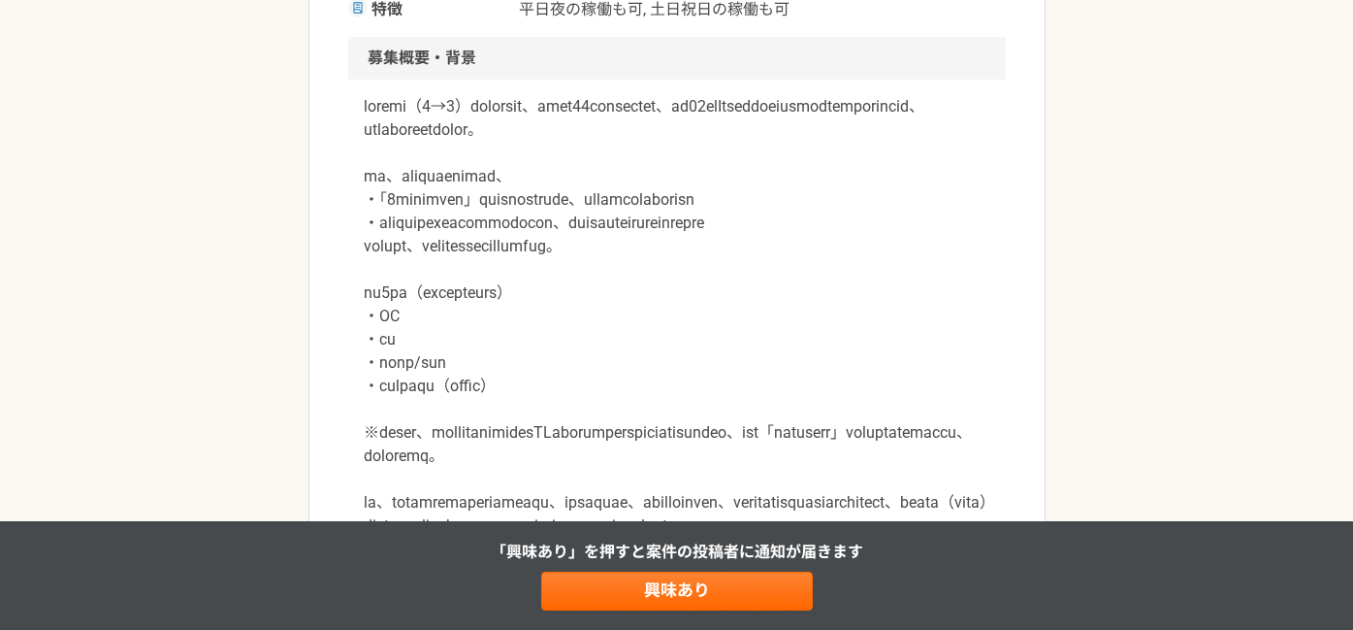
scroll to position [523, 0]
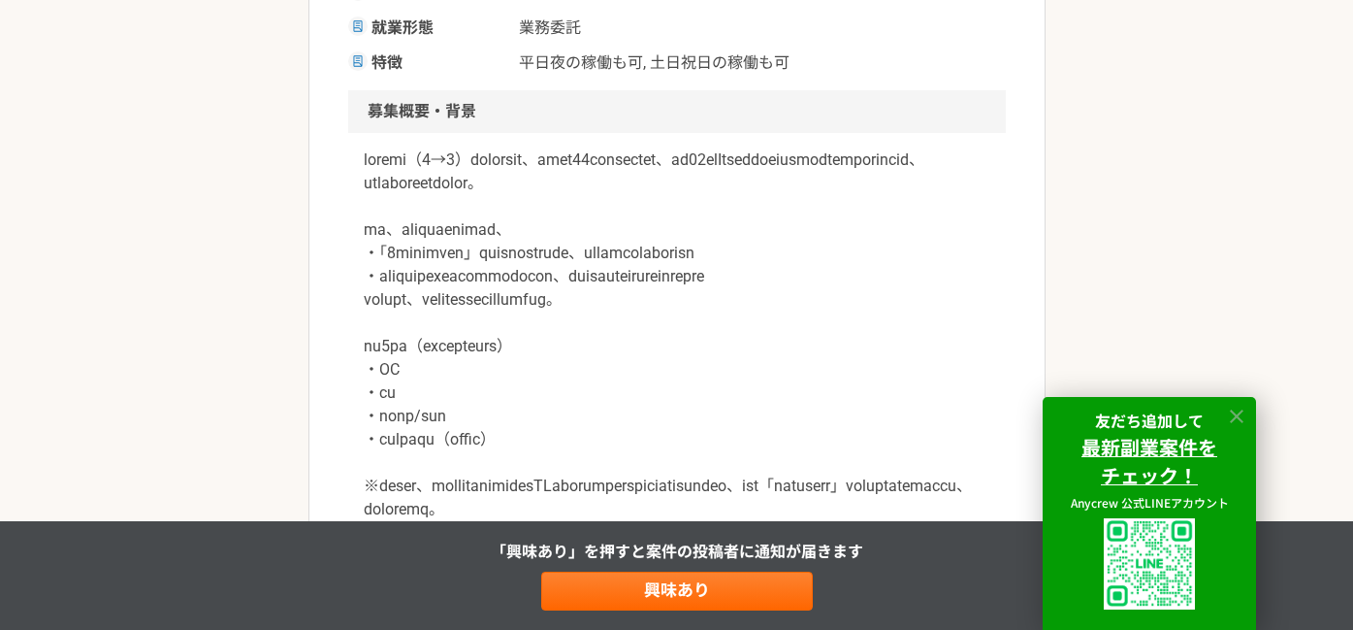
click at [1230, 411] on icon at bounding box center [1237, 416] width 22 height 22
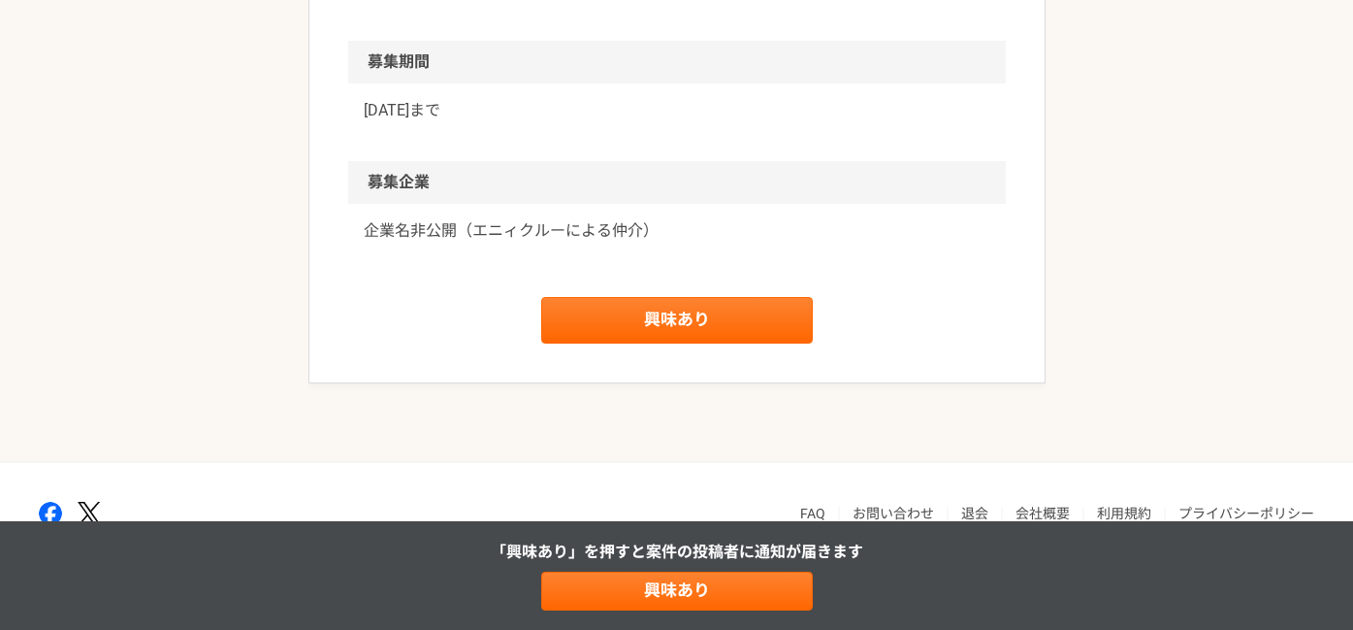
scroll to position [3255, 0]
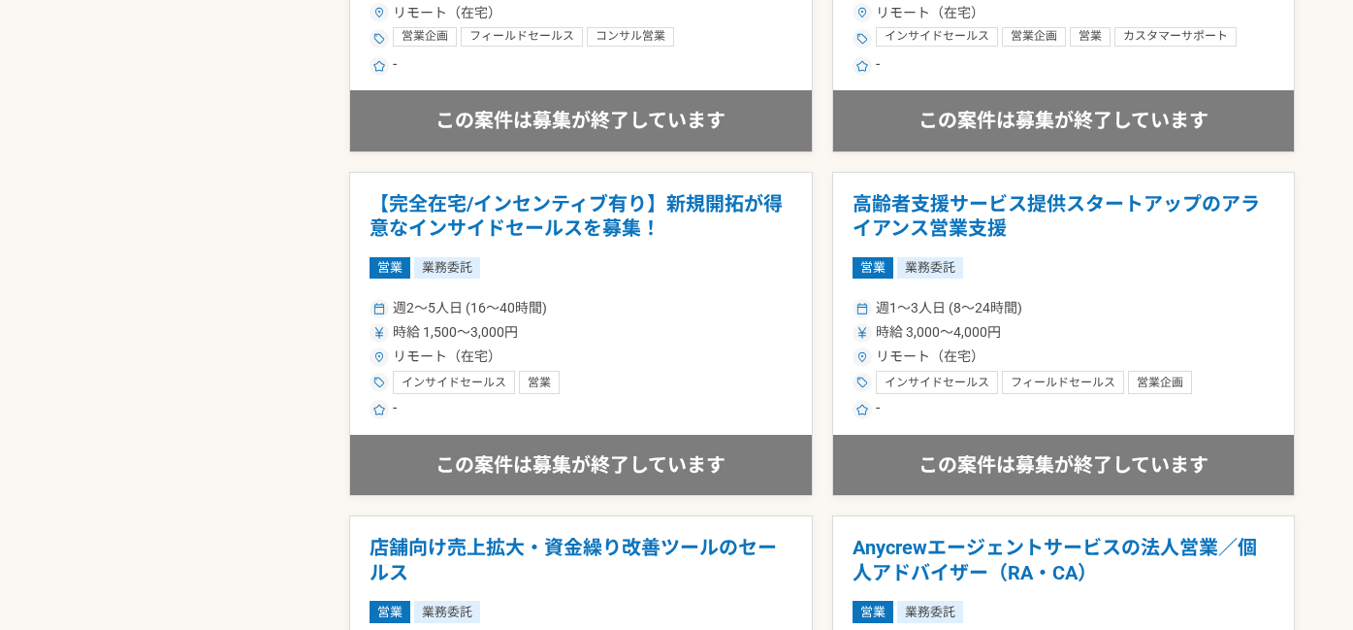
scroll to position [3525, 0]
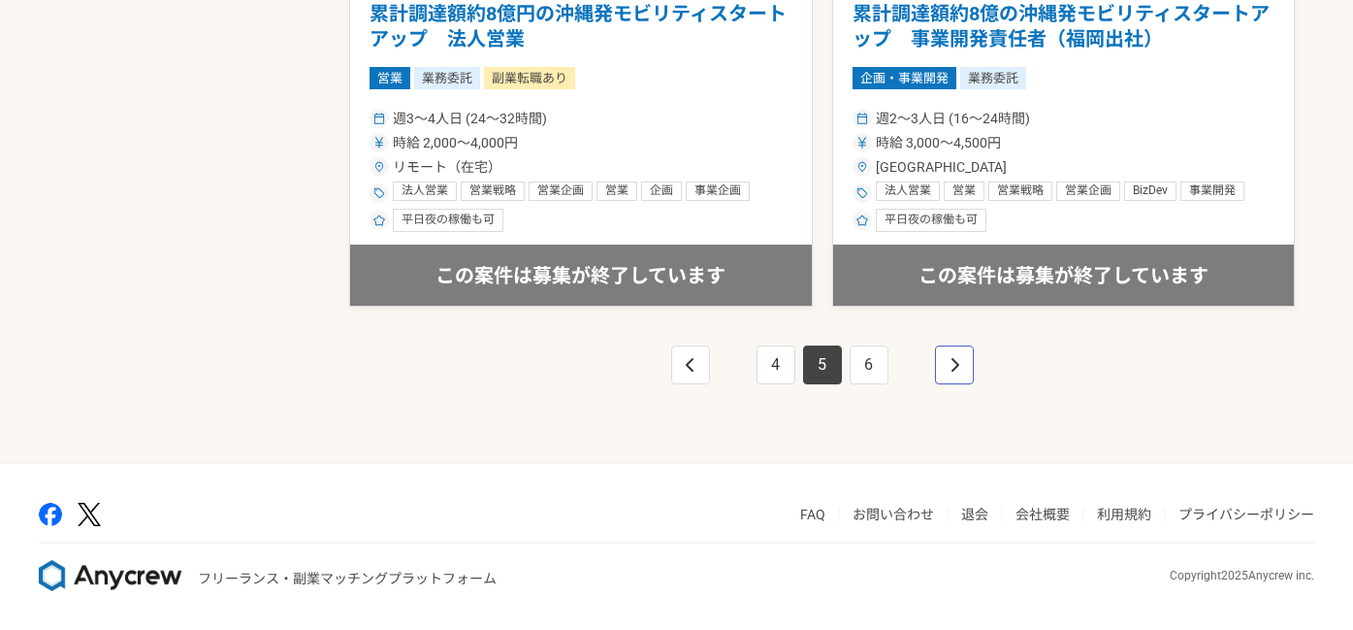
click at [972, 374] on link "pagination" at bounding box center [954, 364] width 39 height 39
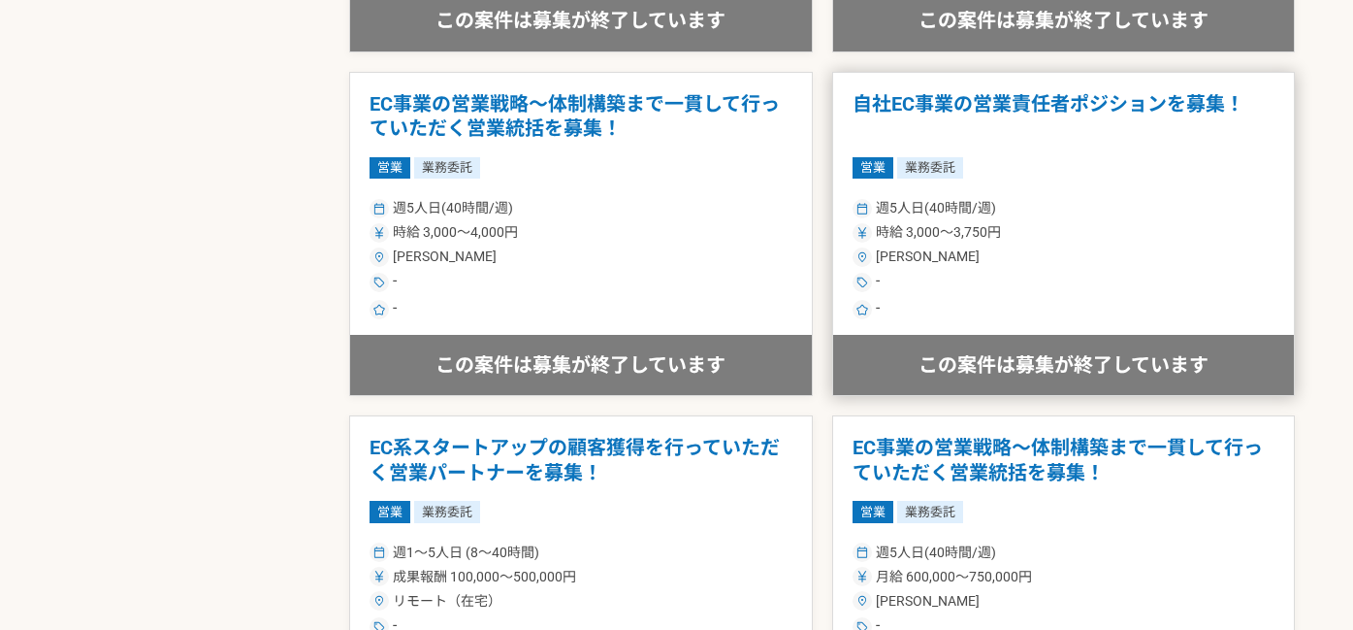
scroll to position [2976, 0]
